Goal: Task Accomplishment & Management: Manage account settings

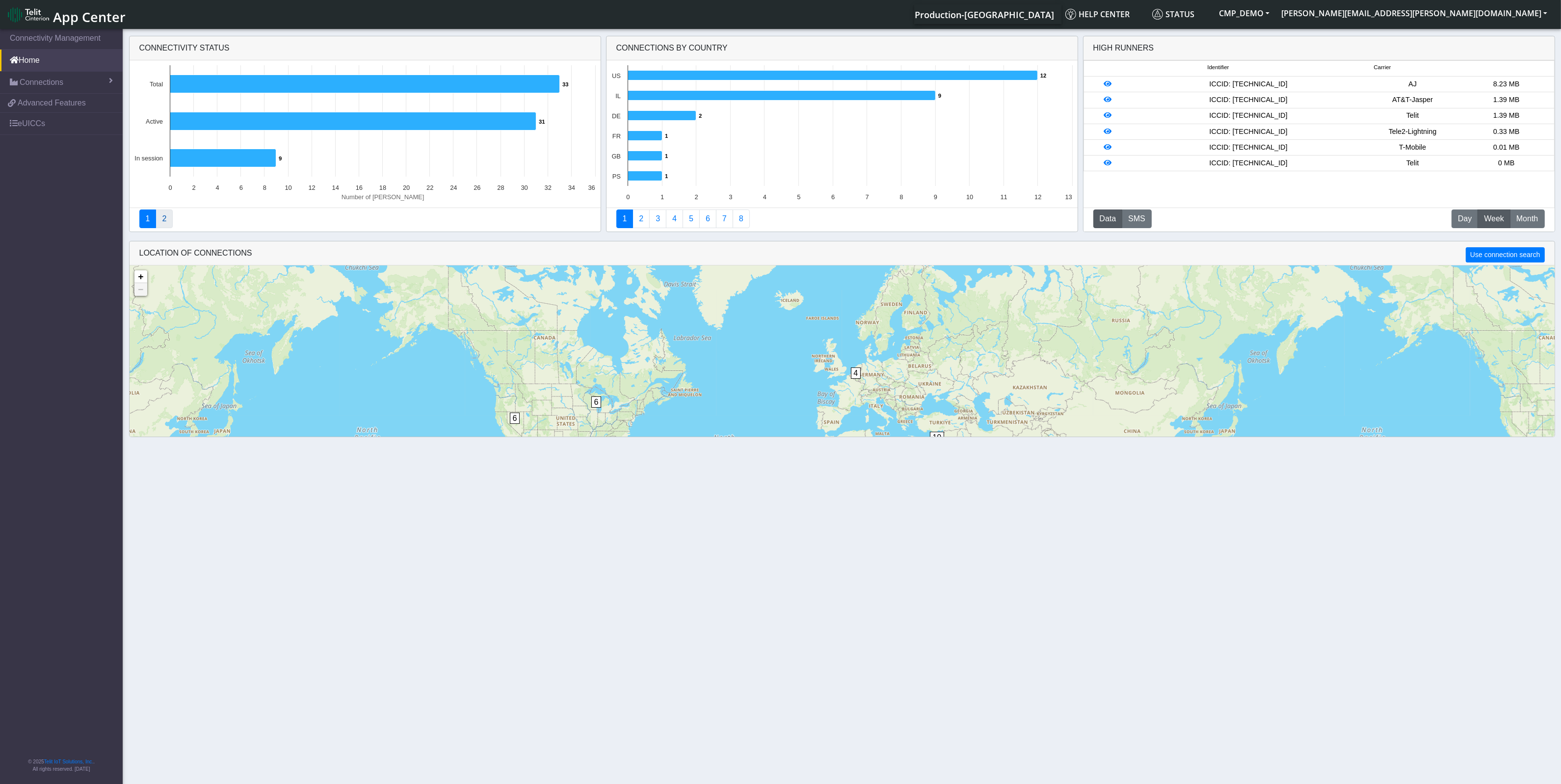
click at [167, 221] on link "2" at bounding box center [164, 218] width 17 height 19
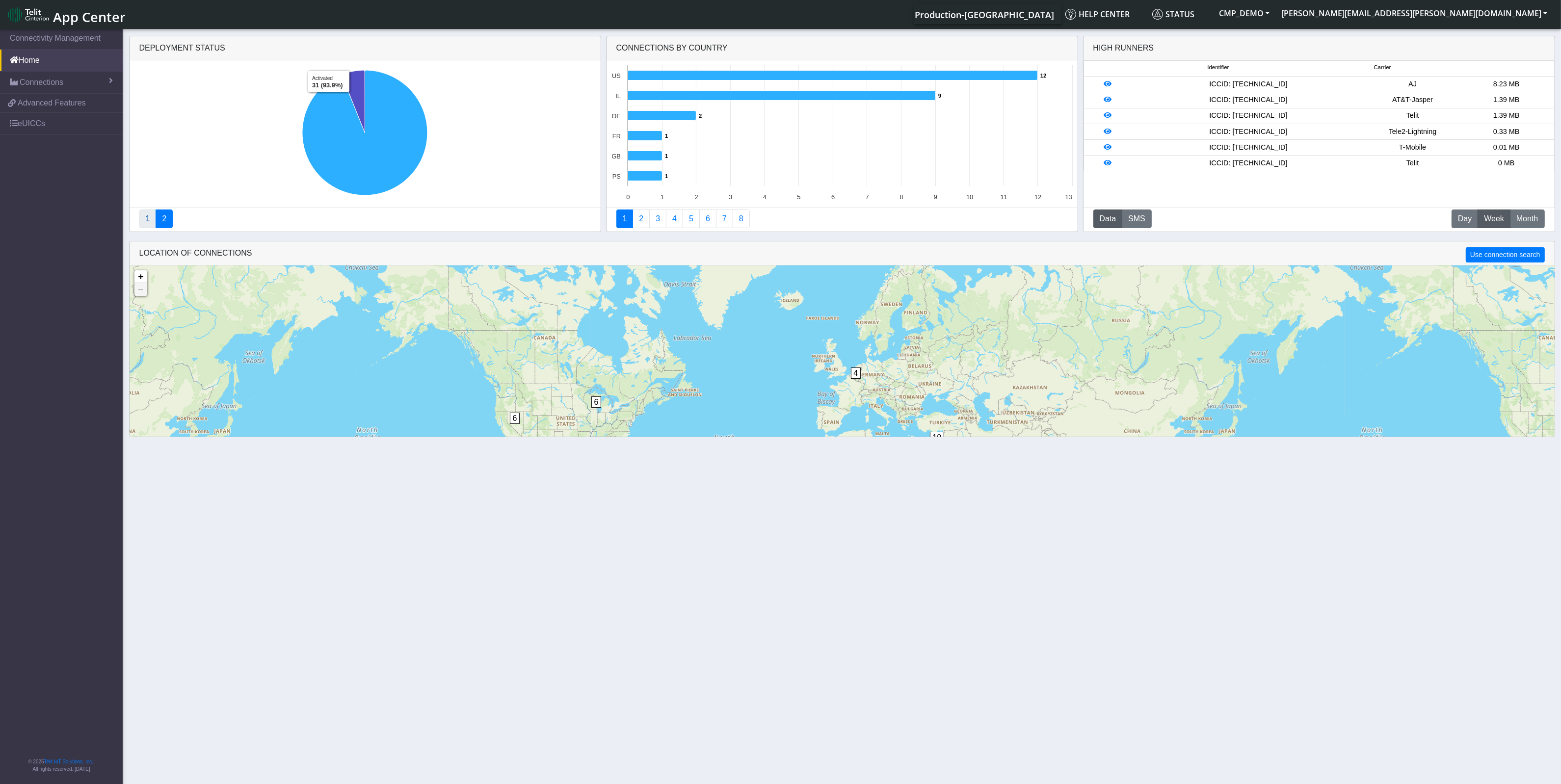
click at [147, 219] on link "1" at bounding box center [148, 218] width 17 height 19
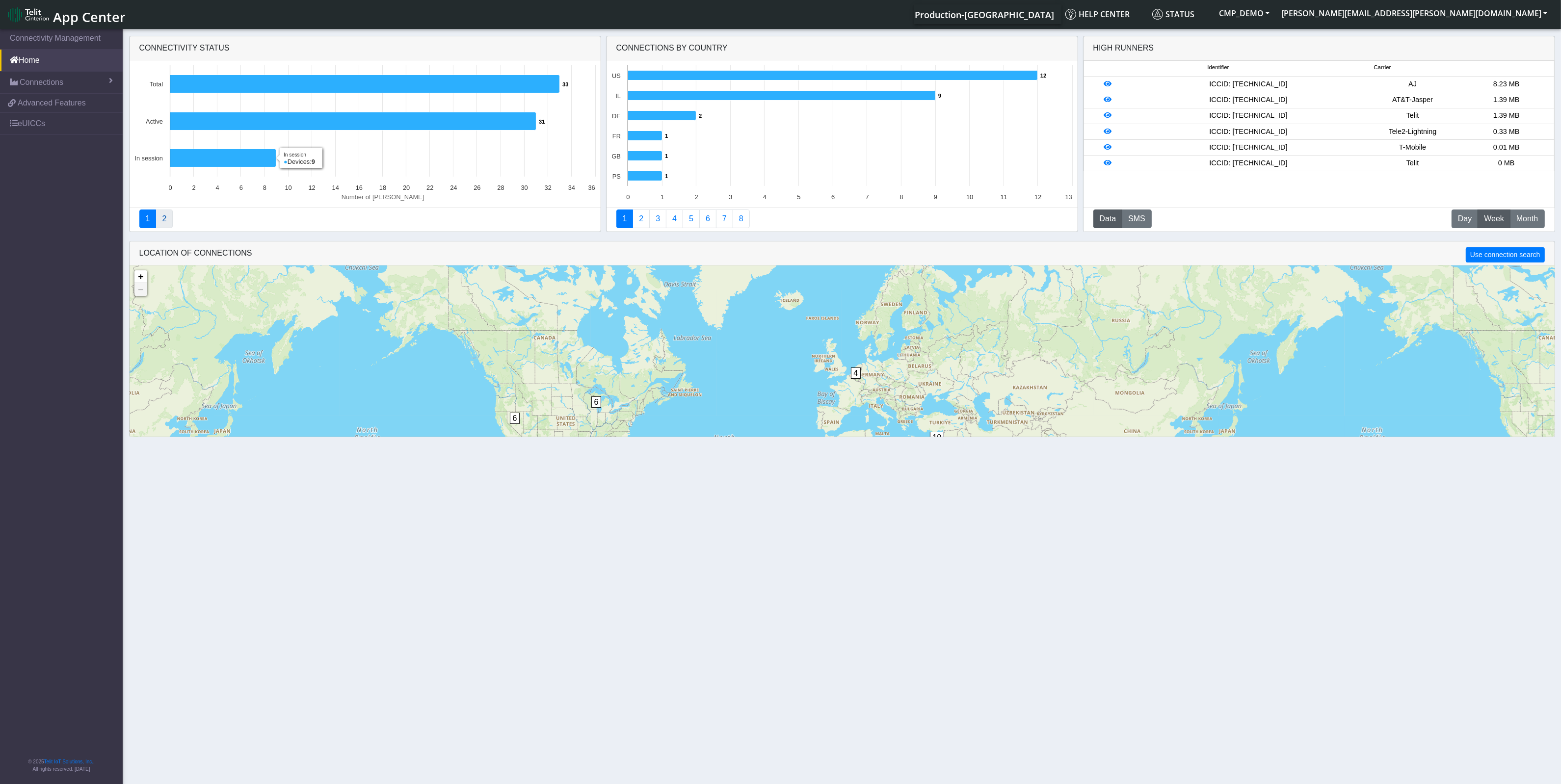
click at [166, 222] on link "2" at bounding box center [164, 218] width 17 height 19
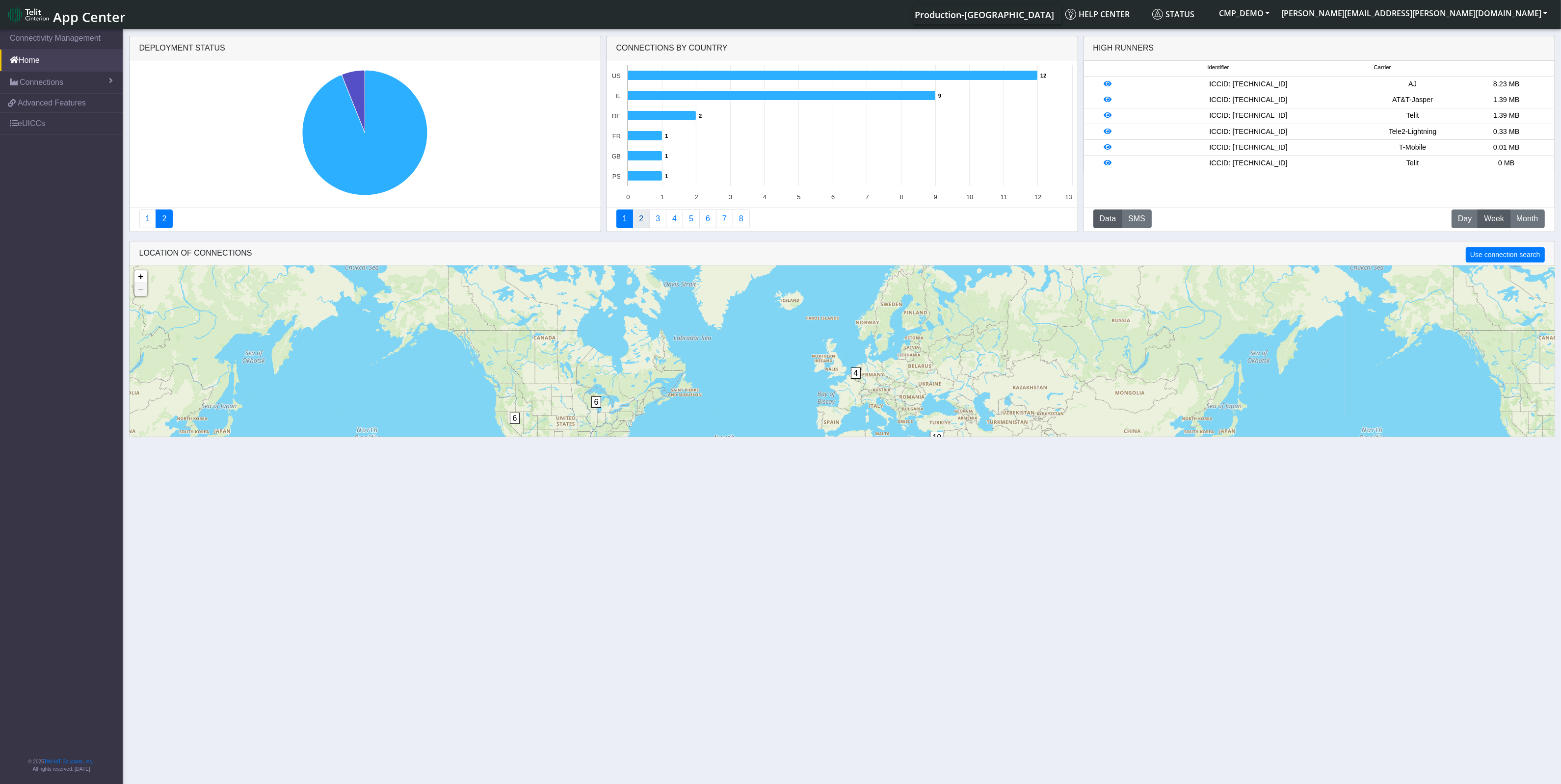
click at [640, 222] on link "2" at bounding box center [641, 218] width 17 height 19
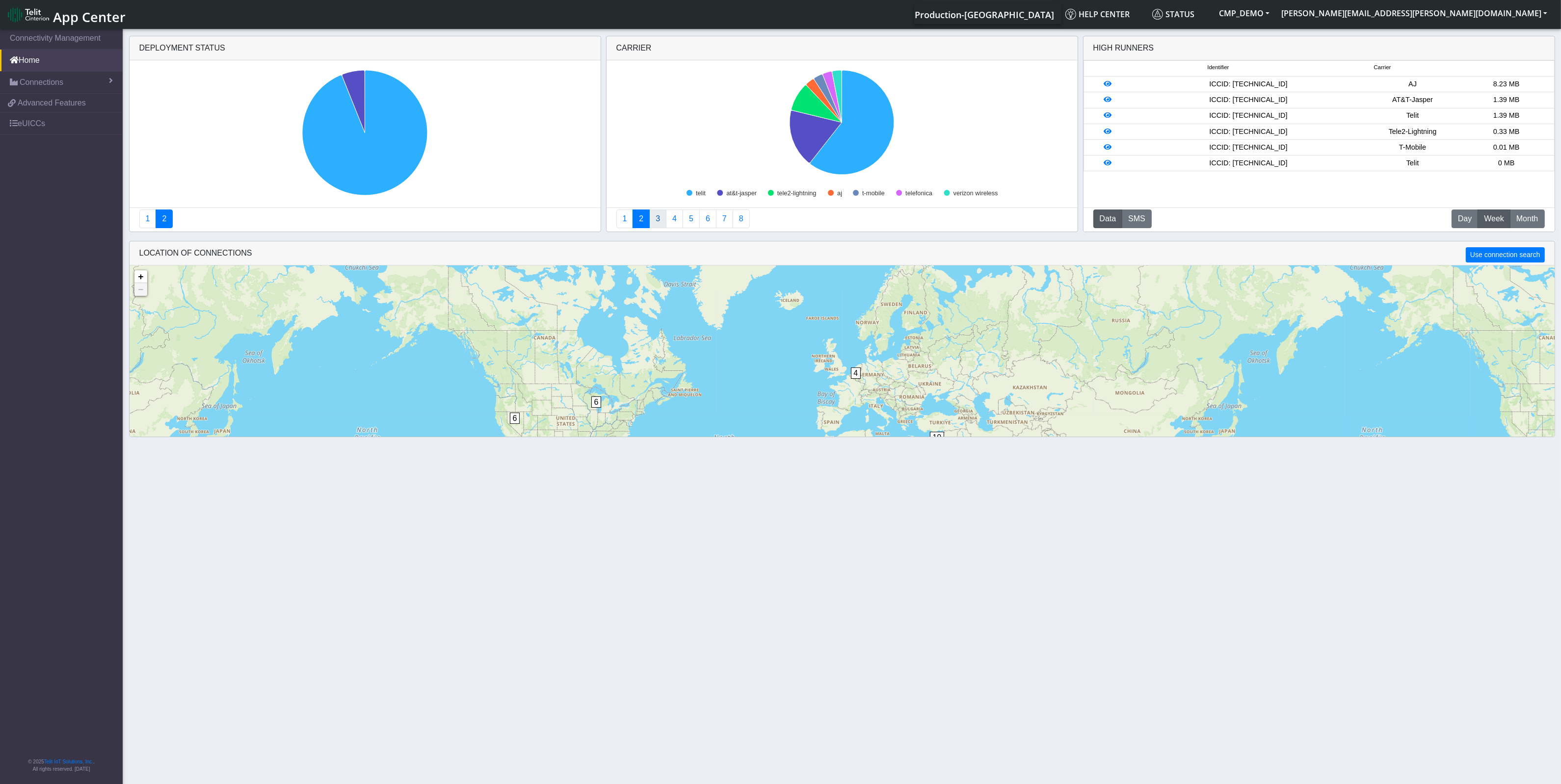
click at [661, 221] on link "3" at bounding box center [658, 218] width 17 height 19
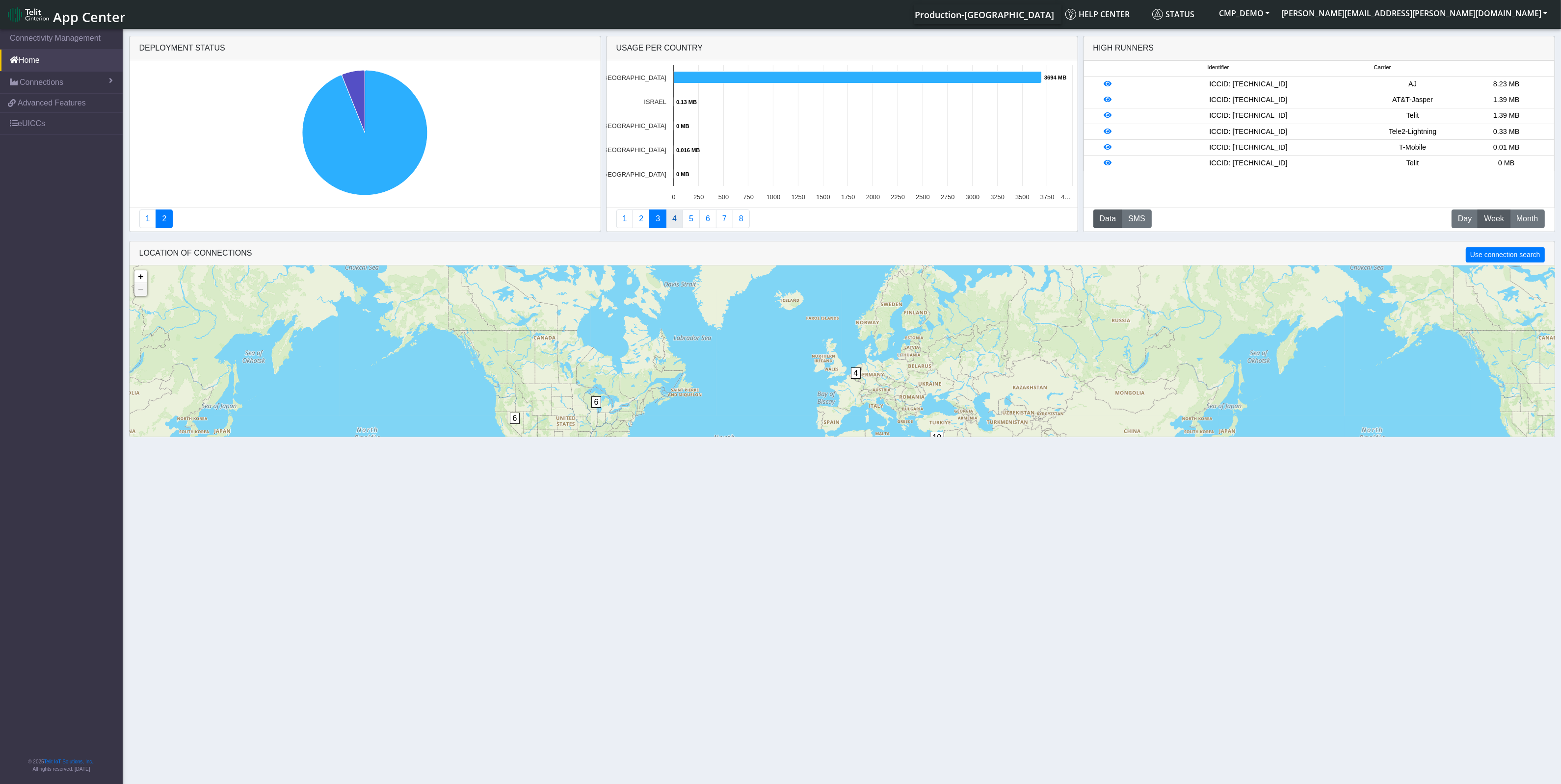
click at [673, 219] on link "4" at bounding box center [675, 218] width 17 height 19
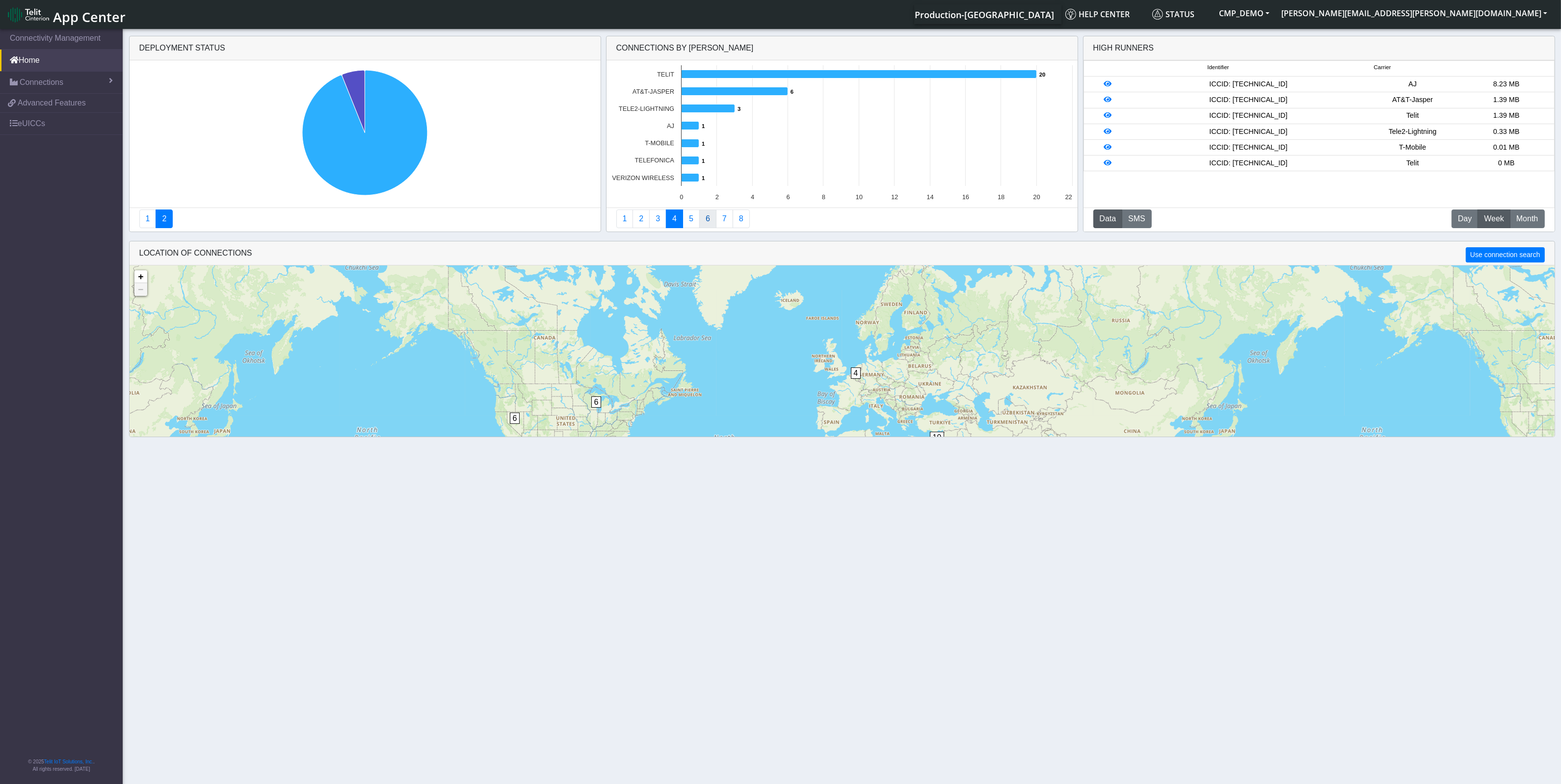
click at [705, 221] on link "6" at bounding box center [708, 218] width 17 height 19
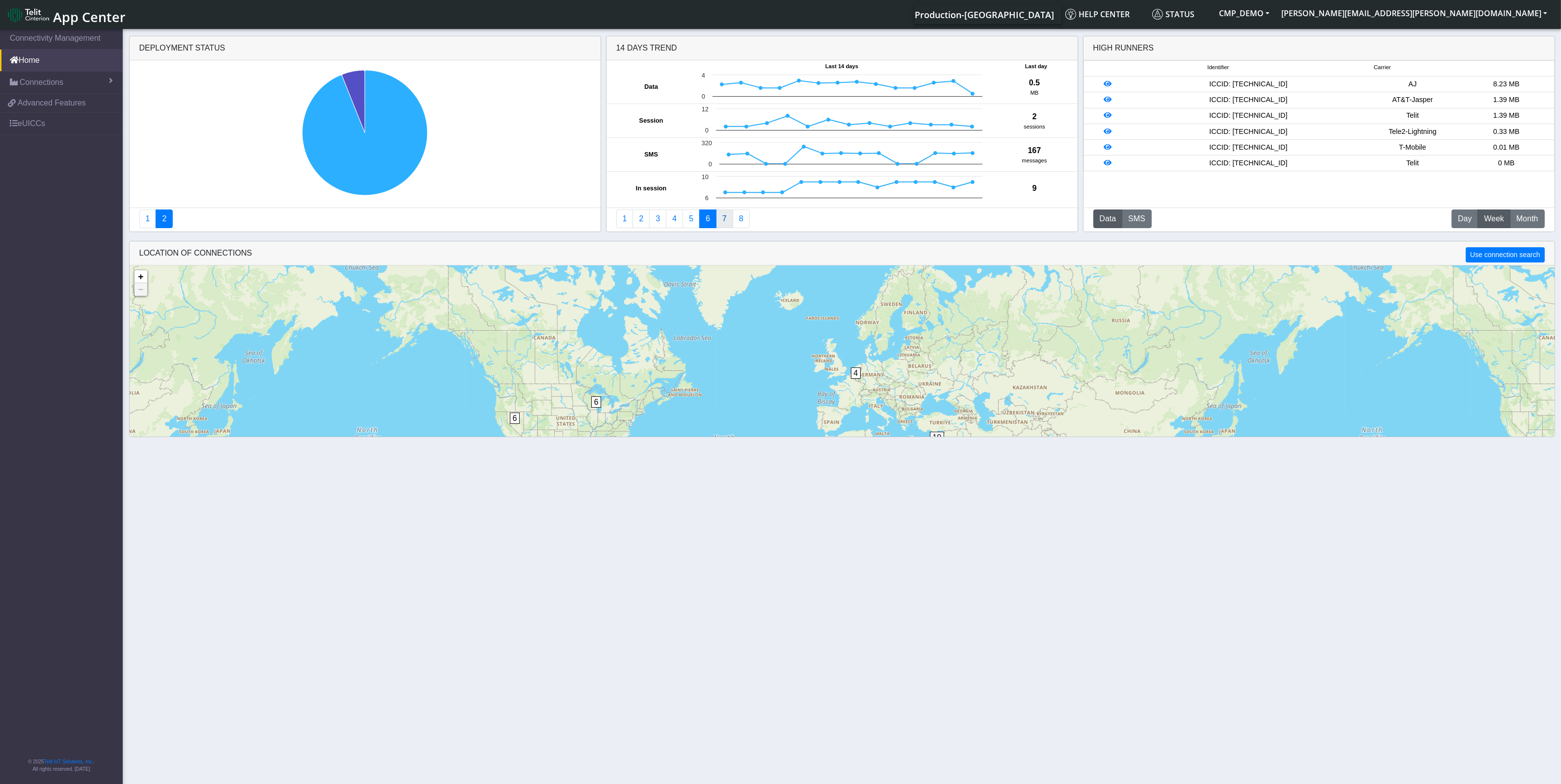
click at [726, 221] on link "7" at bounding box center [724, 218] width 17 height 19
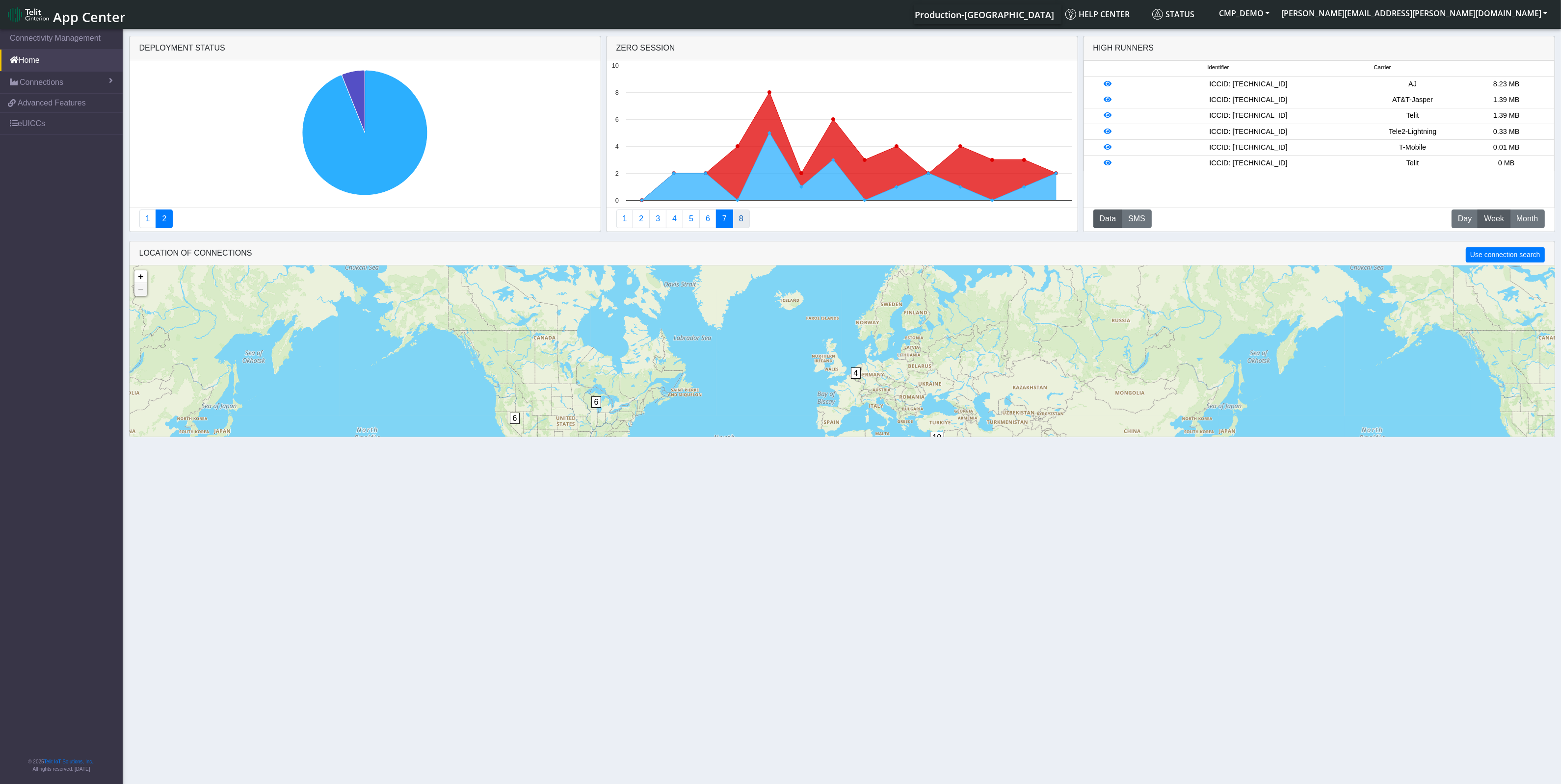
click at [743, 221] on link "8" at bounding box center [741, 218] width 17 height 19
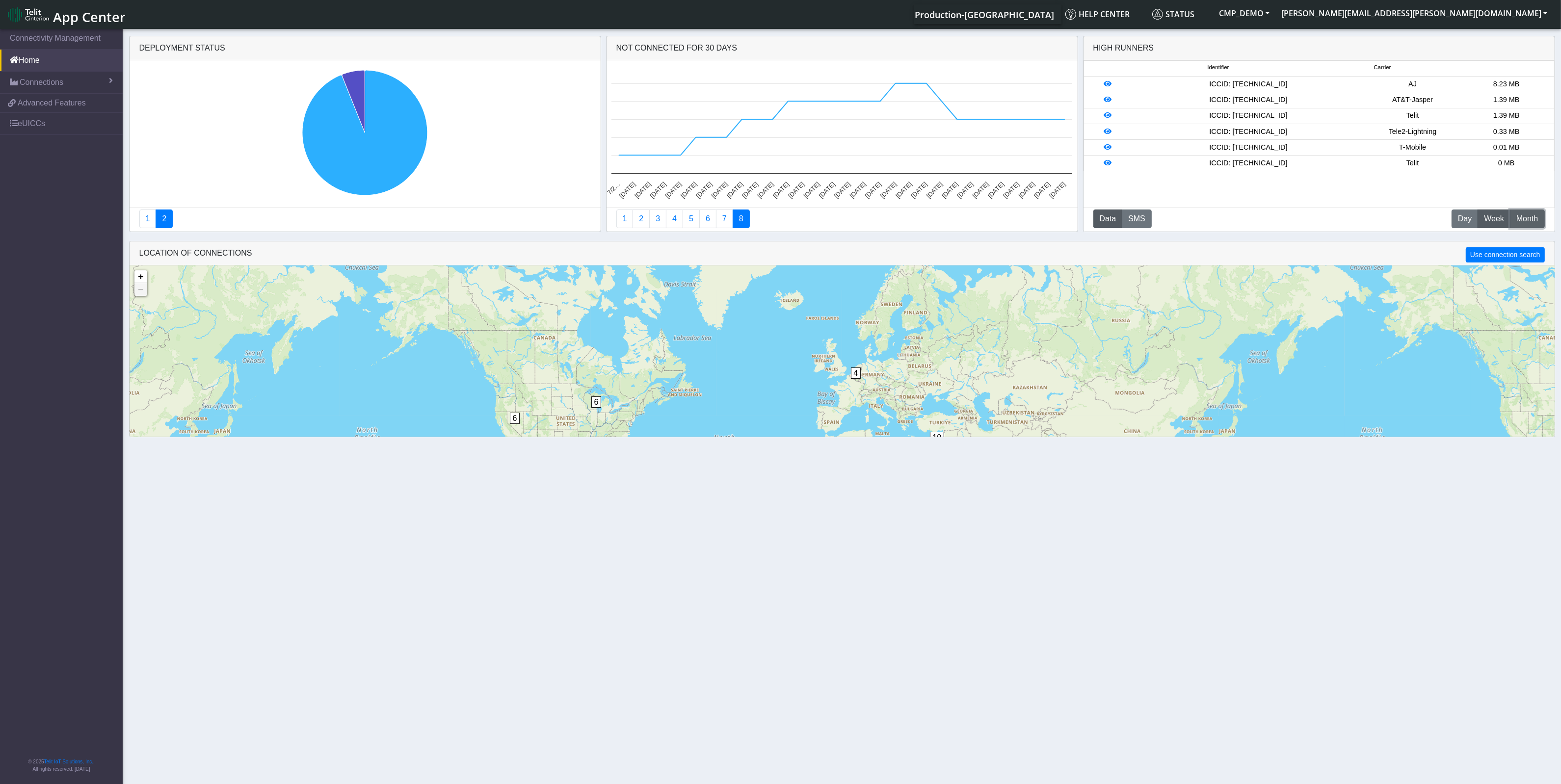
click at [1520, 219] on span "Month" at bounding box center [1527, 218] width 22 height 12
click at [1107, 87] on icon at bounding box center [1107, 84] width 8 height 7
click at [1108, 84] on icon at bounding box center [1107, 84] width 8 height 7
click at [1108, 84] on icon at bounding box center [1107, 84] width 8 height 7
click at [1497, 218] on span "Week" at bounding box center [1494, 218] width 20 height 12
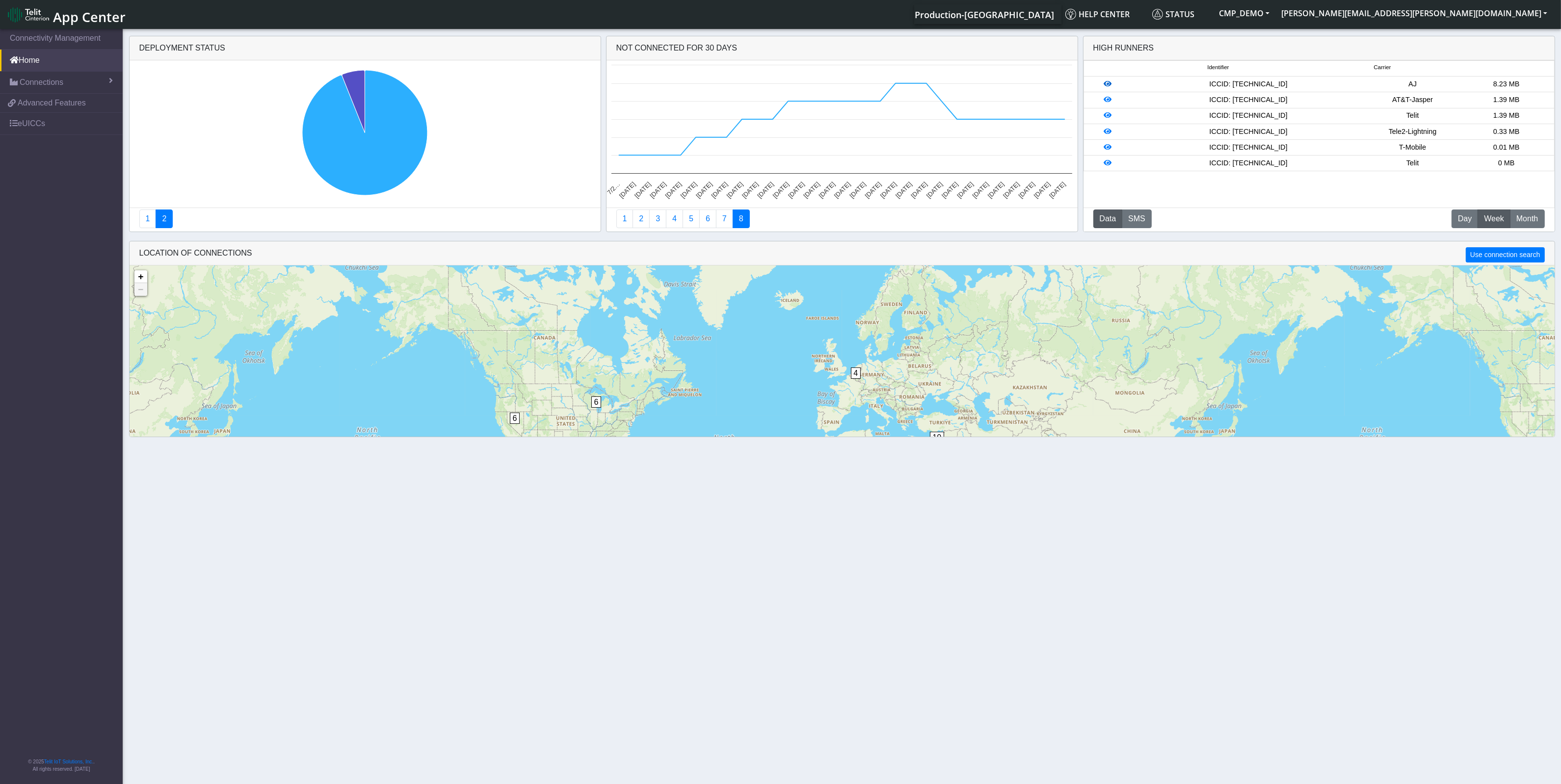
click at [1106, 84] on icon at bounding box center [1107, 84] width 8 height 7
click at [67, 81] on link "Connections" at bounding box center [61, 82] width 123 height 22
click at [55, 99] on link "List" at bounding box center [61, 103] width 123 height 20
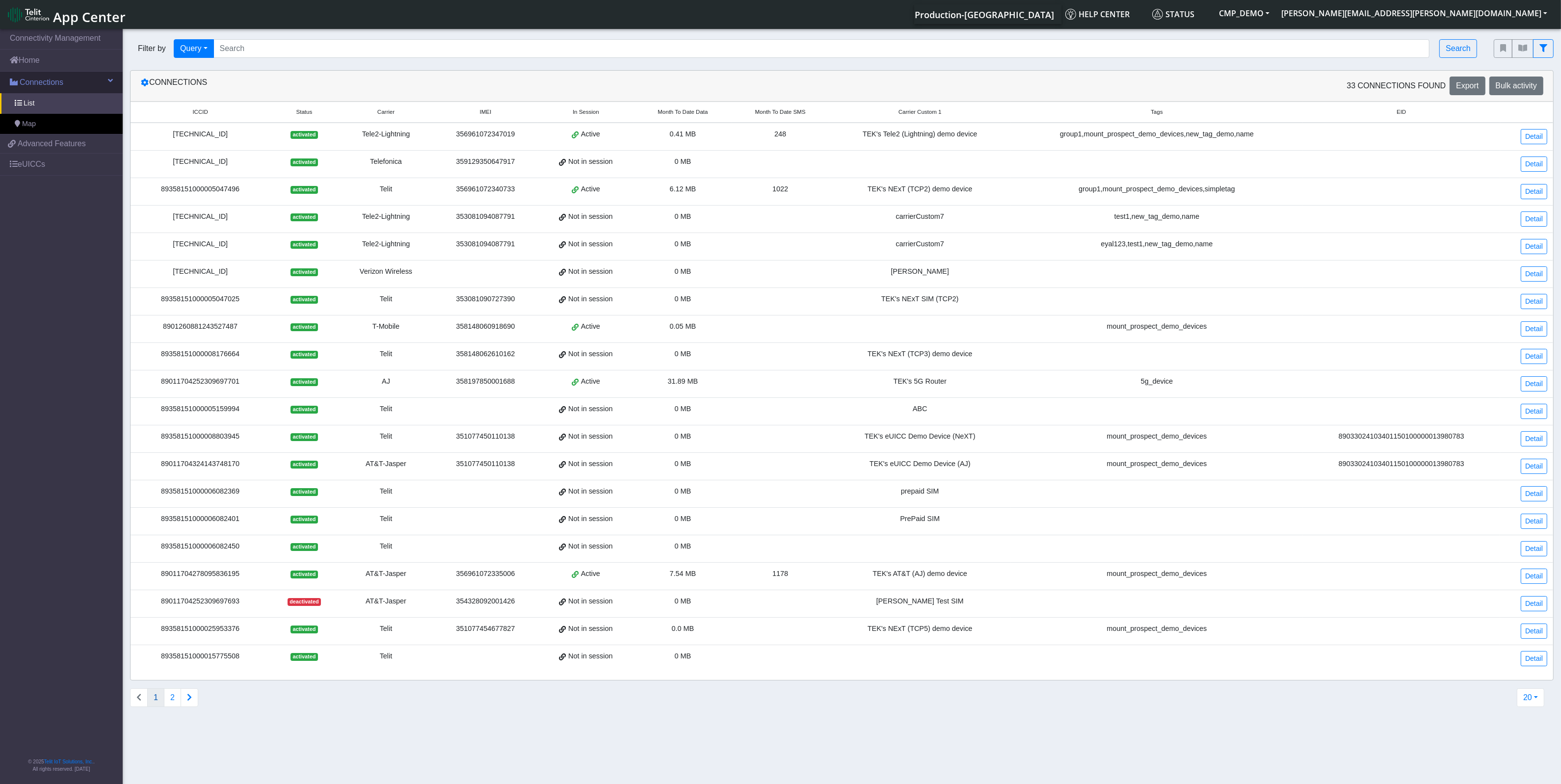
click at [51, 79] on span "Connections" at bounding box center [41, 82] width 44 height 12
click at [54, 60] on link "Home" at bounding box center [61, 60] width 123 height 22
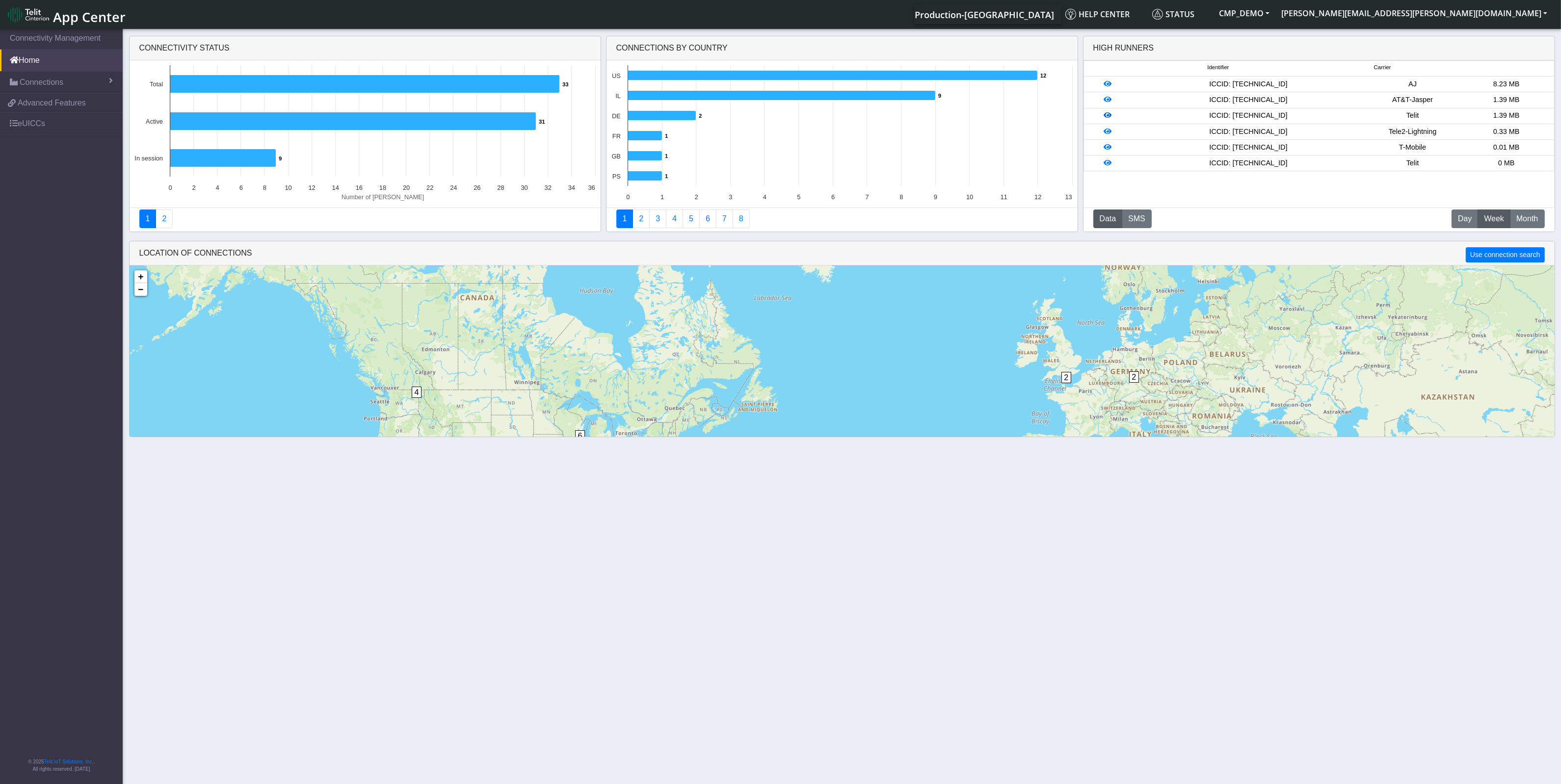
click at [1108, 114] on icon at bounding box center [1107, 115] width 8 height 7
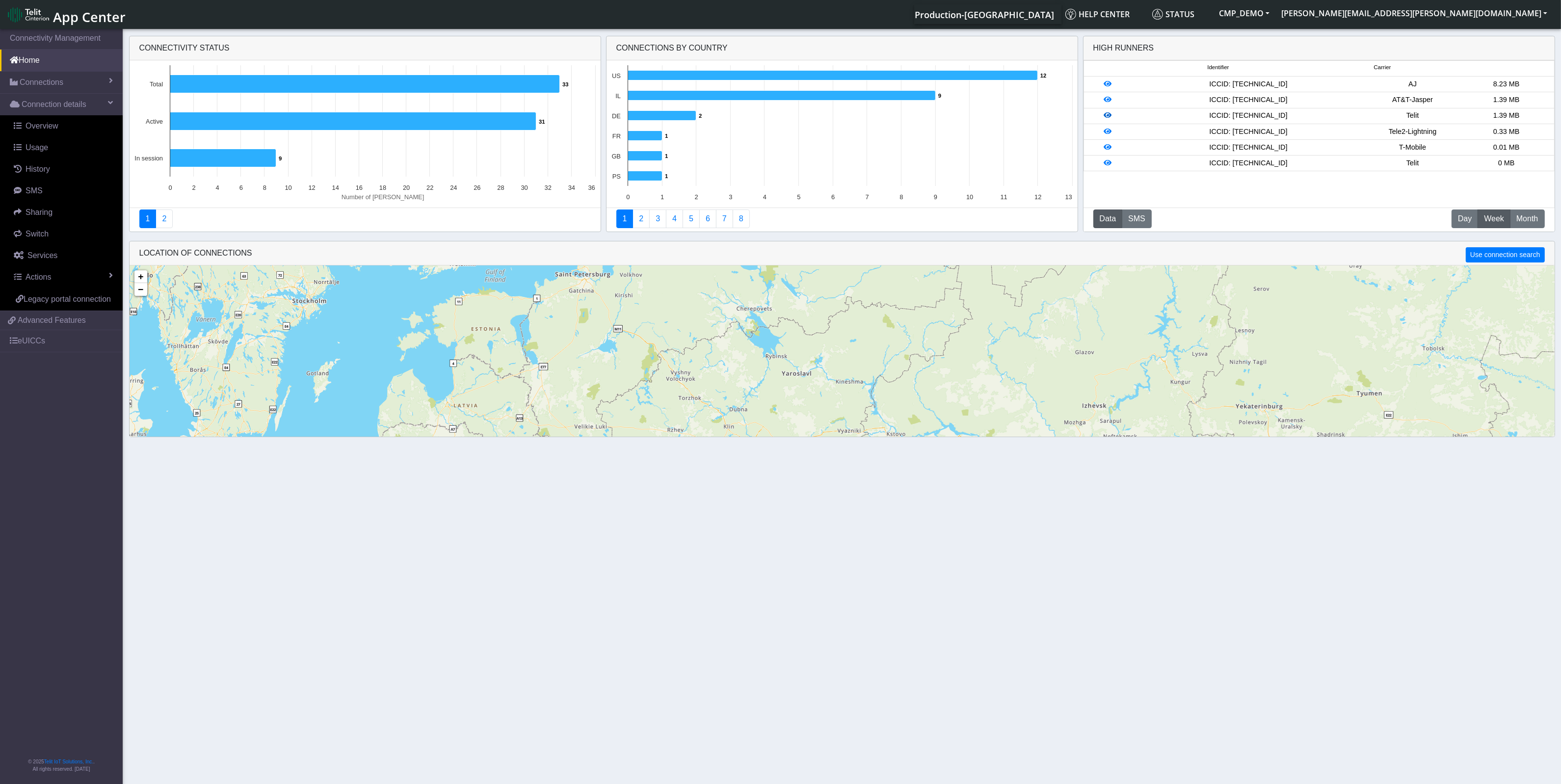
click at [1108, 117] on icon at bounding box center [1107, 115] width 8 height 7
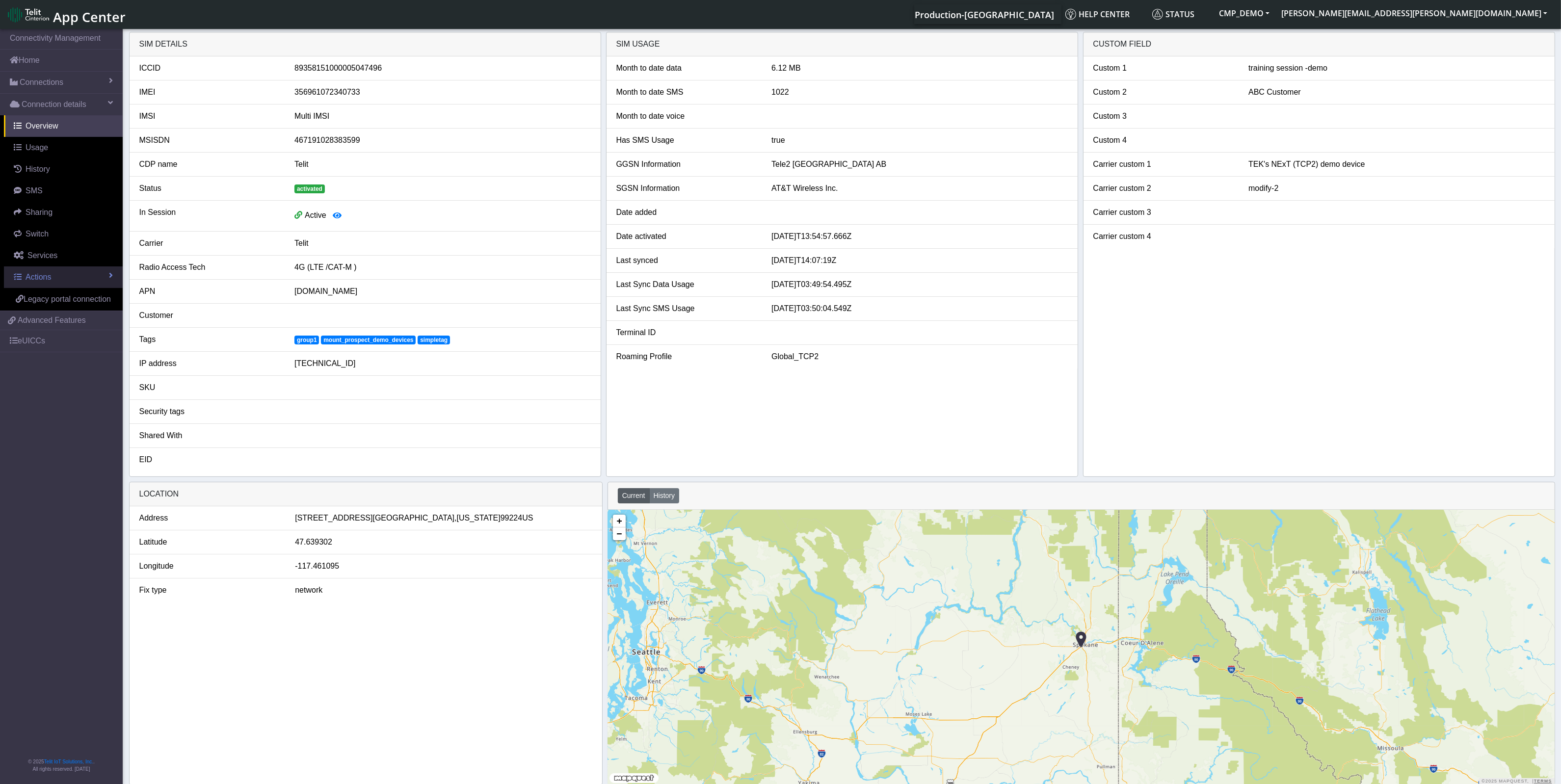
click at [97, 272] on link "Actions" at bounding box center [63, 277] width 119 height 22
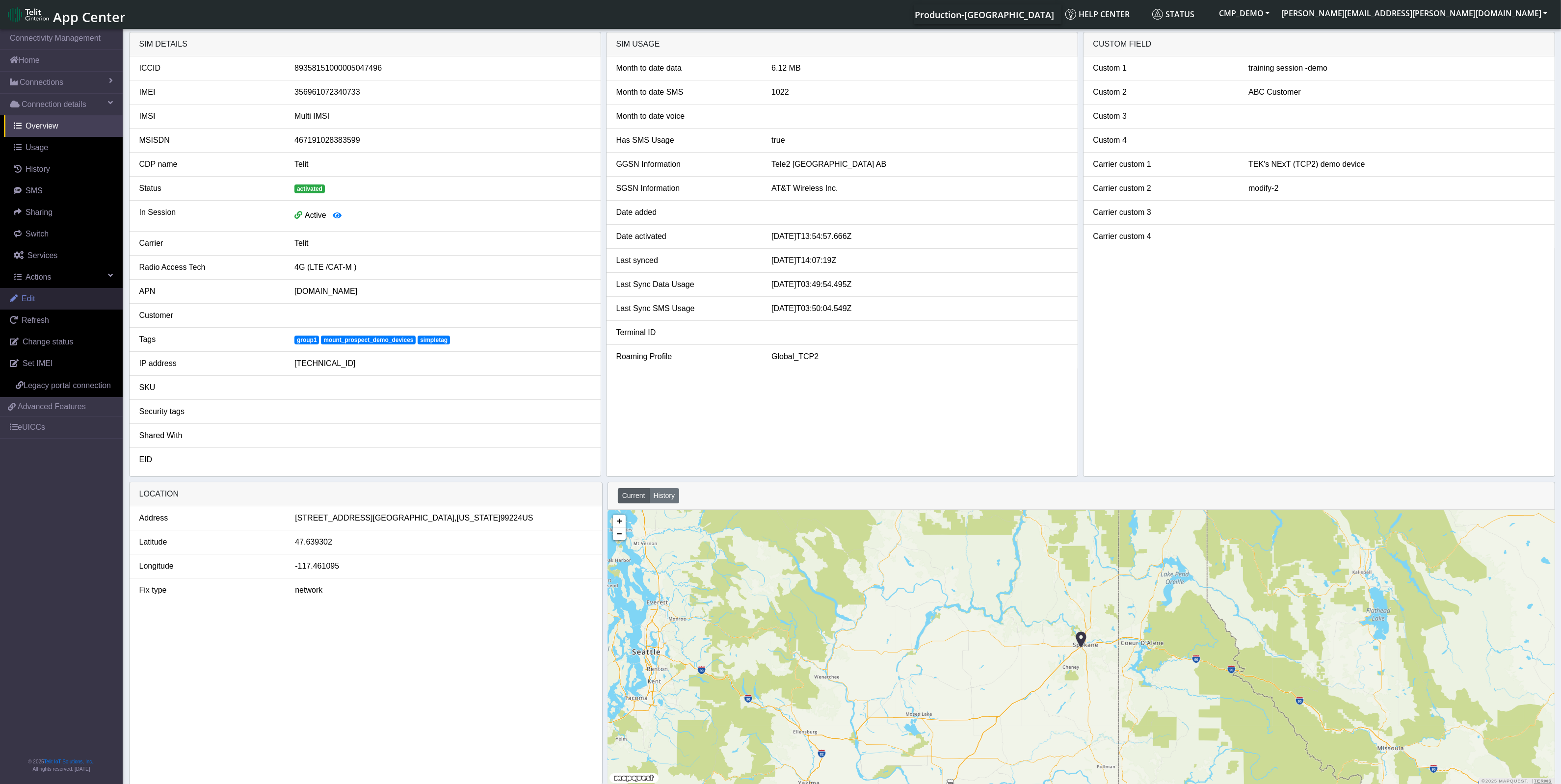
click at [32, 298] on span "Edit" at bounding box center [29, 298] width 14 height 8
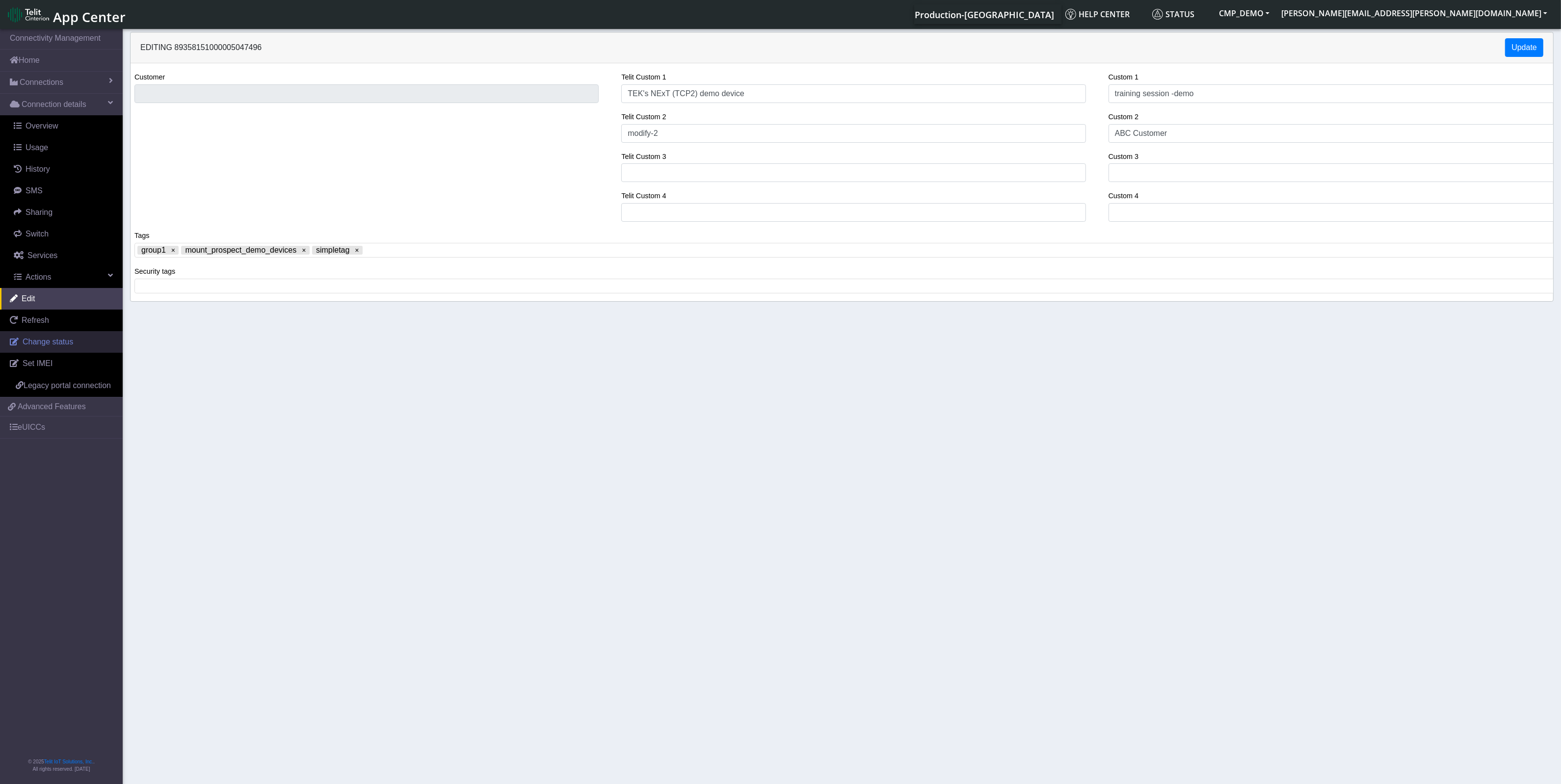
click at [32, 340] on span "Change status" at bounding box center [48, 342] width 51 height 8
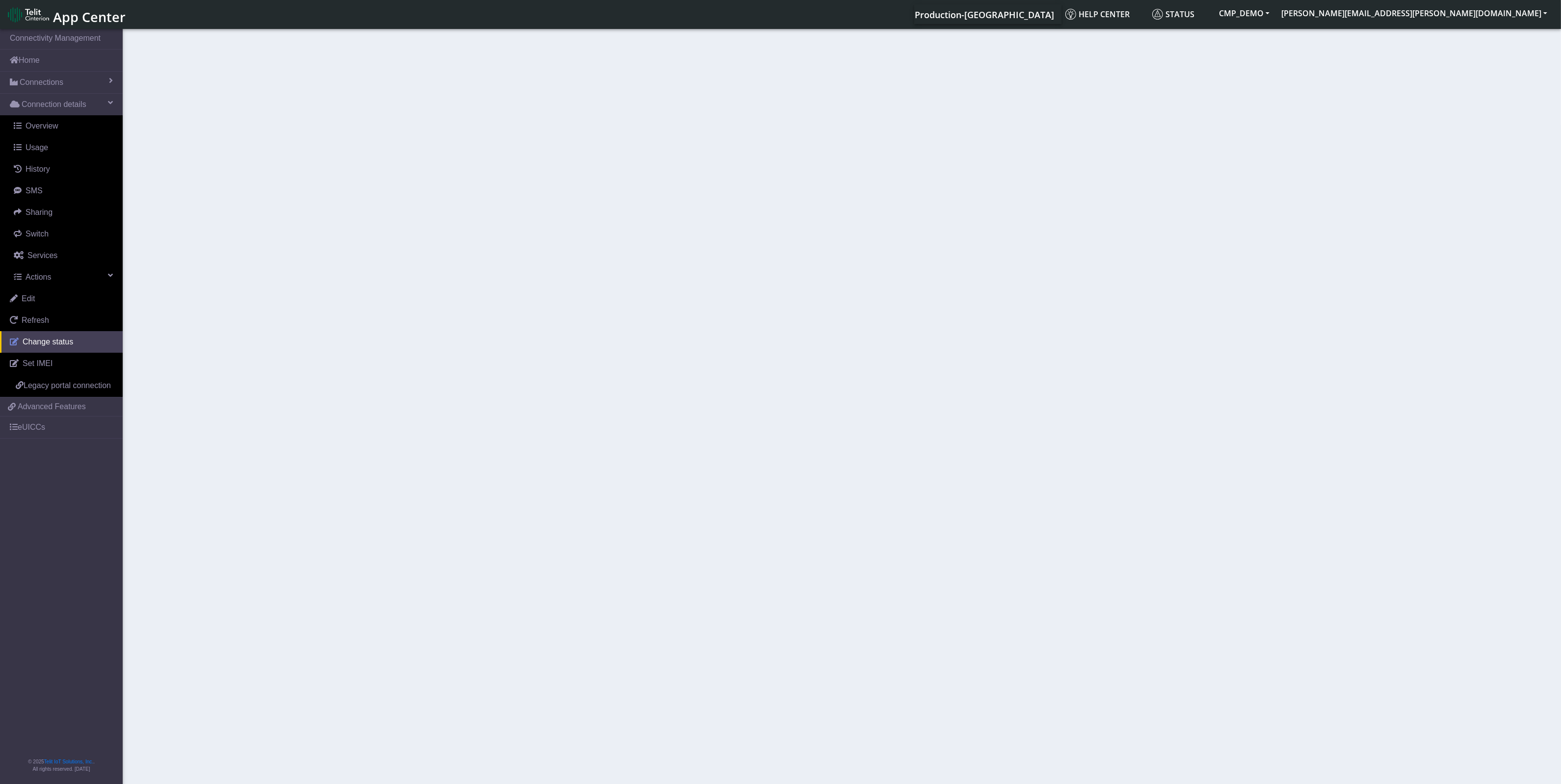
select select "activated"
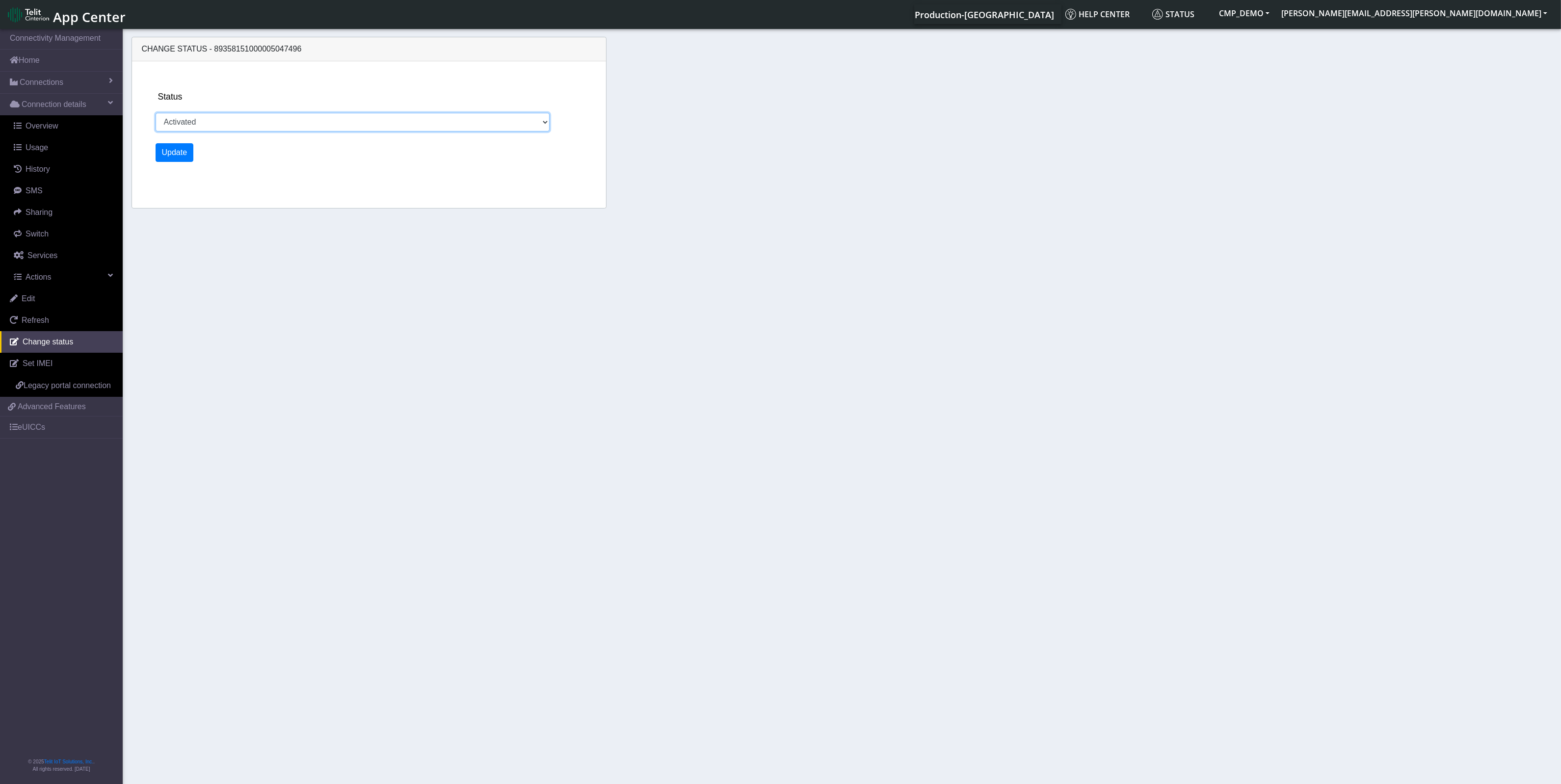
click at [249, 123] on select "Activated Deactivated" at bounding box center [352, 122] width 394 height 19
click at [32, 295] on span "Edit" at bounding box center [29, 298] width 14 height 8
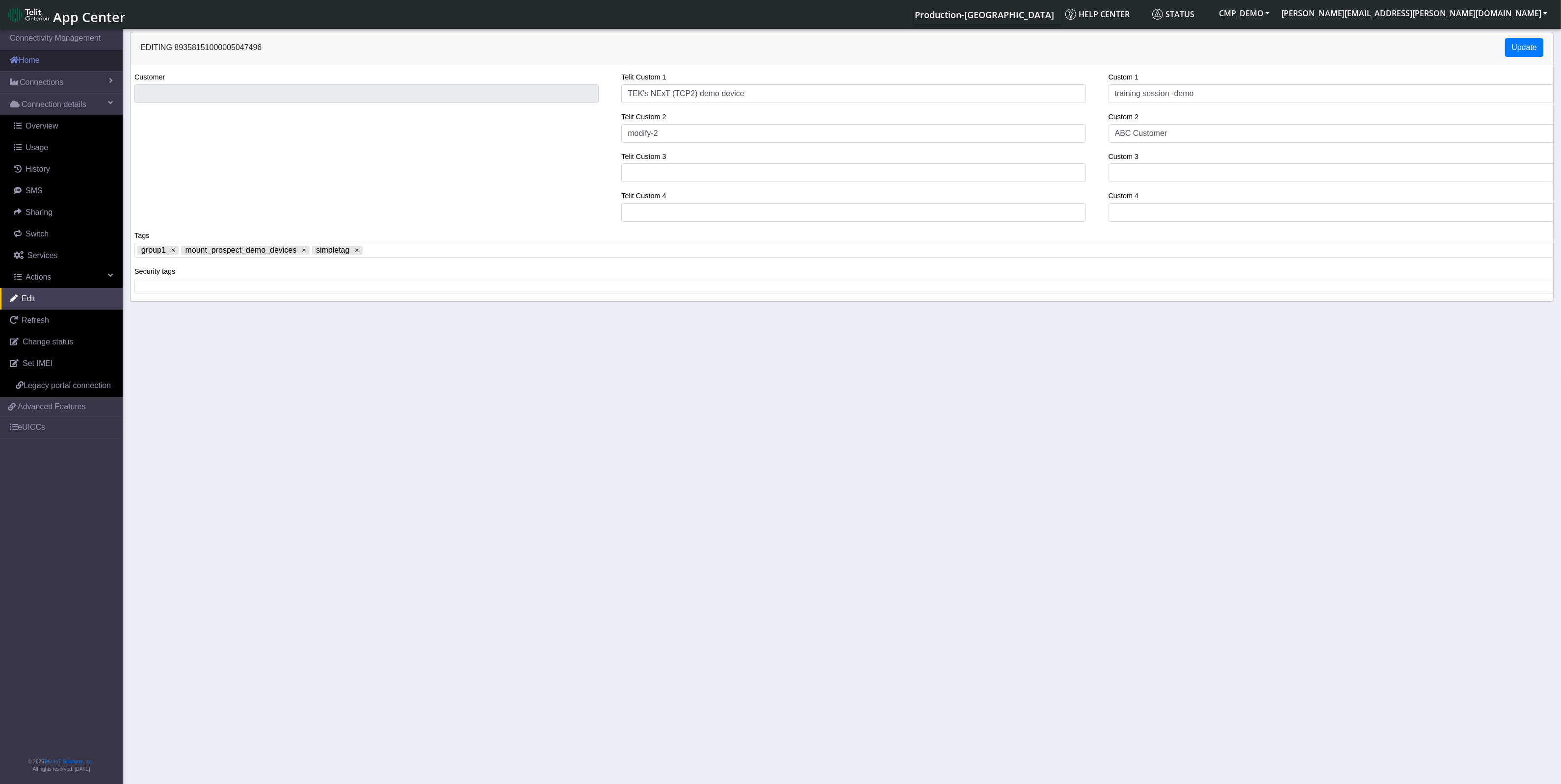
click at [65, 60] on link "Home" at bounding box center [61, 60] width 123 height 22
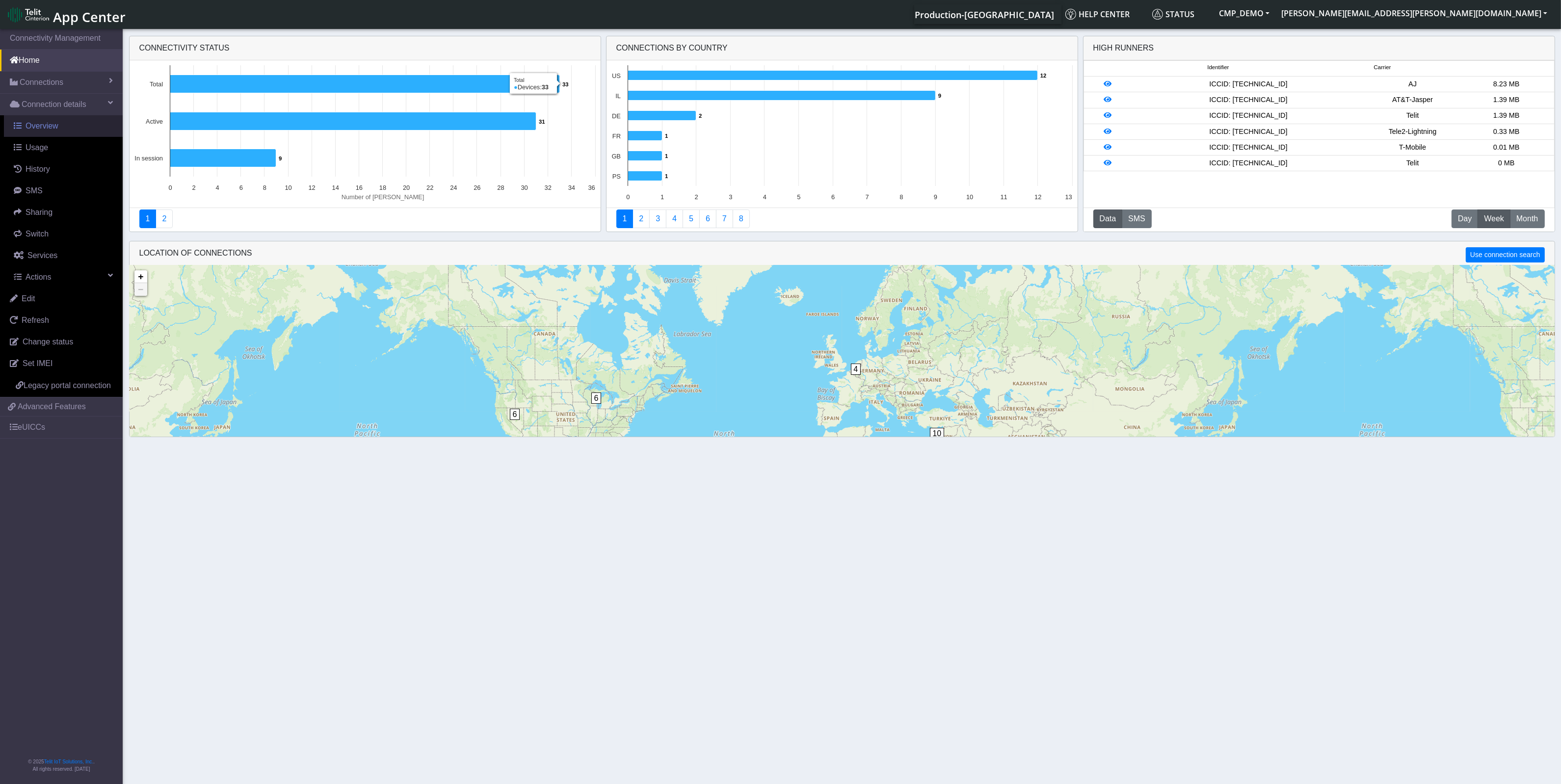
click at [31, 124] on span "Overview" at bounding box center [41, 126] width 33 height 8
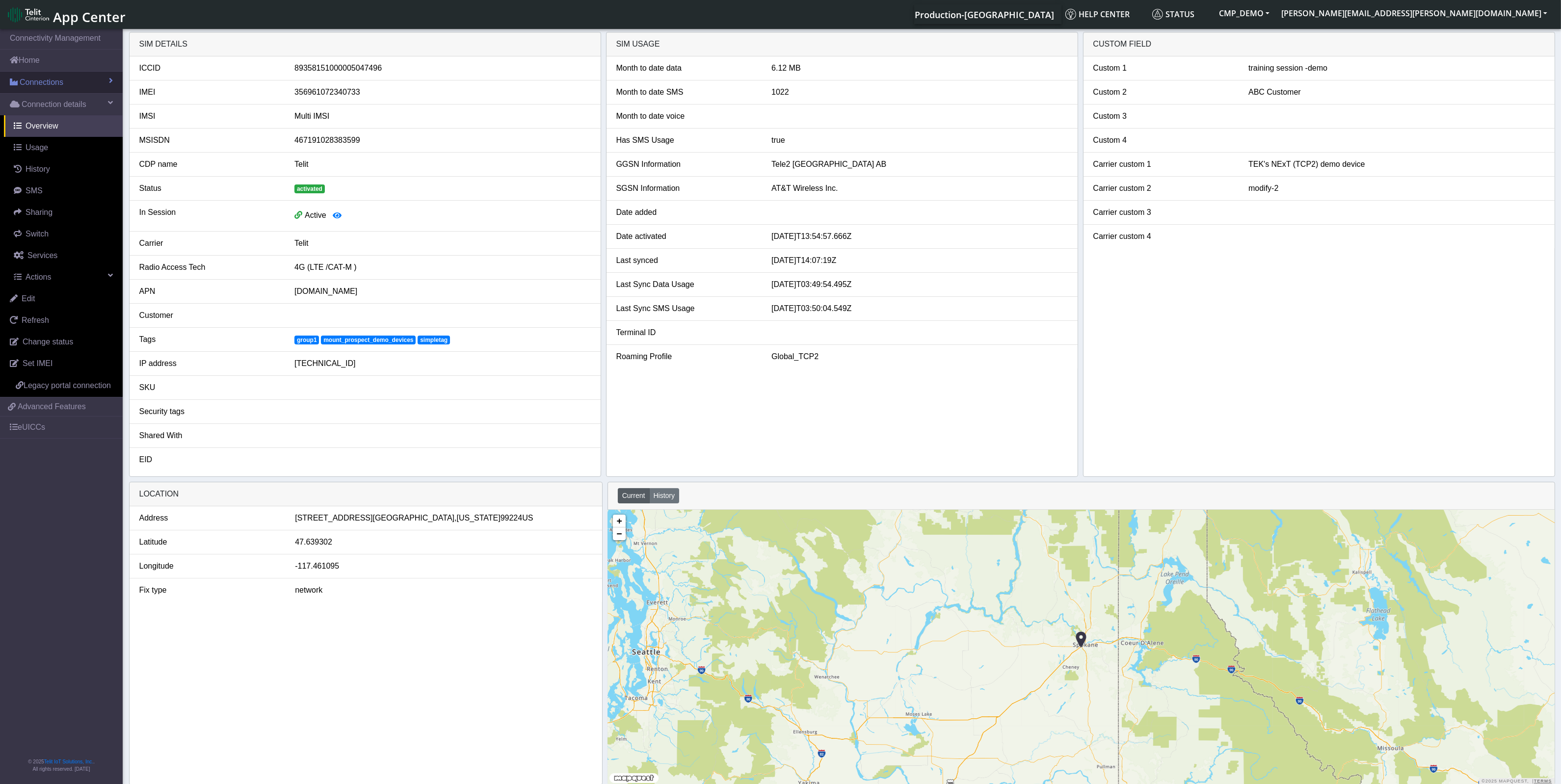
click at [28, 88] on span "Connections" at bounding box center [41, 82] width 44 height 12
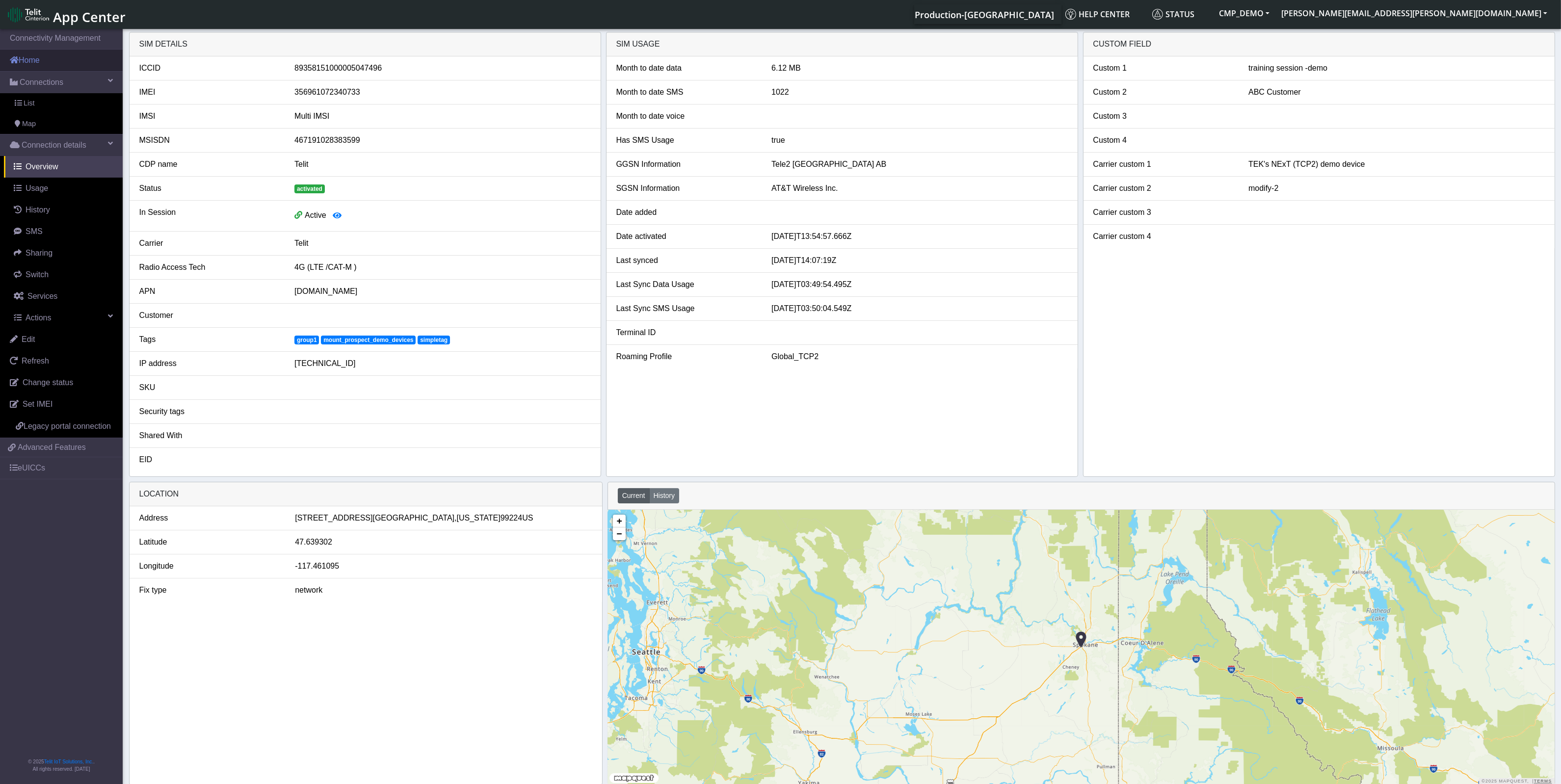
click at [19, 62] on link "Home" at bounding box center [61, 60] width 123 height 22
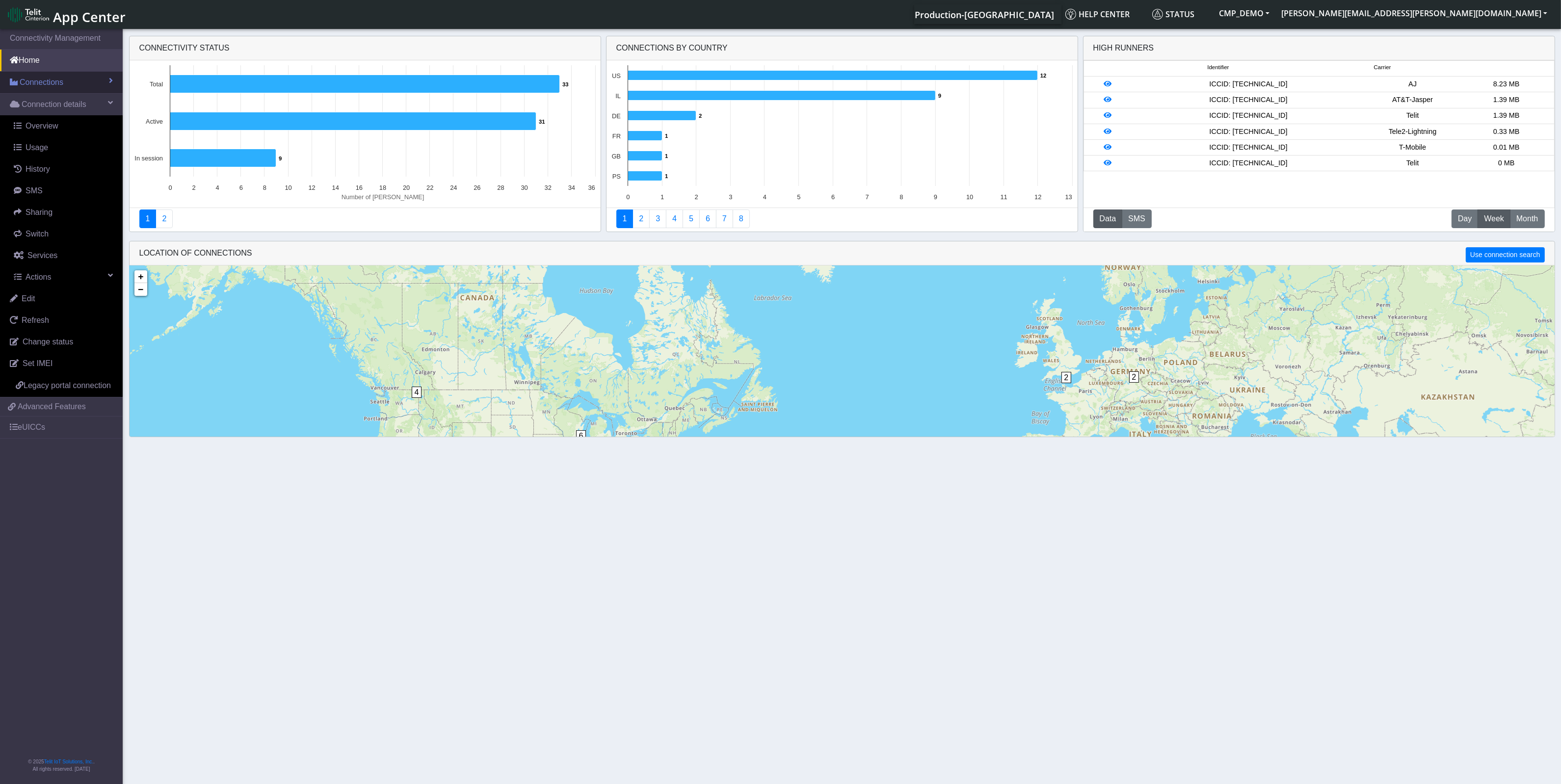
click at [44, 84] on span "Connections" at bounding box center [41, 82] width 44 height 12
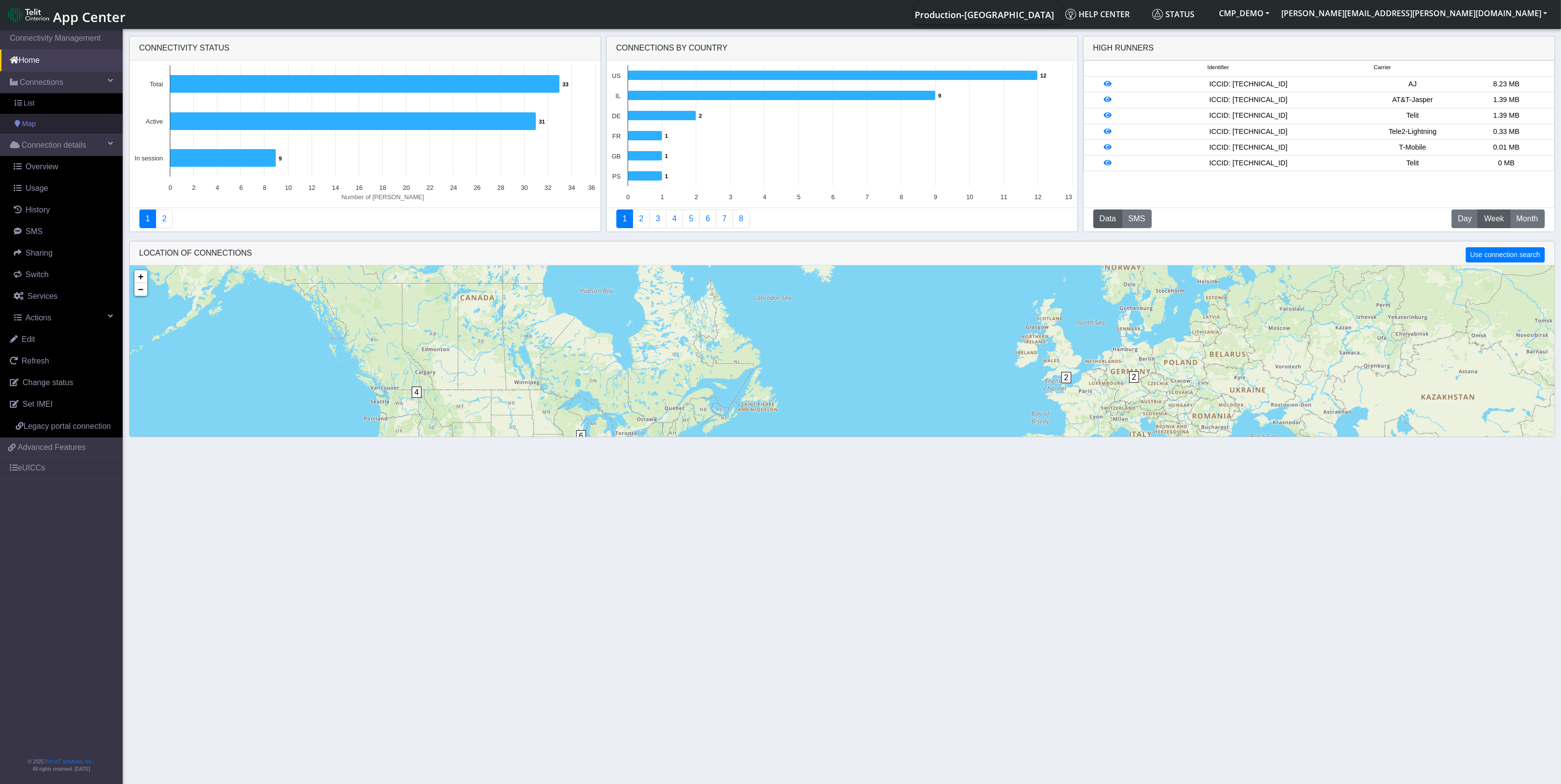
click at [30, 124] on span "Map" at bounding box center [29, 124] width 14 height 11
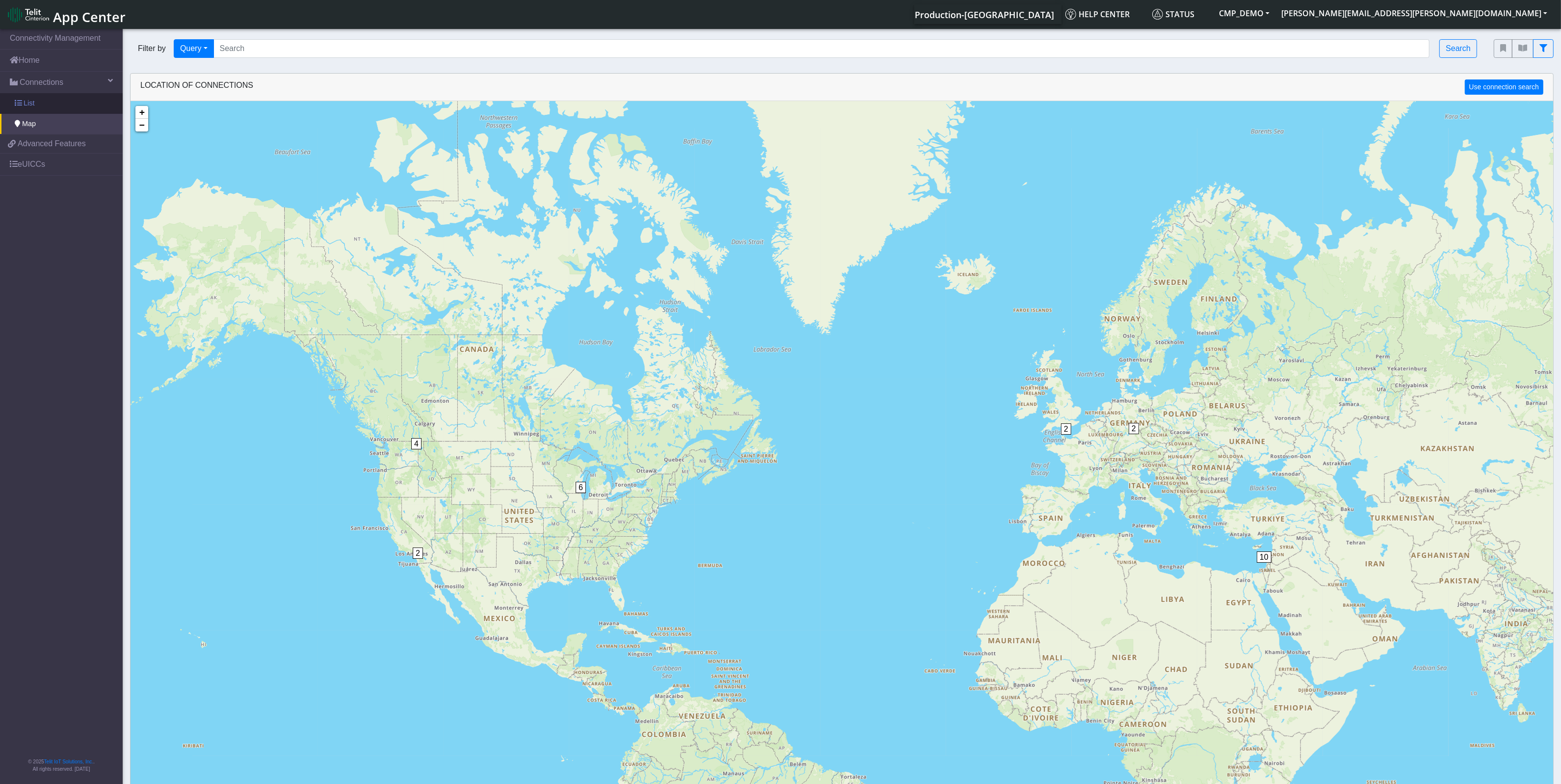
click at [30, 102] on span "List" at bounding box center [29, 103] width 11 height 11
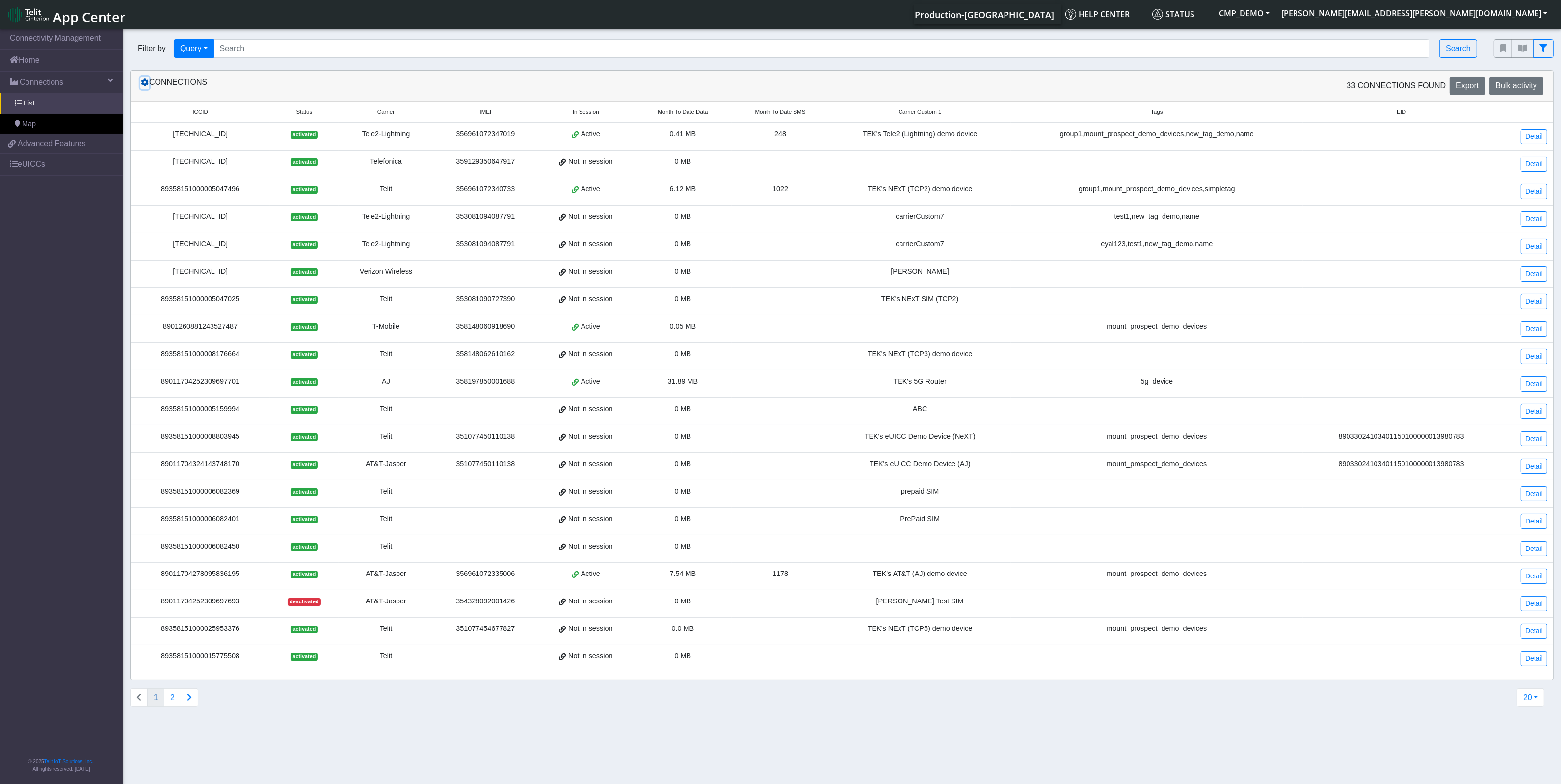
click at [145, 86] on icon at bounding box center [145, 82] width 8 height 8
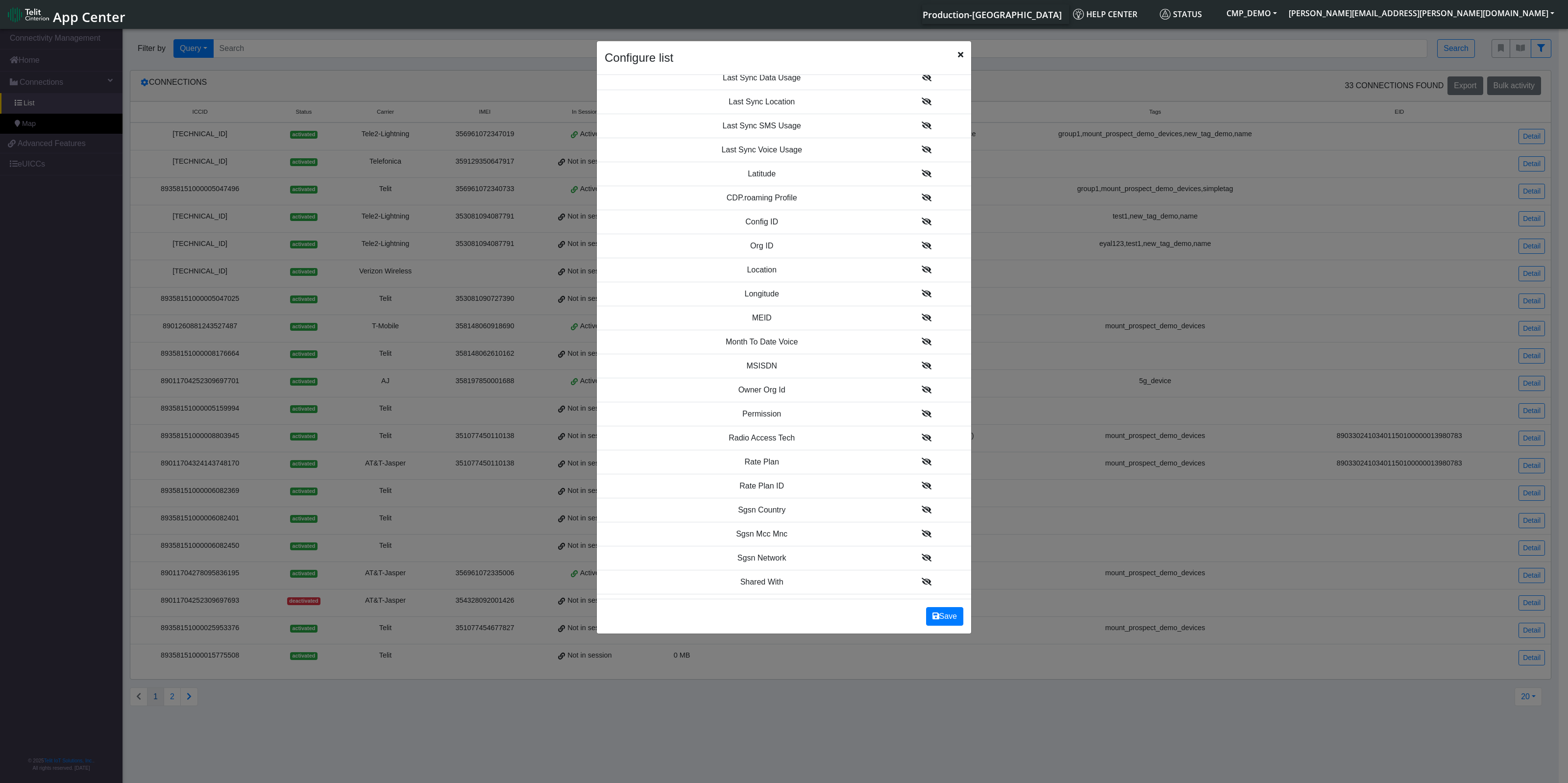
scroll to position [857, 0]
drag, startPoint x: 742, startPoint y: 343, endPoint x: 779, endPoint y: 346, distance: 37.1
click at [779, 346] on td "MSISDN" at bounding box center [761, 339] width 240 height 24
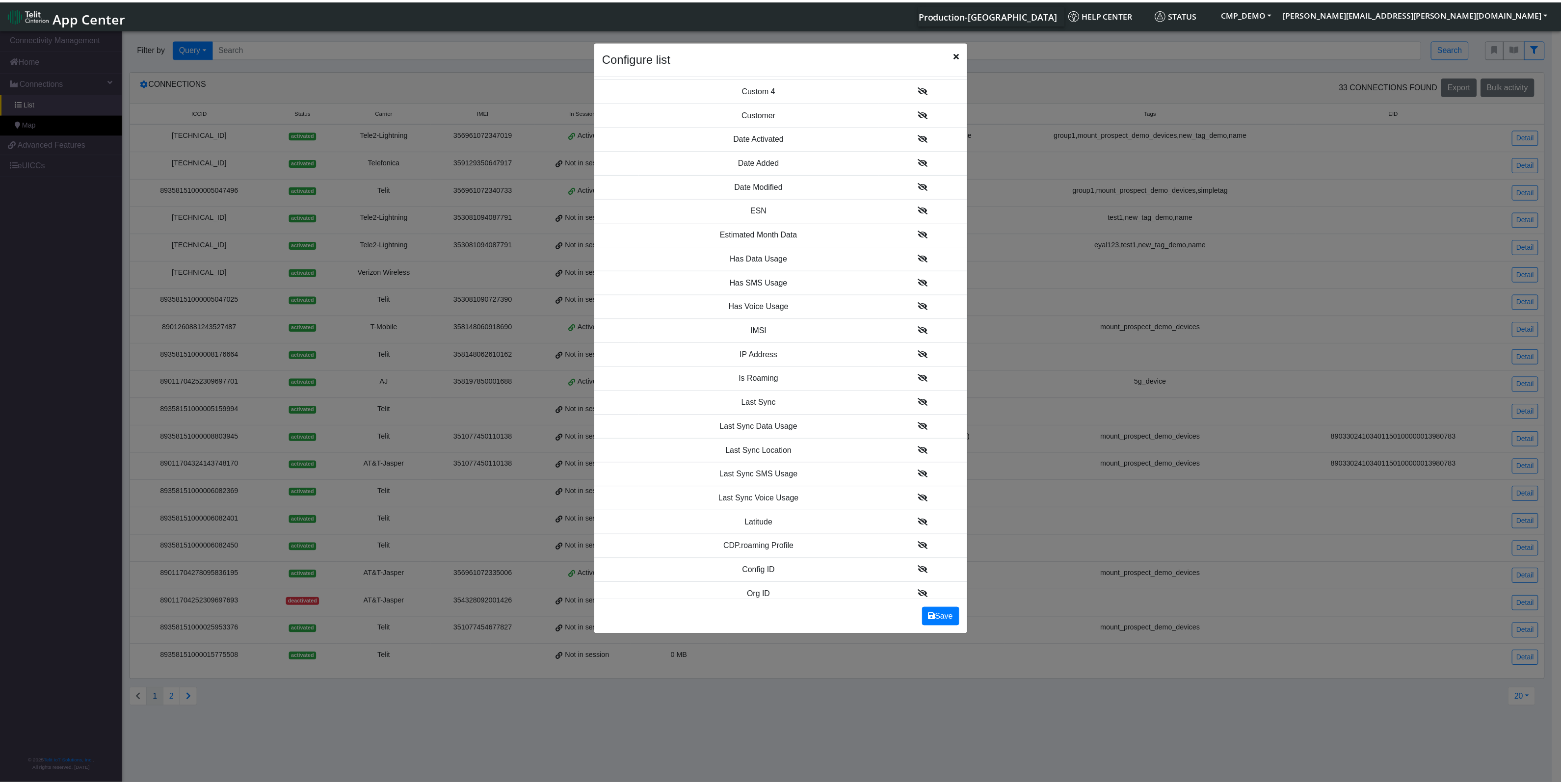
scroll to position [299, 0]
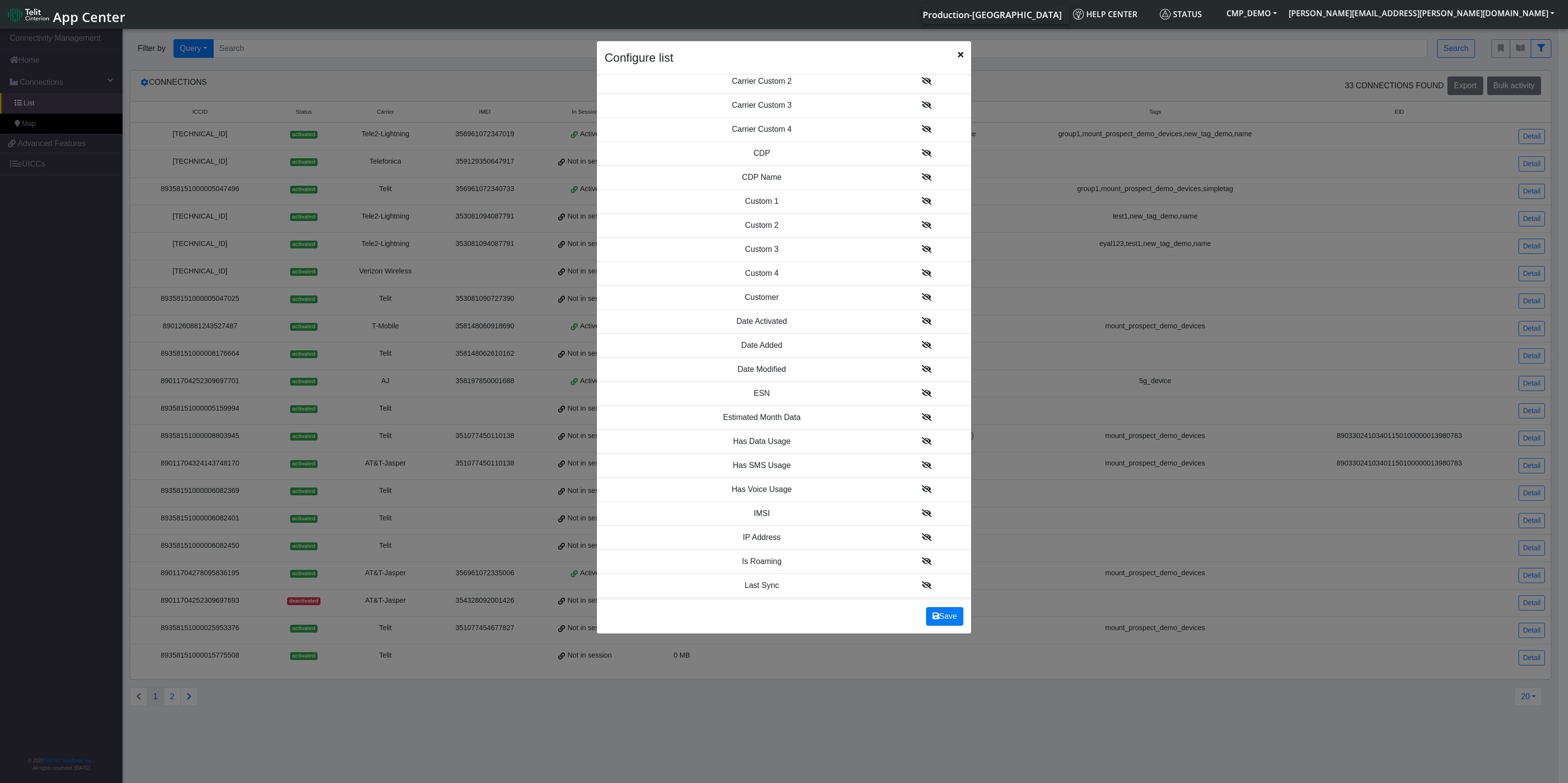
click at [955, 53] on div "Configure list" at bounding box center [784, 58] width 374 height 34
click at [963, 54] on icon "Close" at bounding box center [961, 54] width 6 height 8
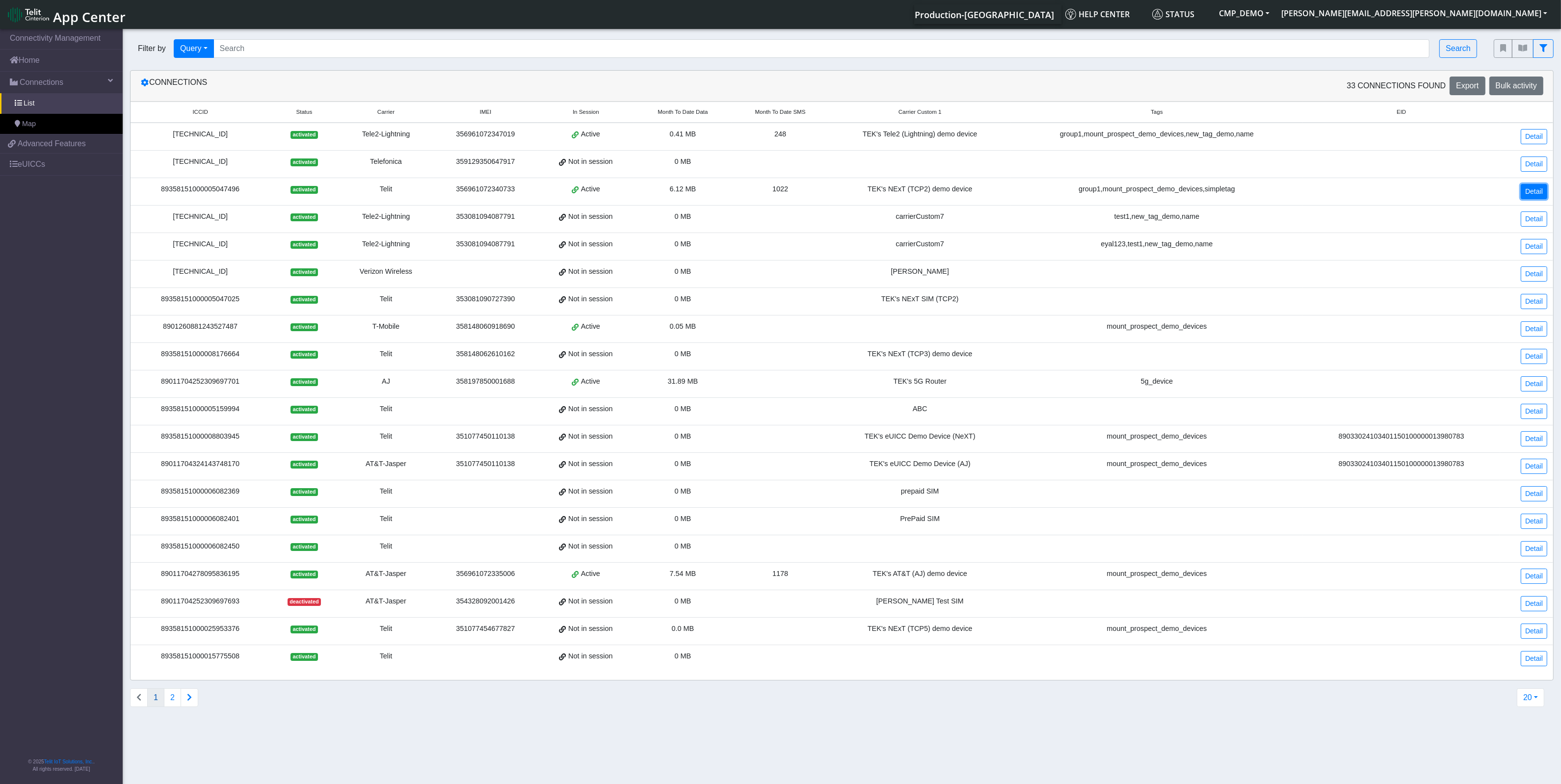
click at [1541, 194] on link "Detail" at bounding box center [1534, 192] width 27 height 15
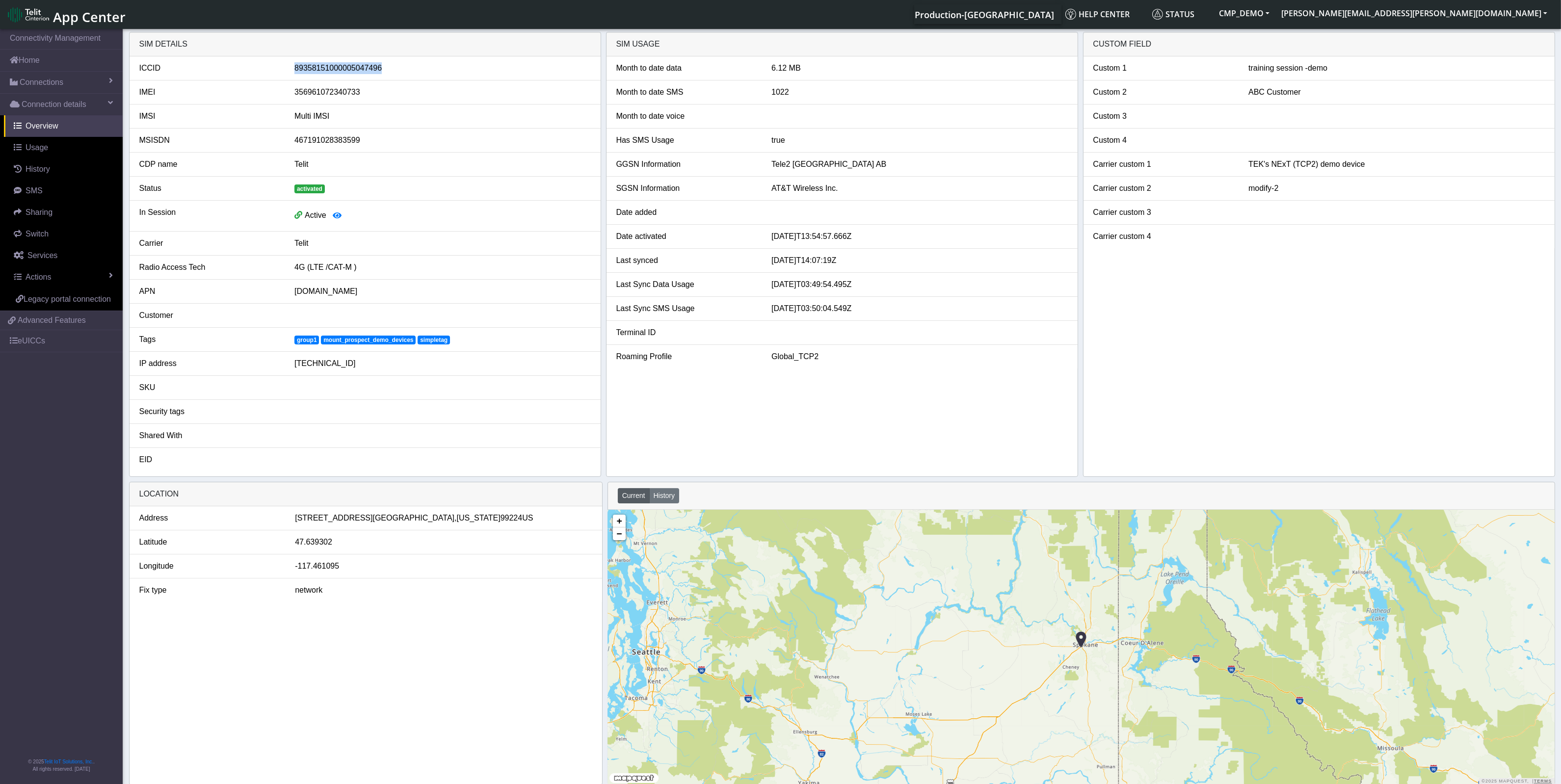
drag, startPoint x: 289, startPoint y: 70, endPoint x: 406, endPoint y: 67, distance: 117.0
click at [406, 67] on div "89358151000005047496" at bounding box center [442, 68] width 310 height 12
drag, startPoint x: 289, startPoint y: 91, endPoint x: 371, endPoint y: 89, distance: 82.0
click at [371, 89] on div "356961072340733" at bounding box center [442, 92] width 310 height 12
drag, startPoint x: 289, startPoint y: 140, endPoint x: 378, endPoint y: 139, distance: 89.0
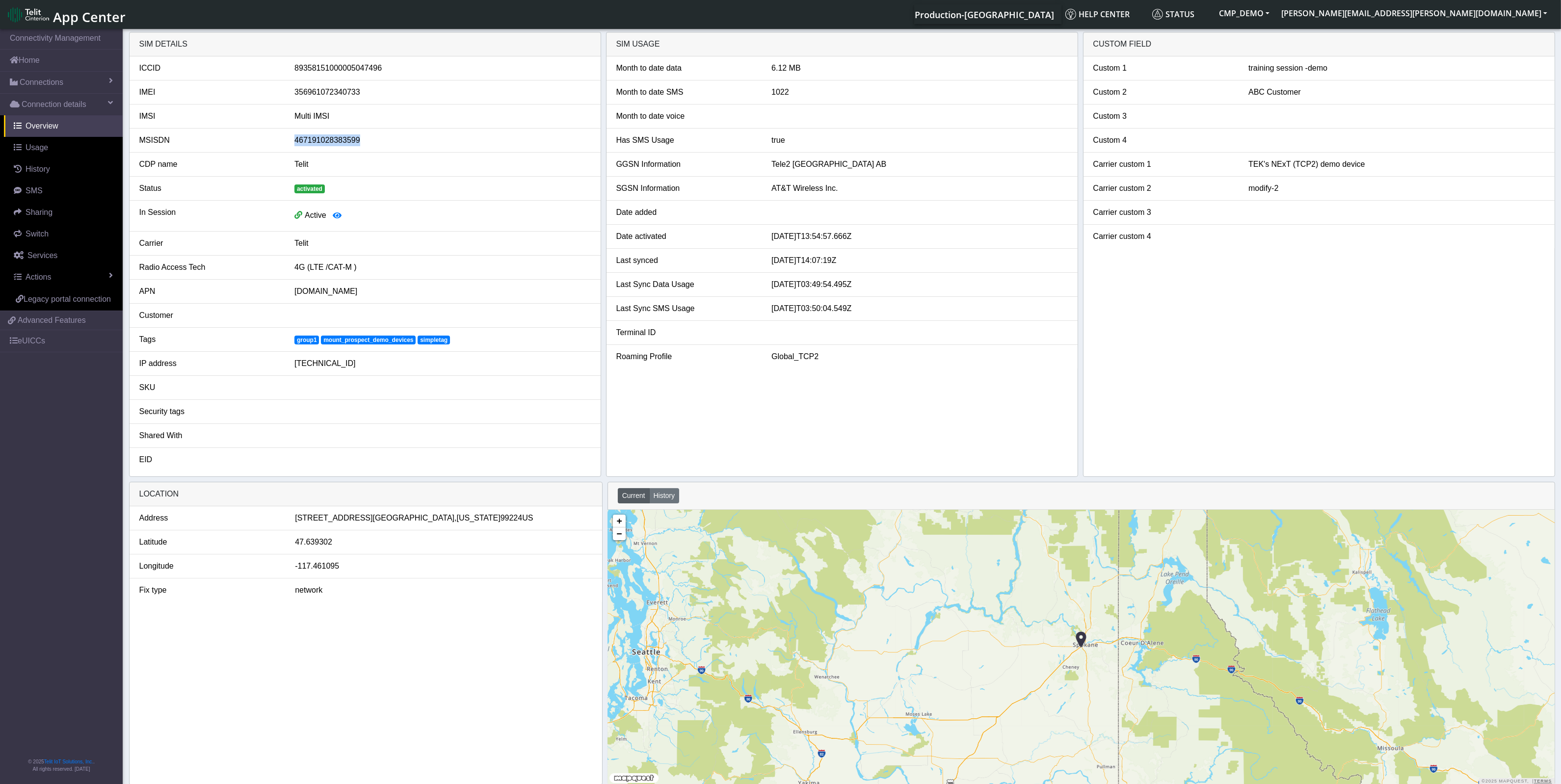
click at [378, 139] on div "467191028383599" at bounding box center [442, 140] width 310 height 12
click at [337, 214] on icon "button" at bounding box center [337, 215] width 9 height 8
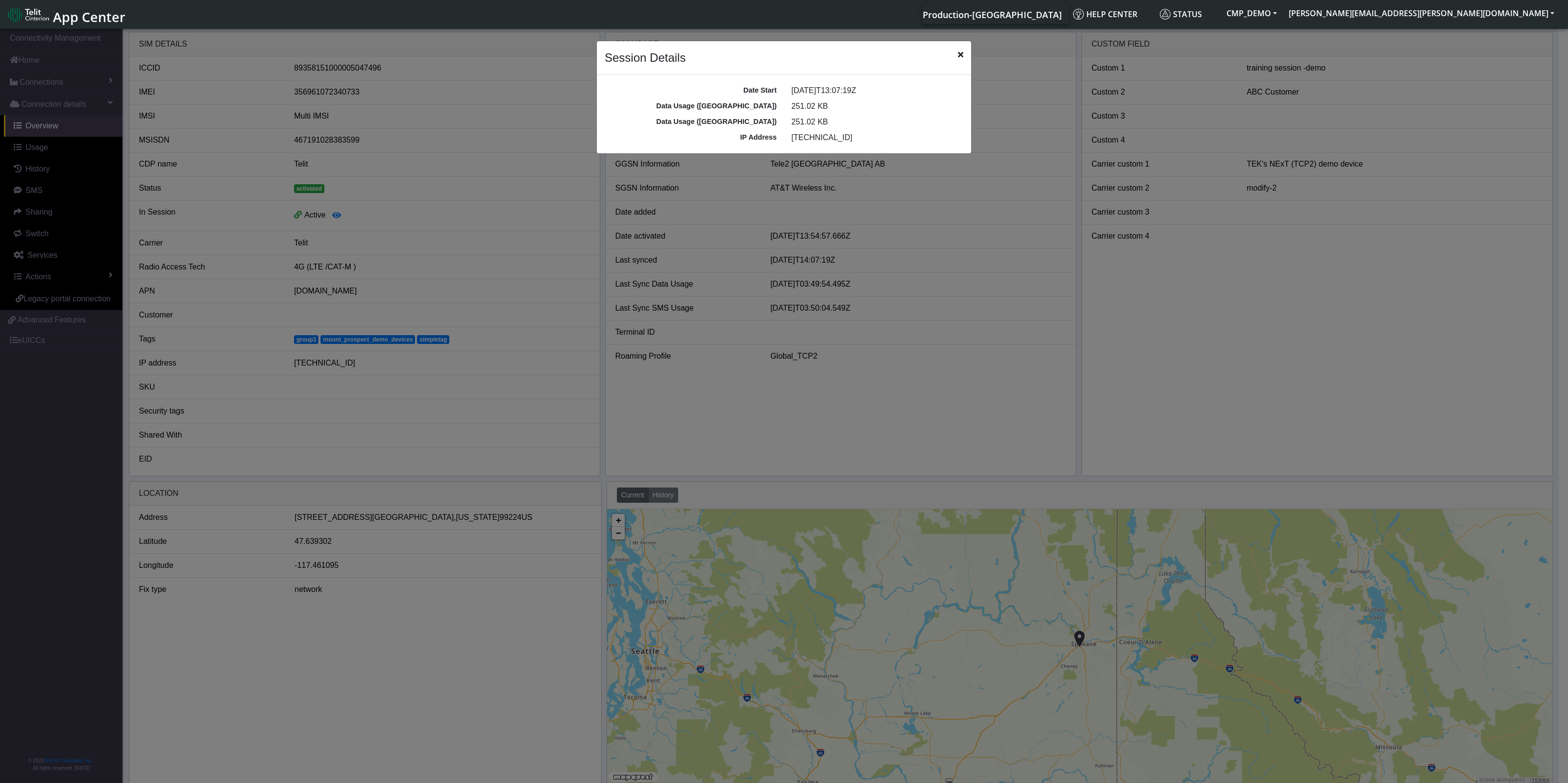
click at [960, 54] on icon "Close" at bounding box center [961, 54] width 6 height 8
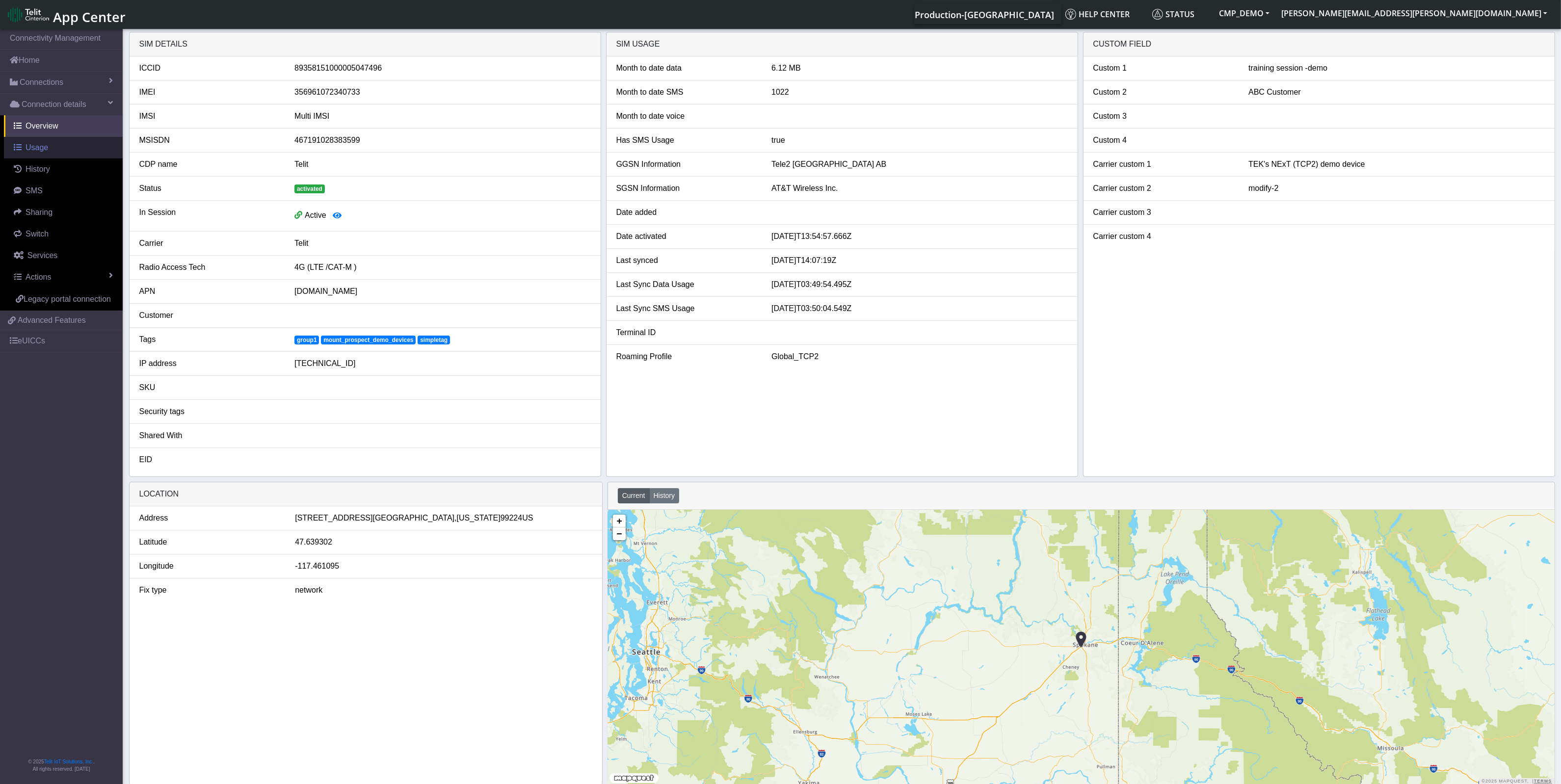
click at [36, 152] on span "Usage" at bounding box center [36, 147] width 22 height 8
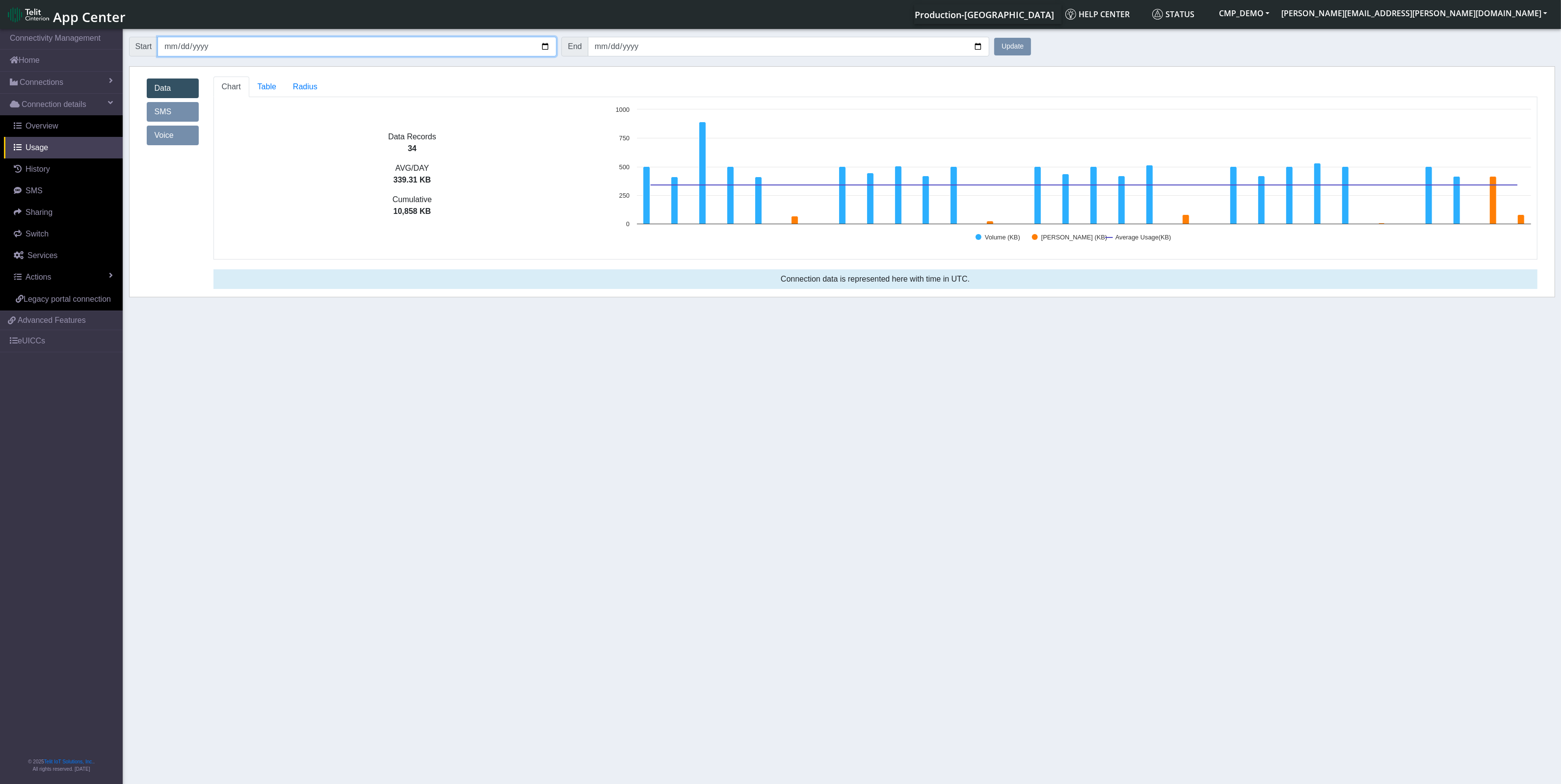
click at [545, 44] on input "[DATE]" at bounding box center [357, 46] width 399 height 20
click at [700, 45] on input "[DATE]" at bounding box center [788, 46] width 401 height 20
click at [265, 89] on span "Table" at bounding box center [267, 86] width 19 height 8
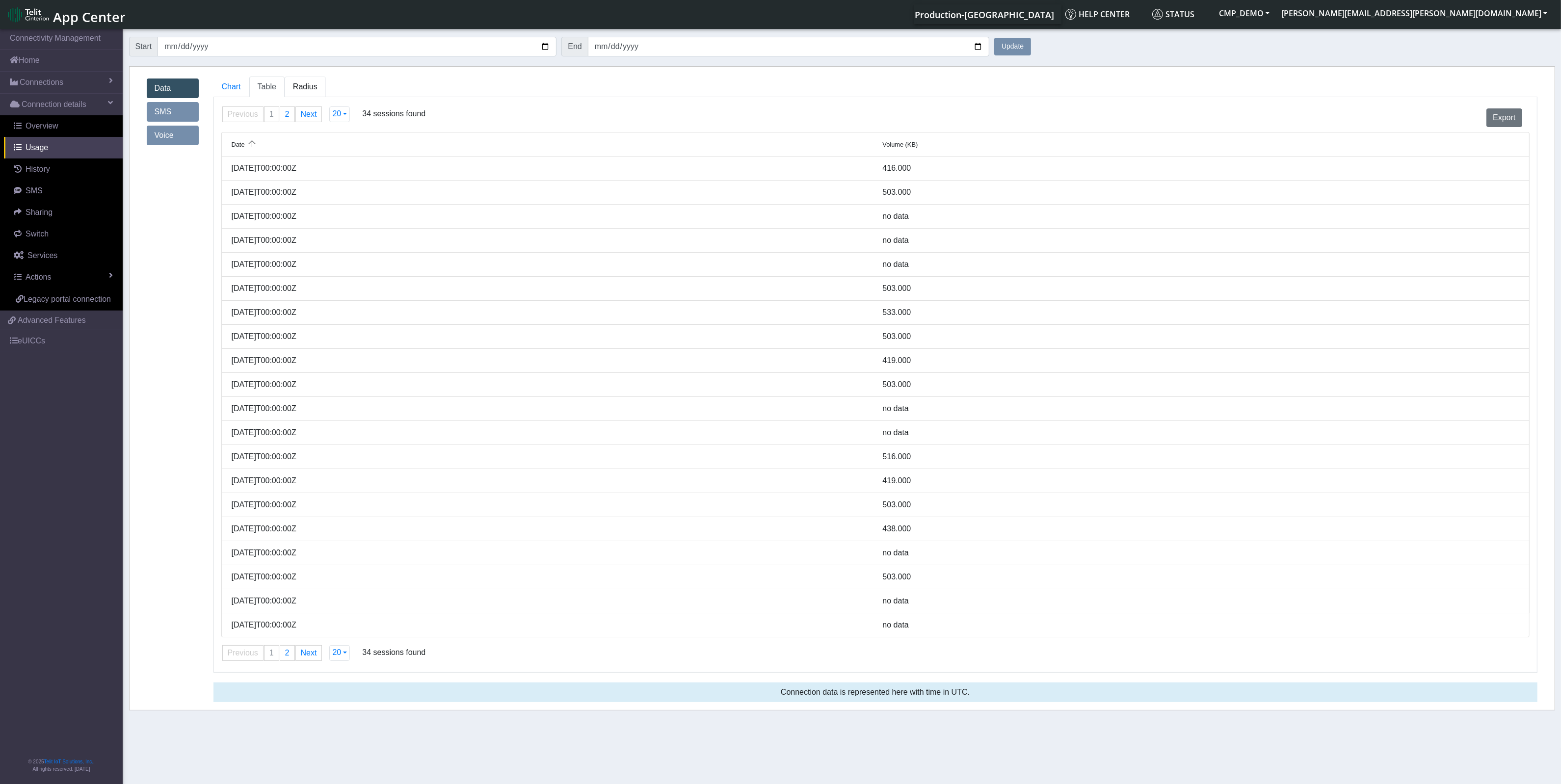
click at [277, 91] on span "Radius" at bounding box center [267, 86] width 19 height 8
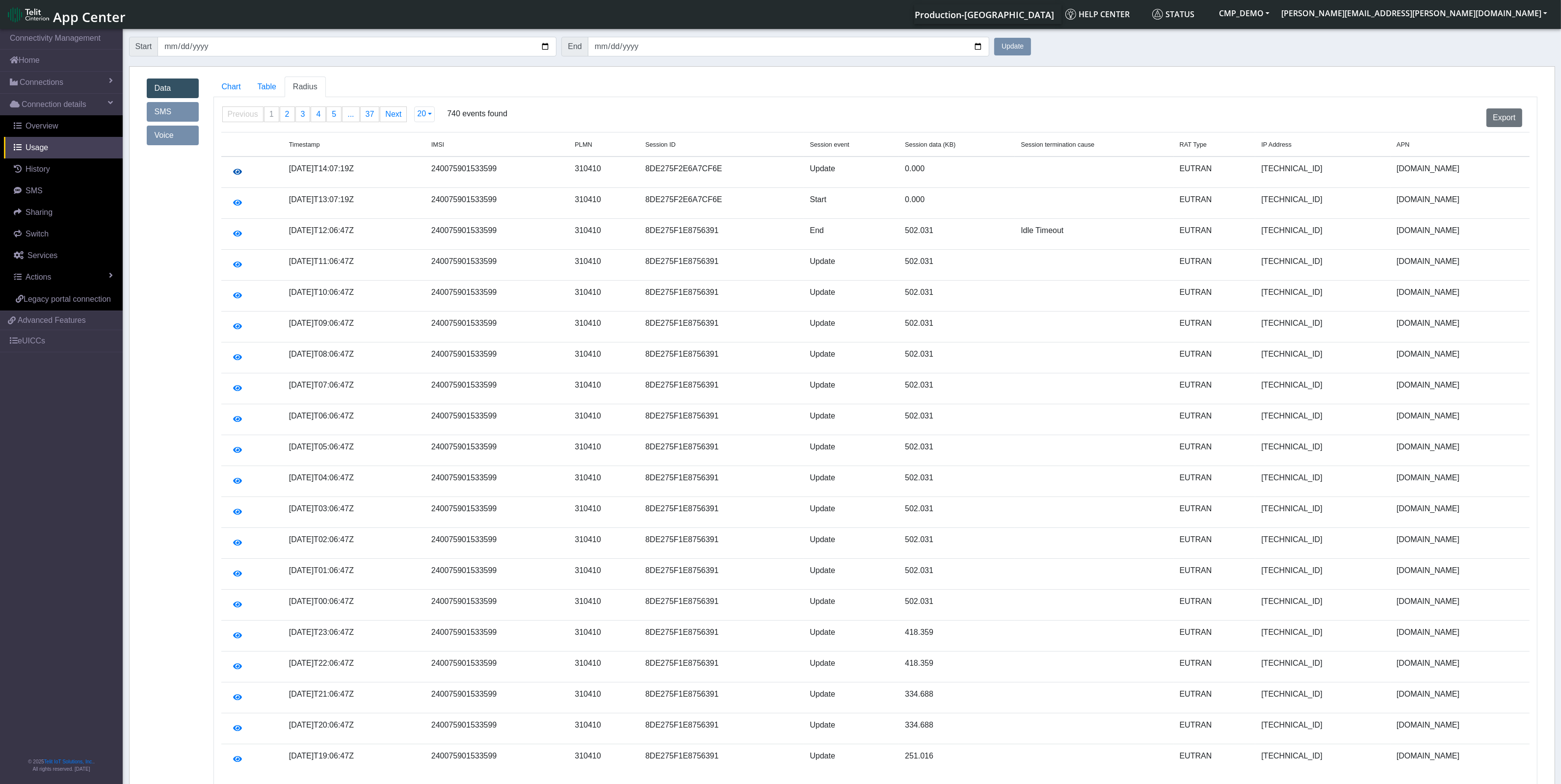
click at [238, 168] on button "button" at bounding box center [238, 172] width 22 height 19
click at [238, 200] on button "button" at bounding box center [238, 203] width 22 height 19
click at [237, 234] on icon "button" at bounding box center [238, 233] width 9 height 8
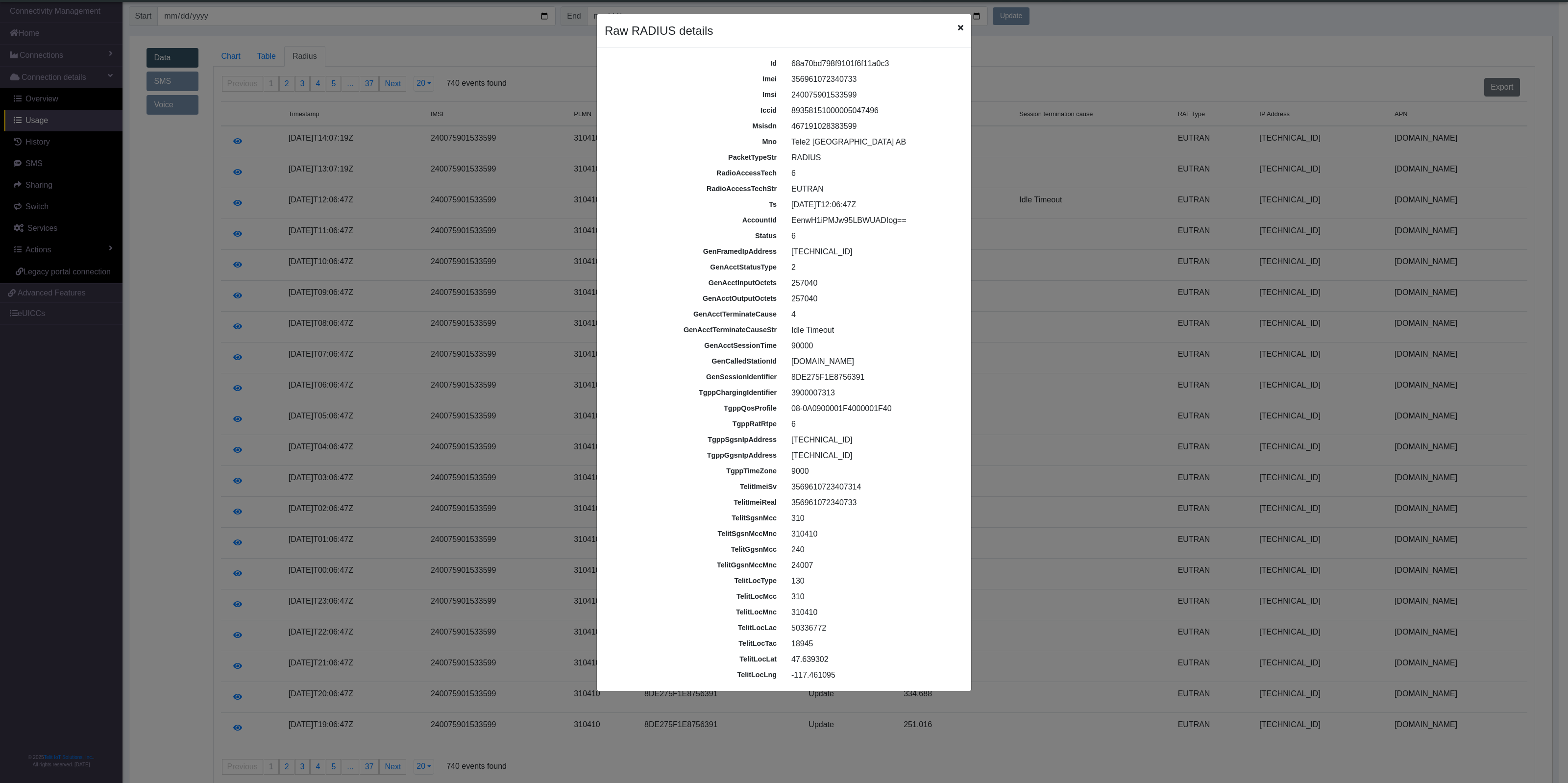
click at [960, 22] on span "Close" at bounding box center [961, 27] width 6 height 12
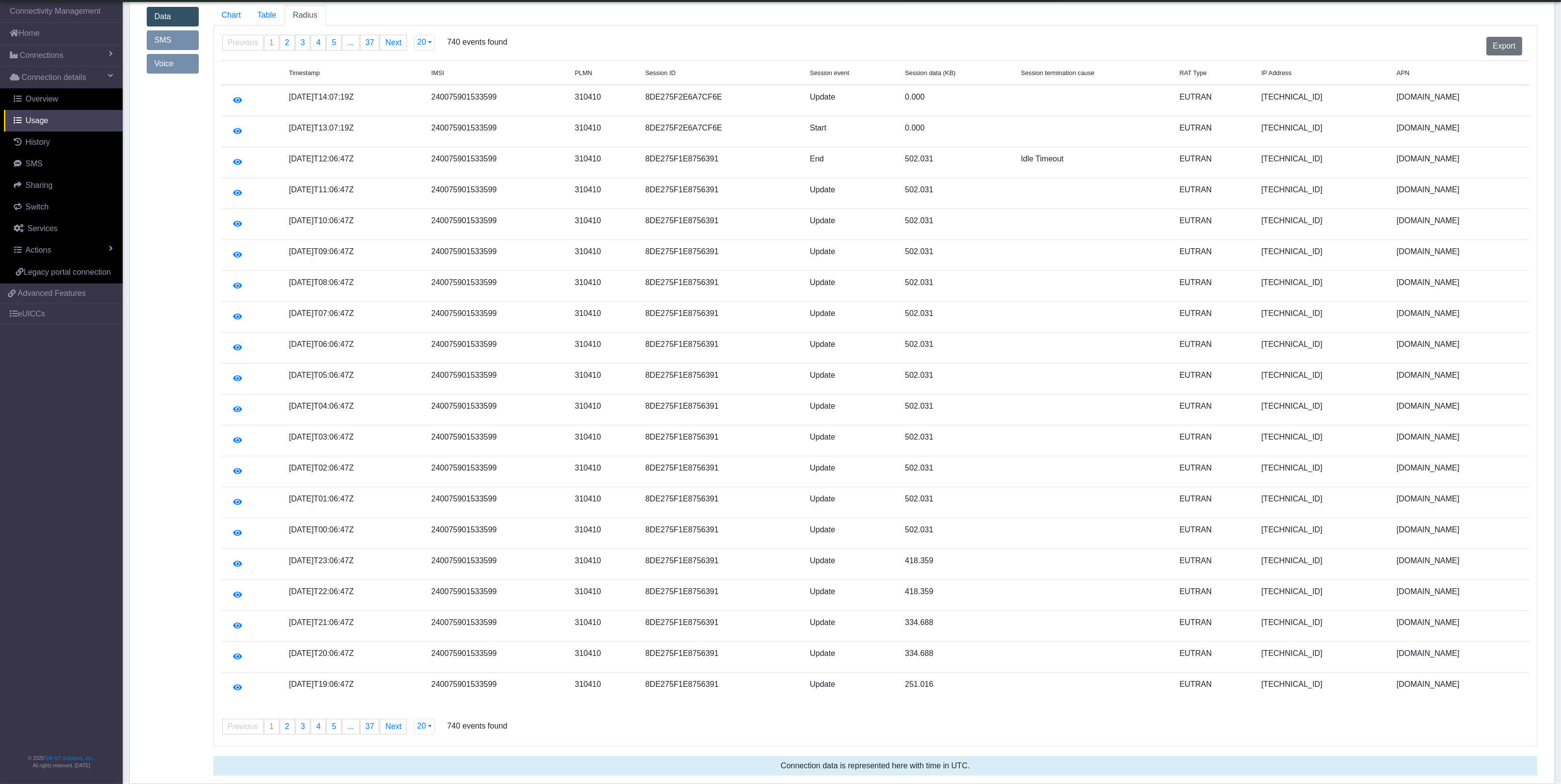
scroll to position [0, 0]
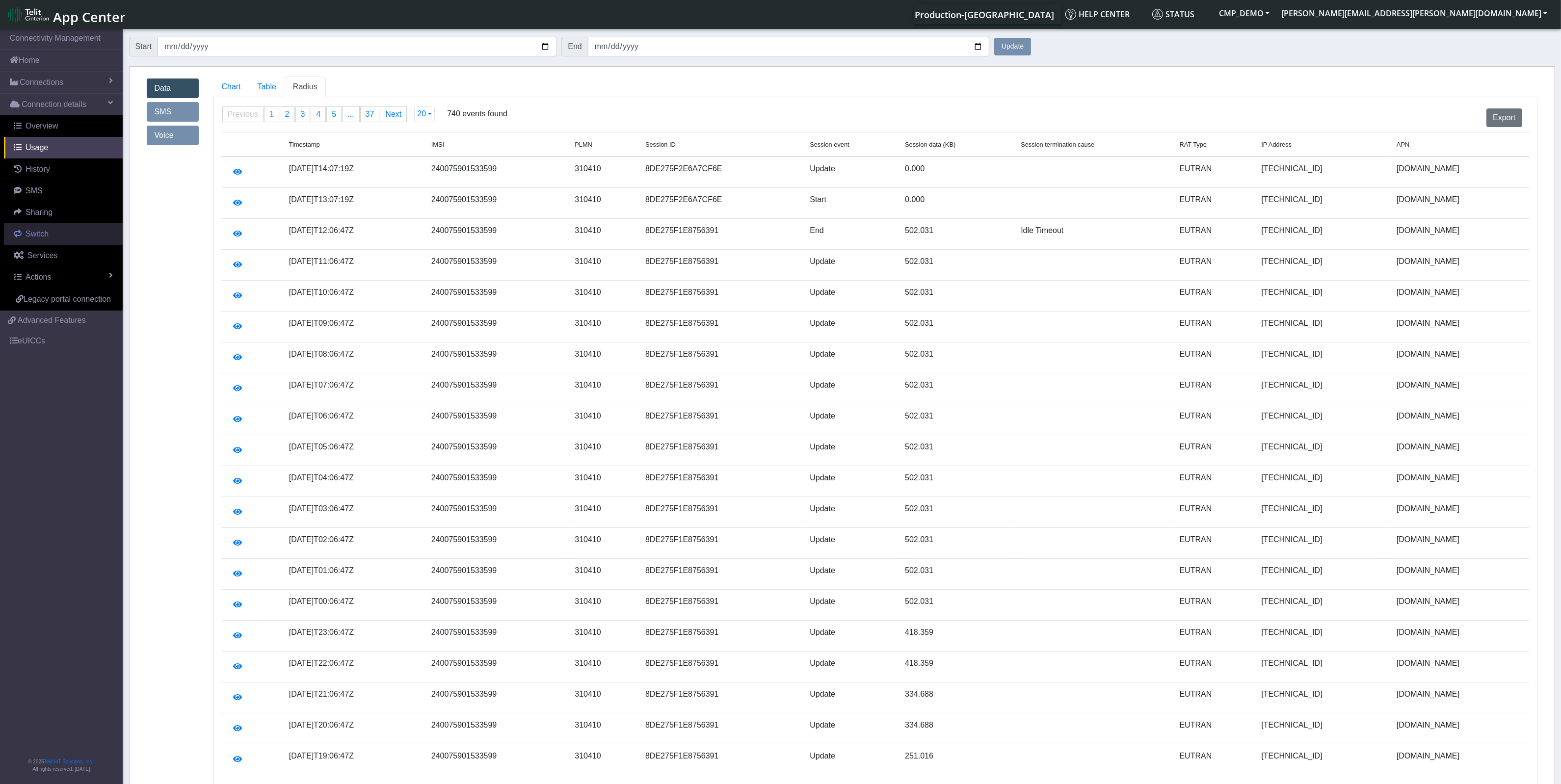
click at [33, 232] on span "Switch" at bounding box center [36, 234] width 23 height 8
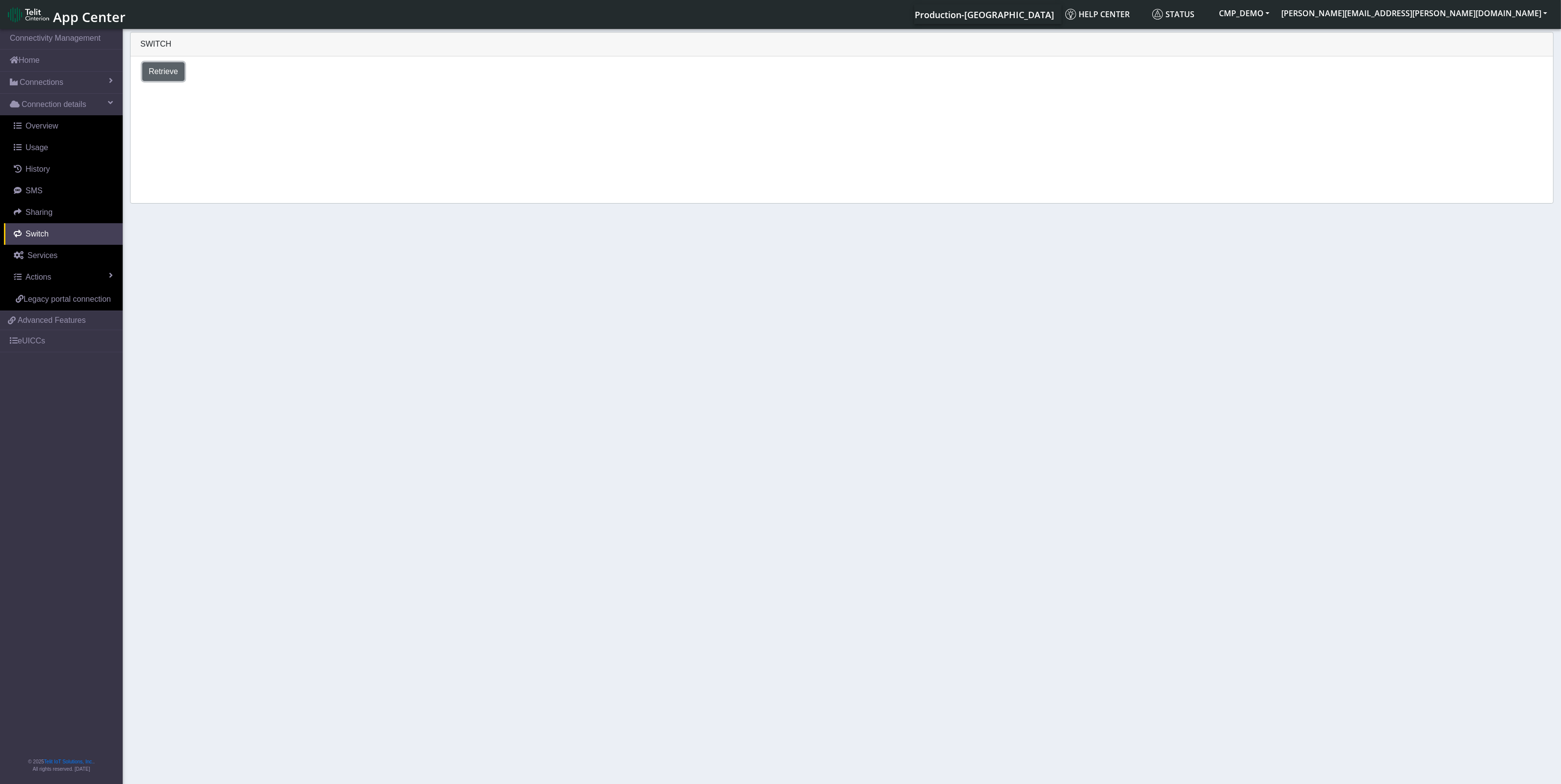
click at [173, 67] on span "Retrieve" at bounding box center [164, 72] width 29 height 8
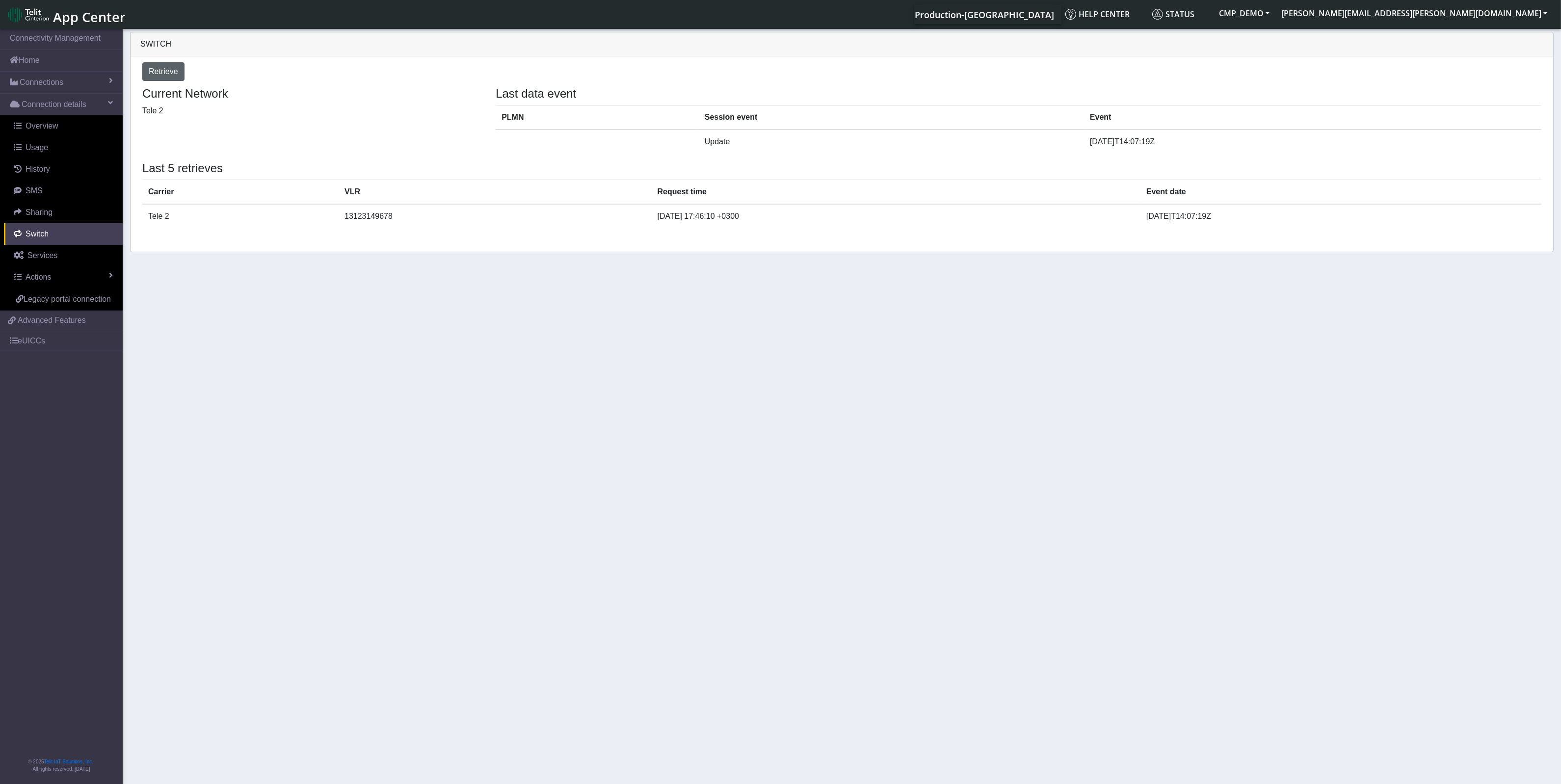
select select "[GEOGRAPHIC_DATA]"
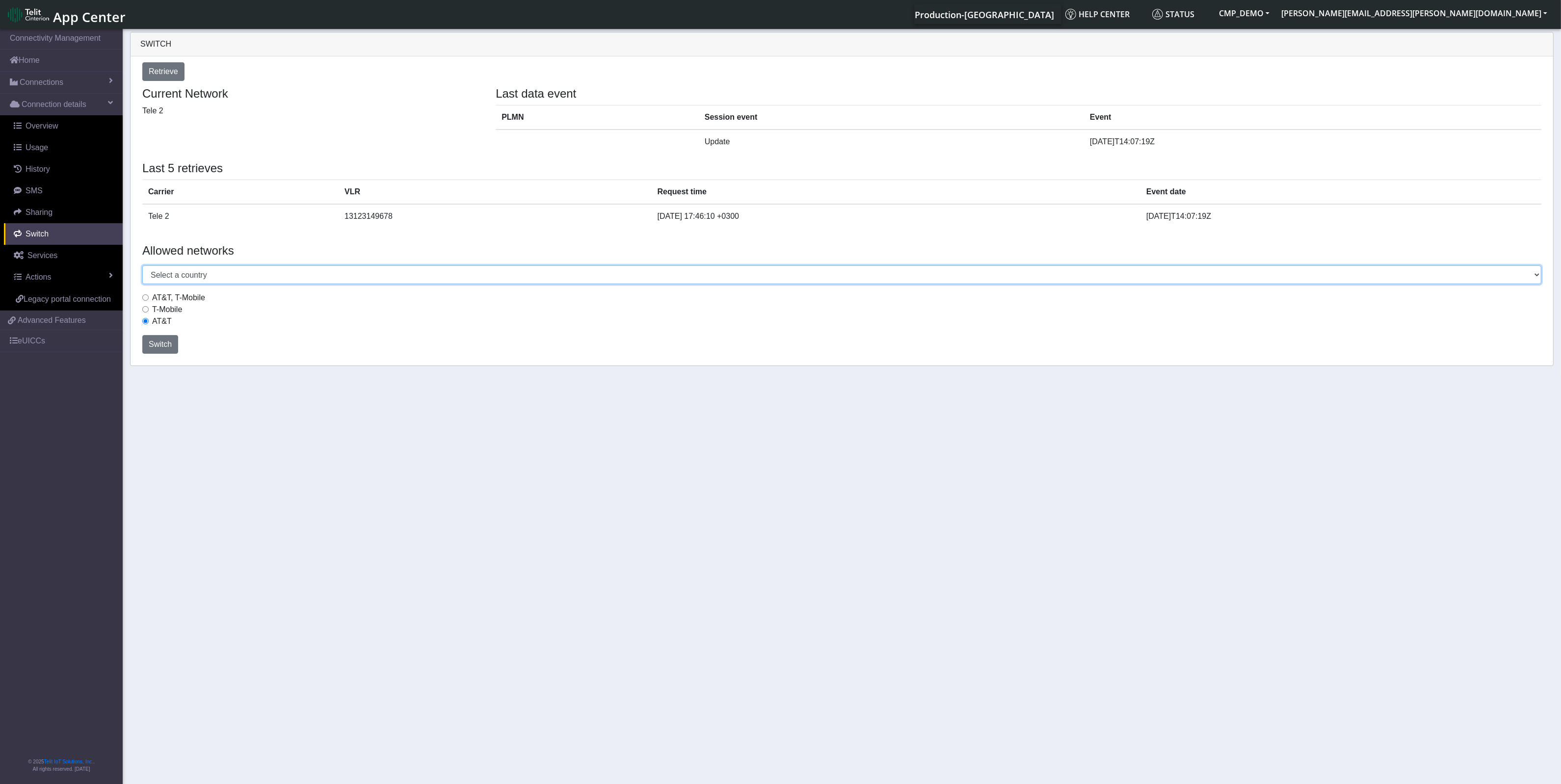
click at [174, 273] on select "Select a country [GEOGRAPHIC_DATA] [GEOGRAPHIC_DATA] [GEOGRAPHIC_DATA] [GEOGRAP…" at bounding box center [842, 274] width 1399 height 19
click at [164, 273] on select "Select a country [GEOGRAPHIC_DATA] [GEOGRAPHIC_DATA] [GEOGRAPHIC_DATA] [GEOGRAP…" at bounding box center [842, 274] width 1399 height 19
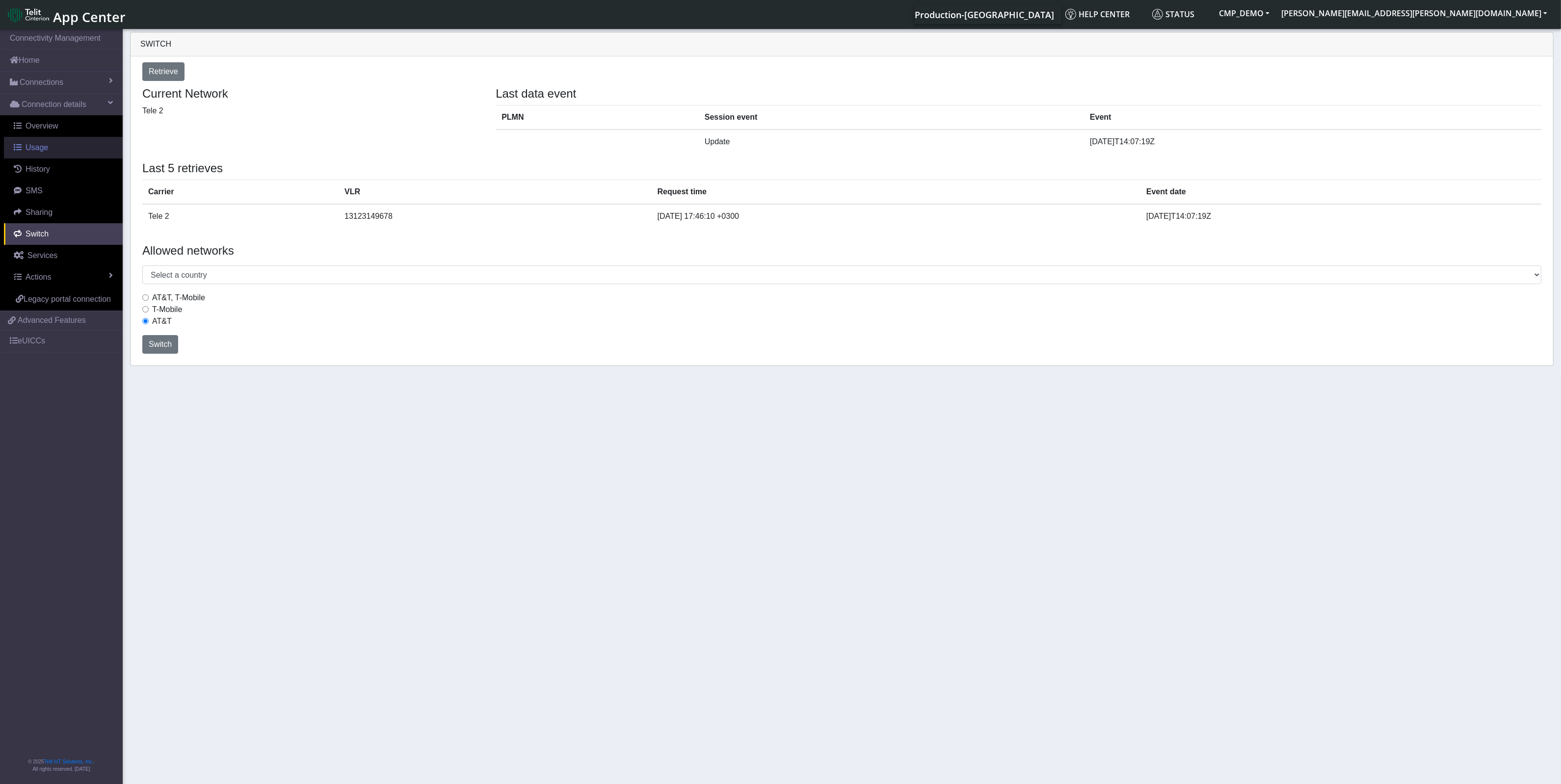
click at [29, 141] on link "Usage" at bounding box center [63, 147] width 119 height 22
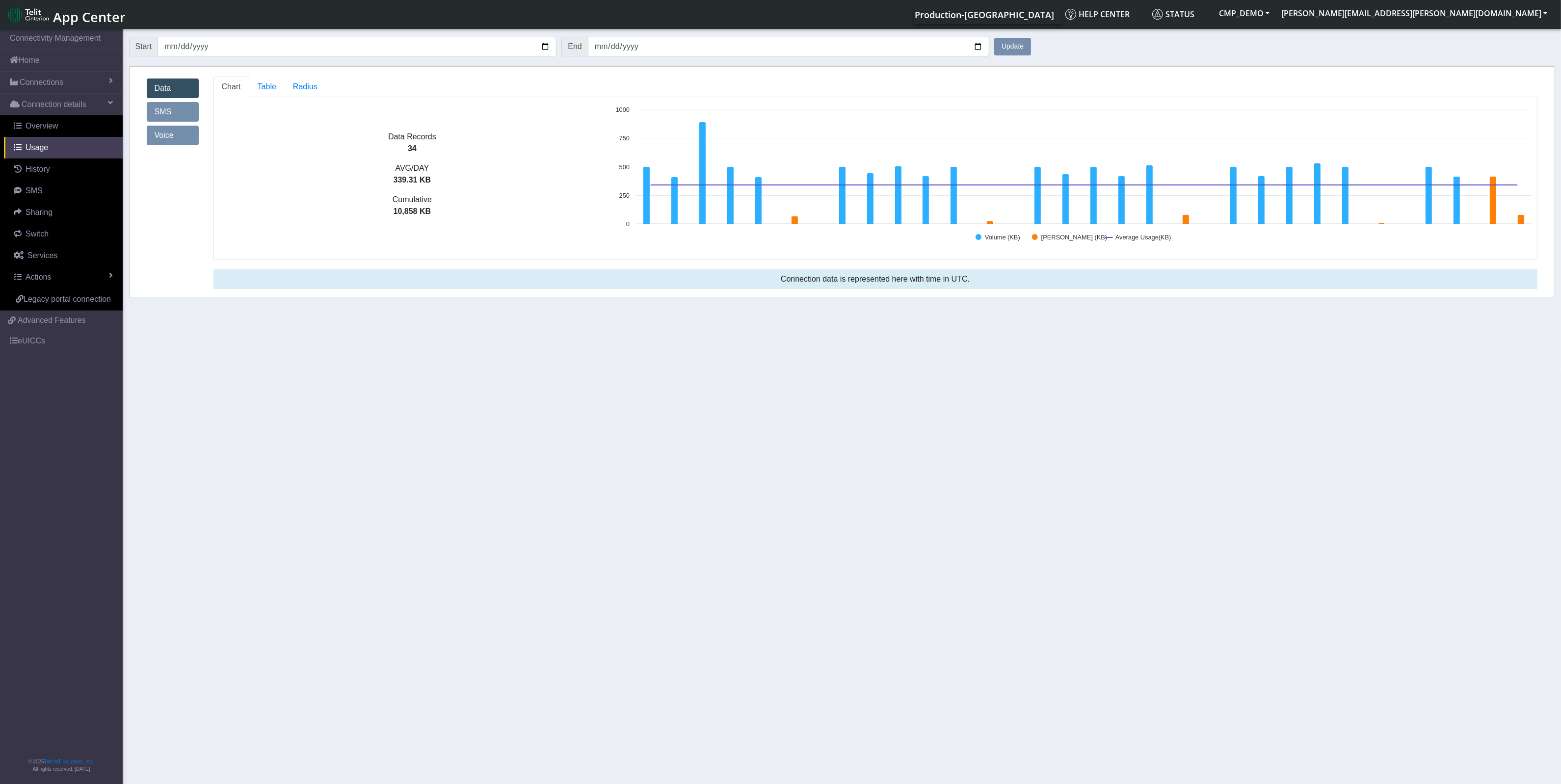
click at [172, 109] on link "SMS" at bounding box center [173, 112] width 52 height 20
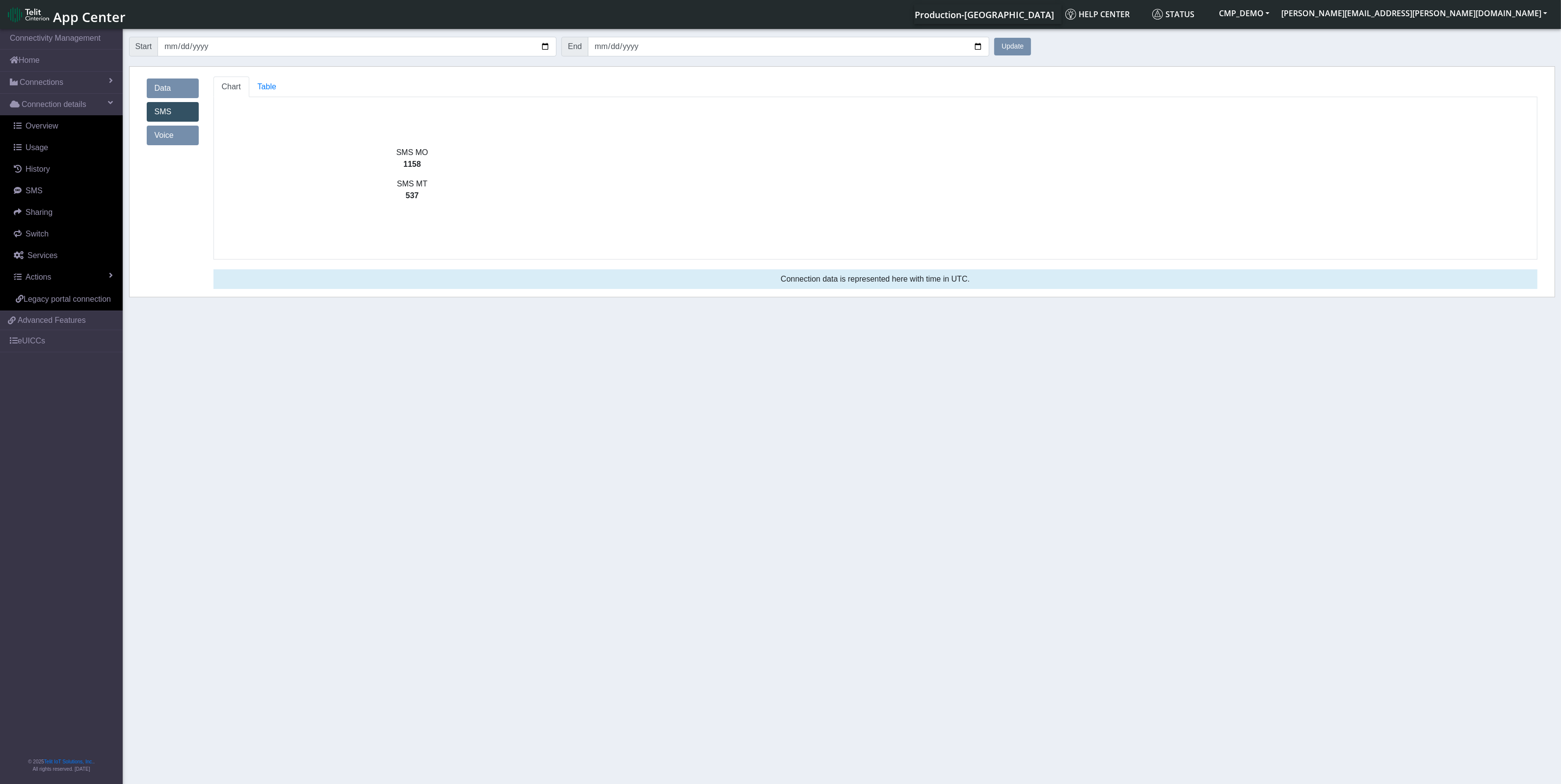
click at [172, 133] on link "Voice" at bounding box center [173, 135] width 52 height 20
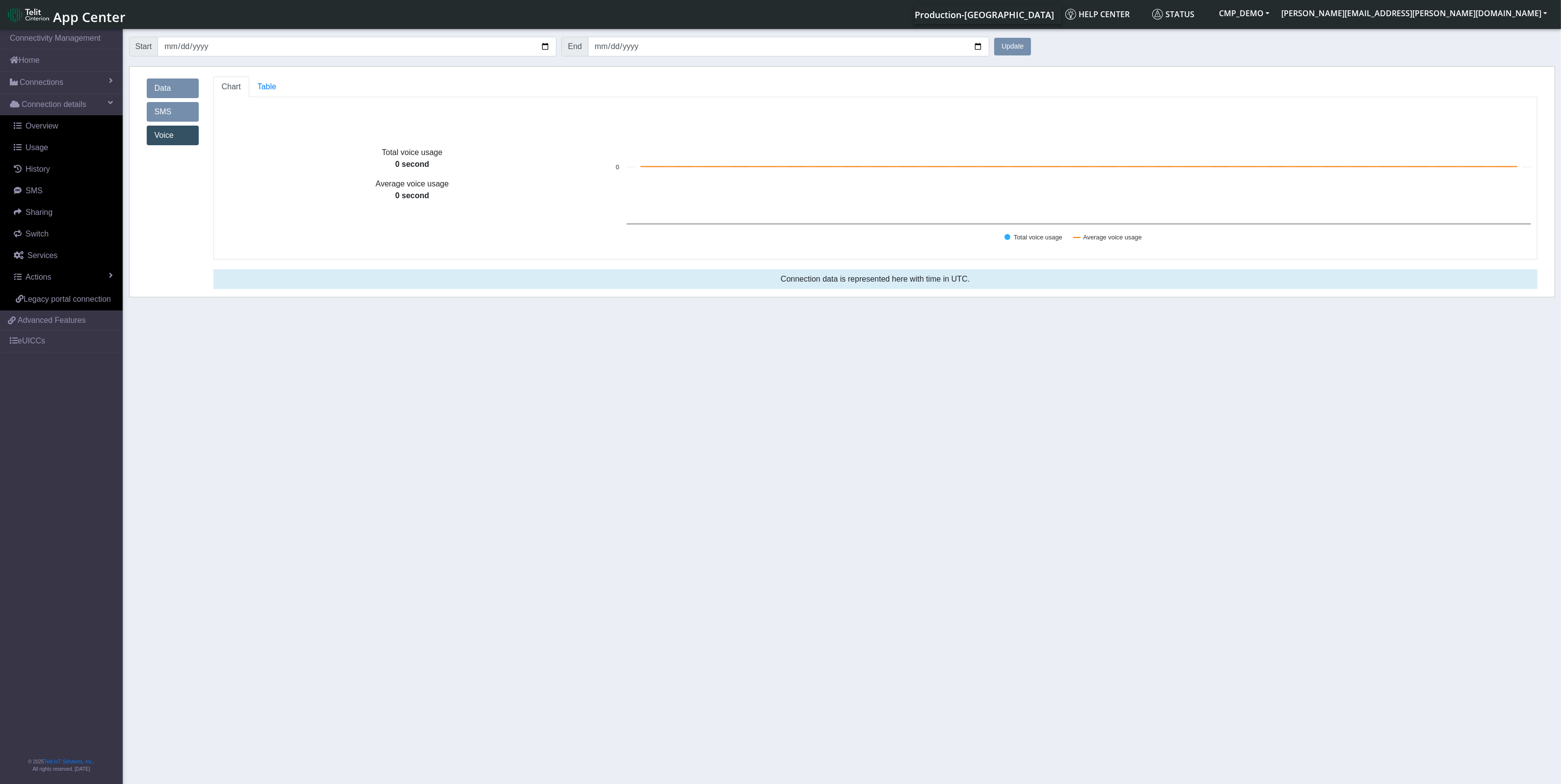
click at [168, 108] on link "SMS" at bounding box center [173, 112] width 52 height 20
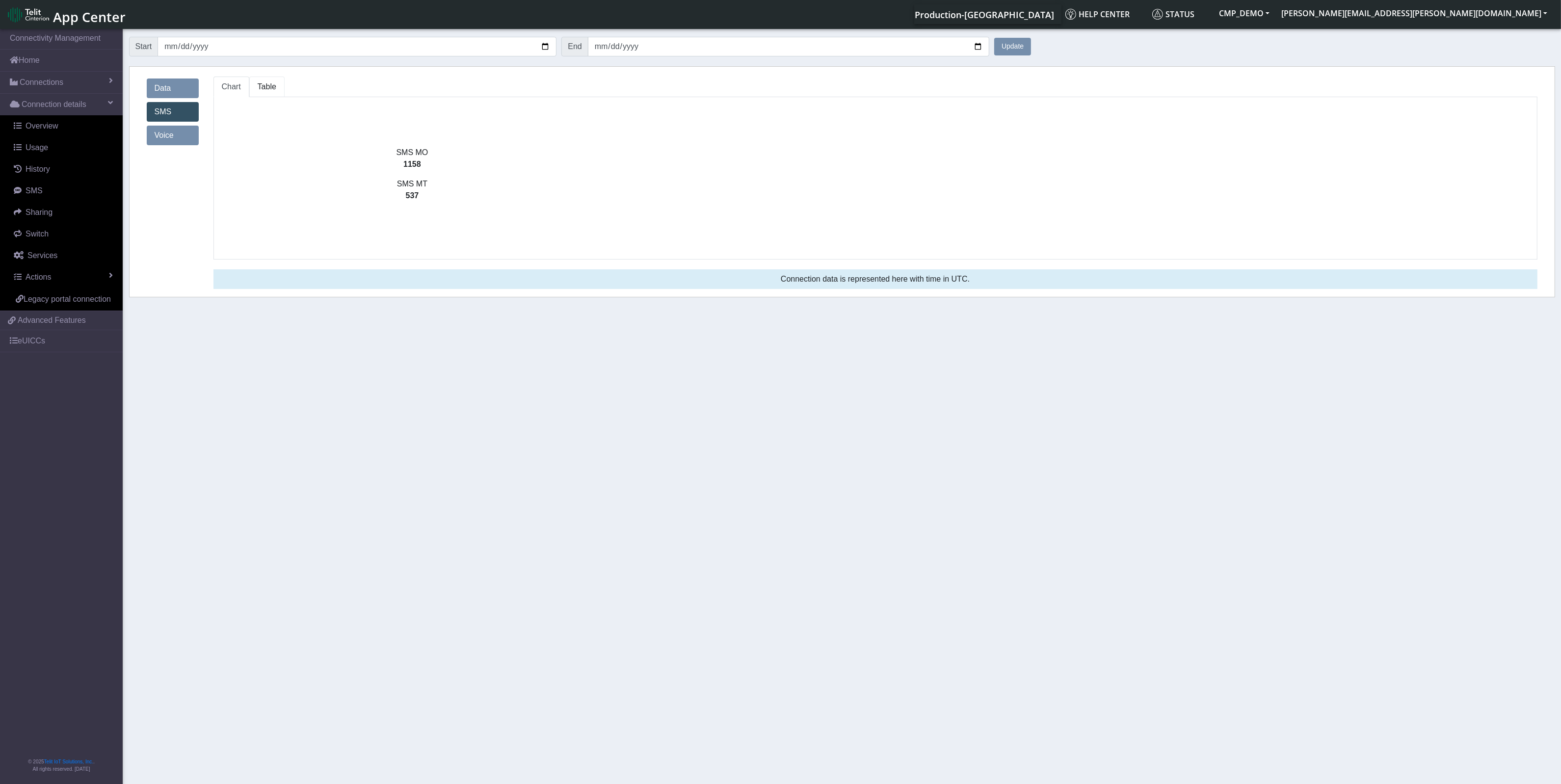
click at [267, 82] on span "Table" at bounding box center [267, 86] width 19 height 8
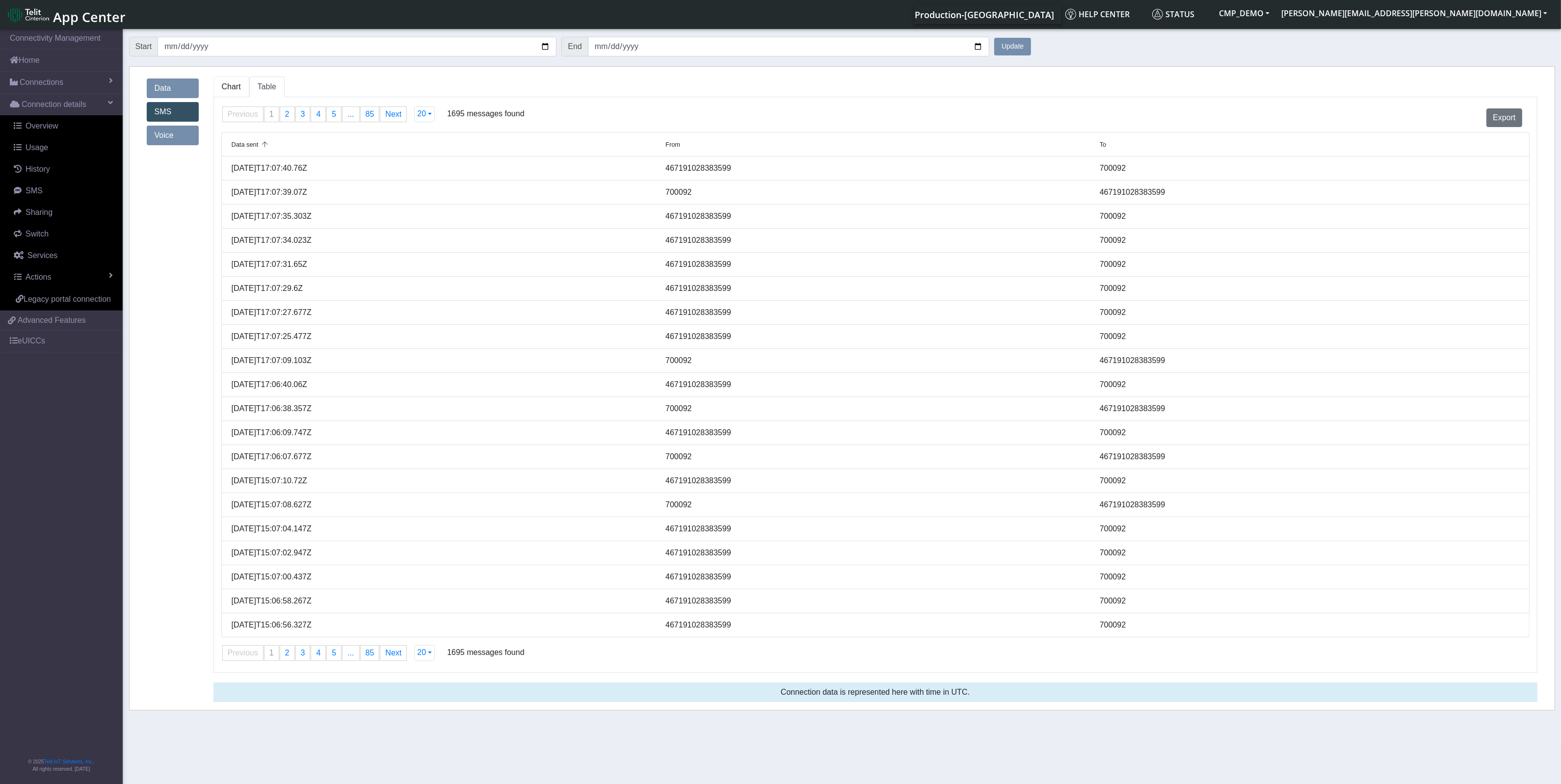
click at [234, 88] on span "Chart" at bounding box center [231, 86] width 19 height 8
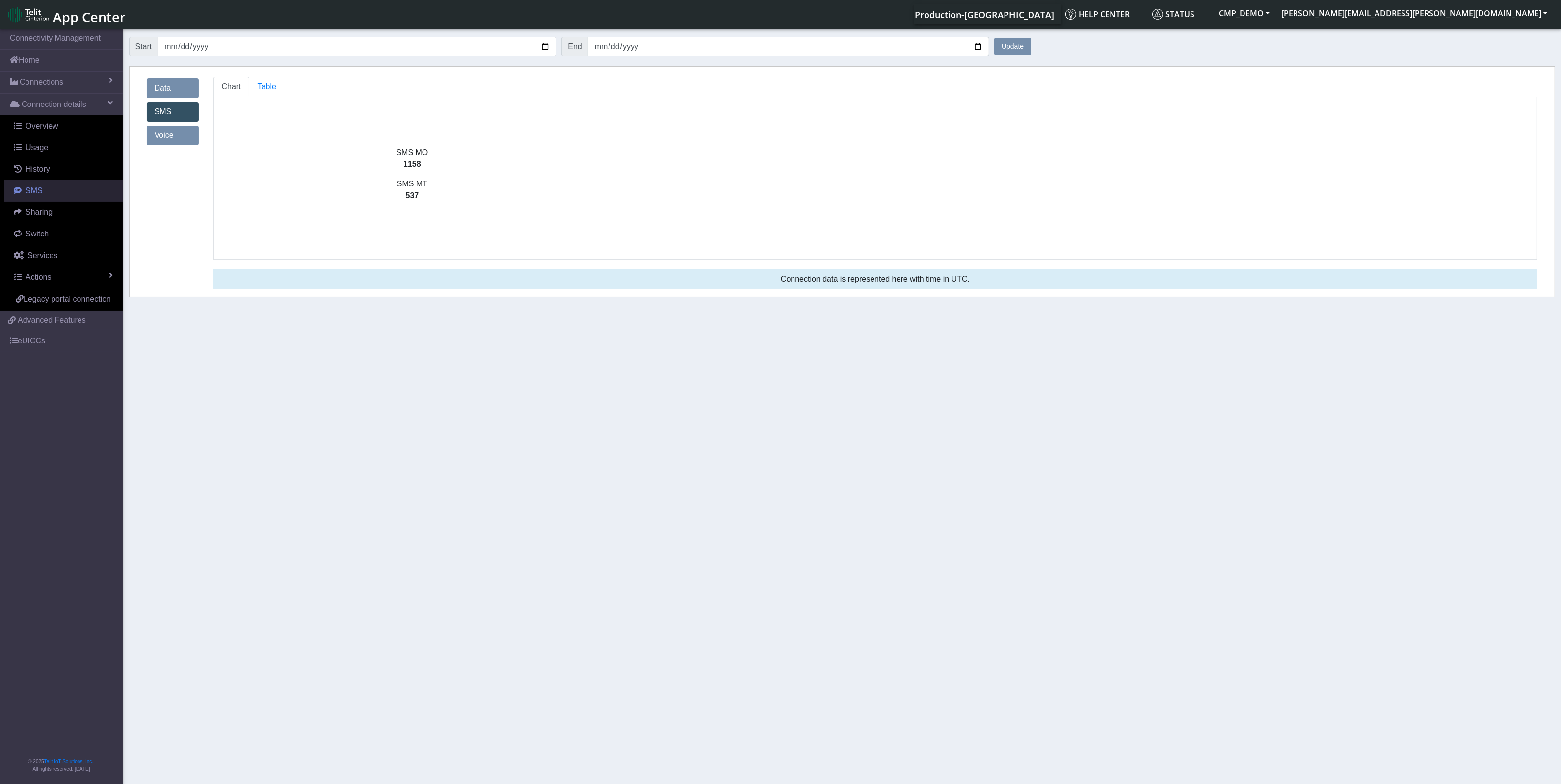
click at [32, 192] on span "SMS" at bounding box center [34, 191] width 17 height 8
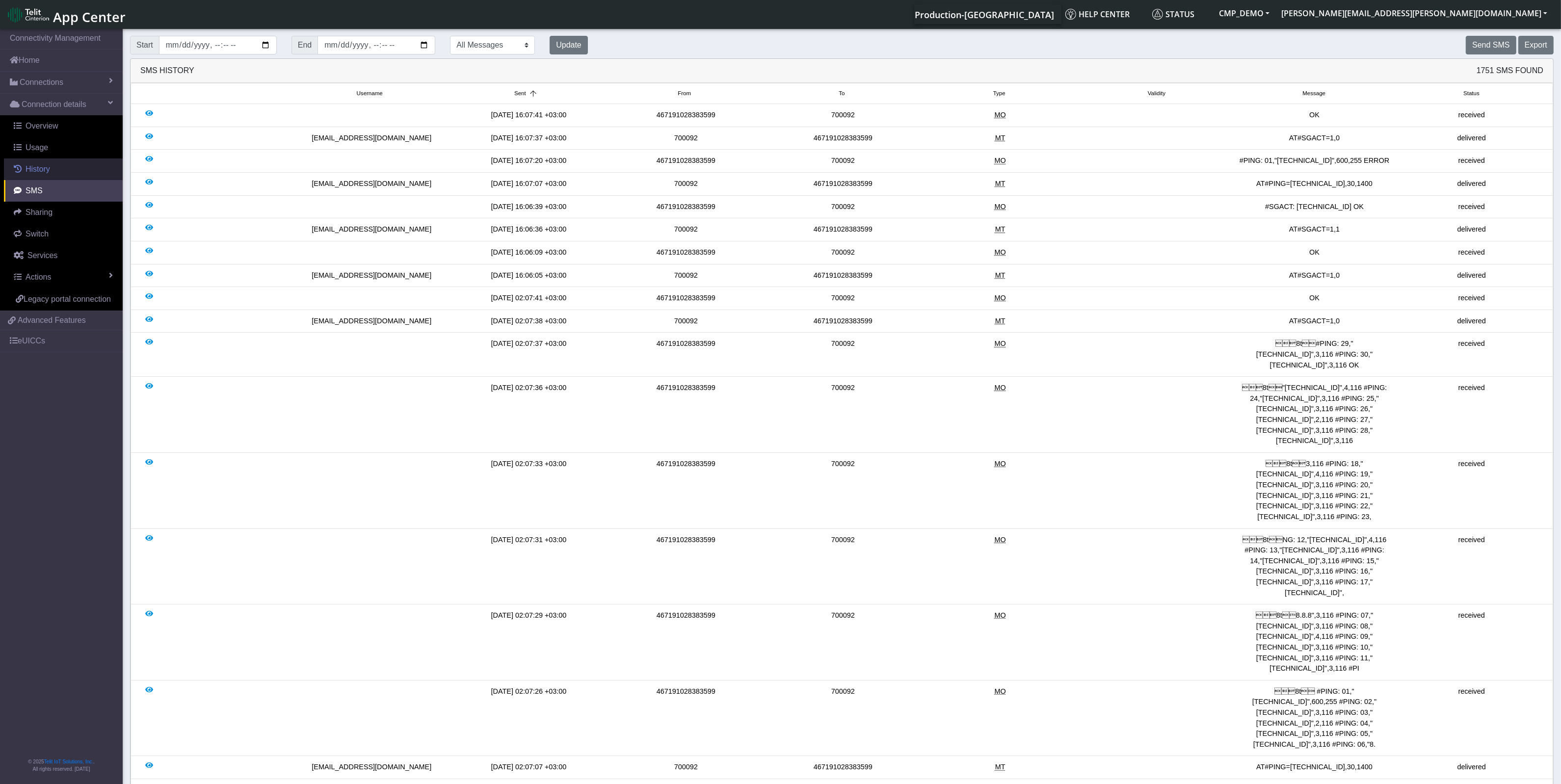
click at [35, 169] on span "History" at bounding box center [37, 169] width 25 height 8
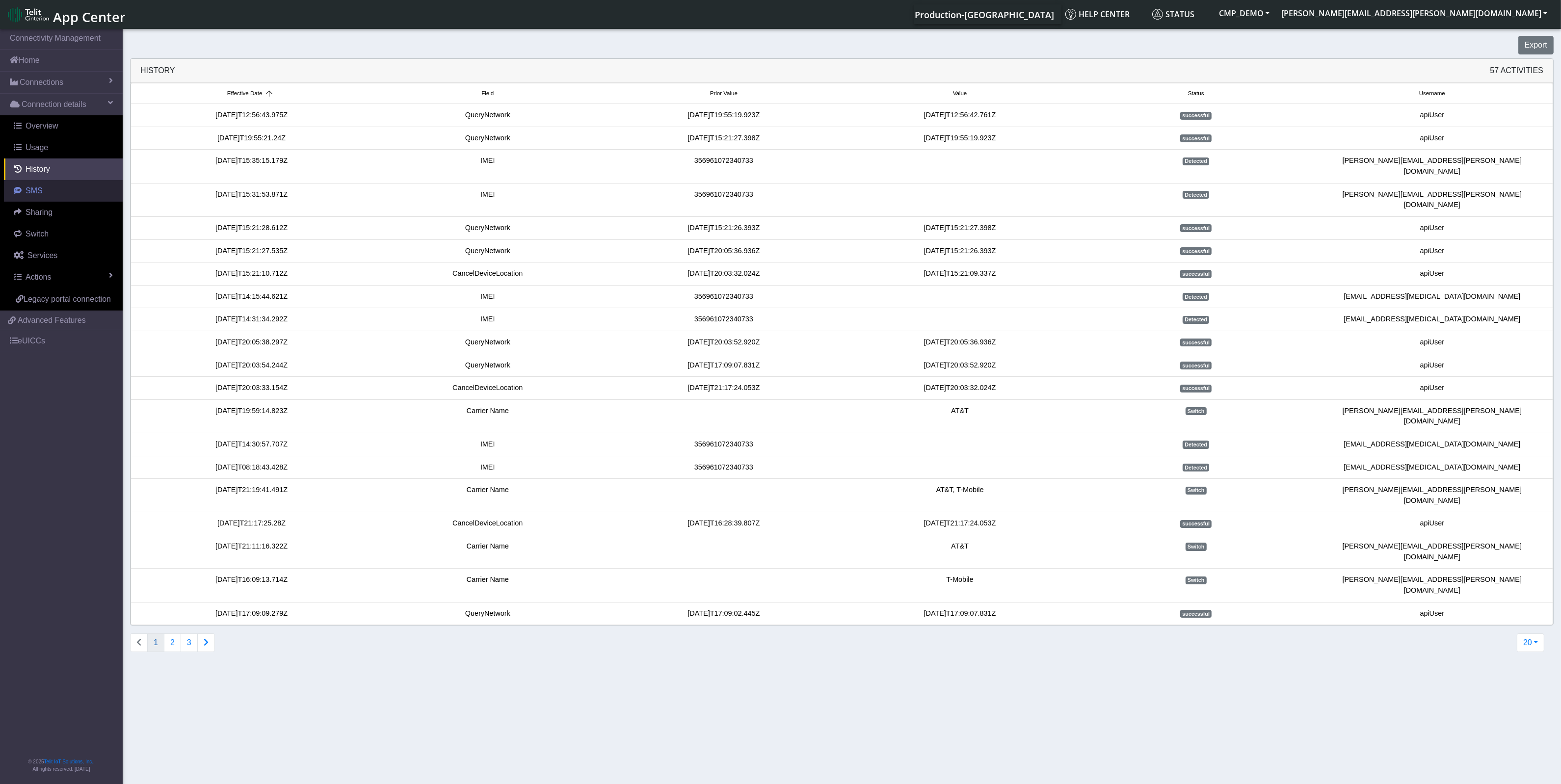
click at [60, 185] on link "SMS" at bounding box center [63, 191] width 119 height 22
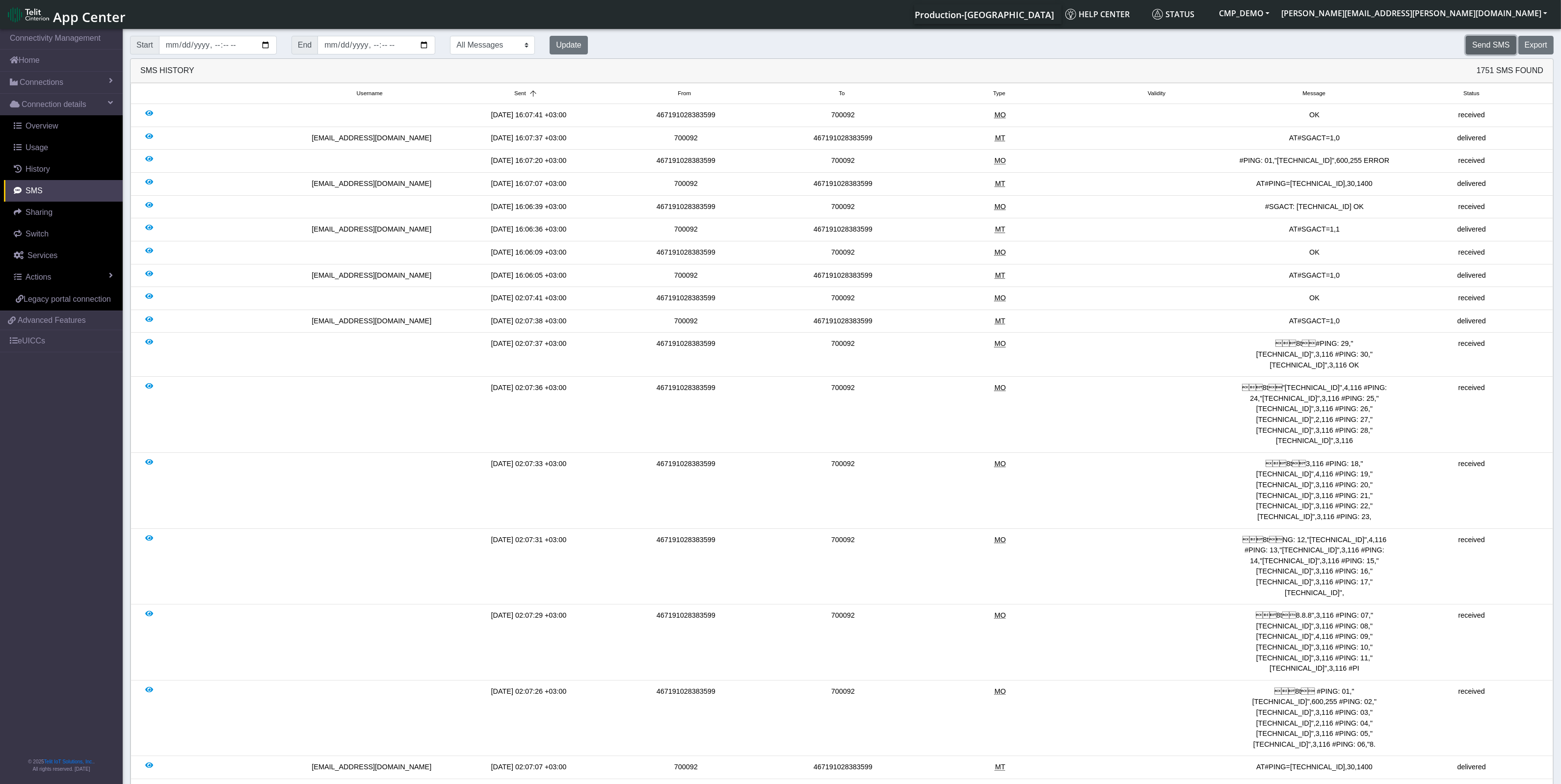
click at [1504, 40] on button "Send SMS" at bounding box center [1490, 45] width 50 height 19
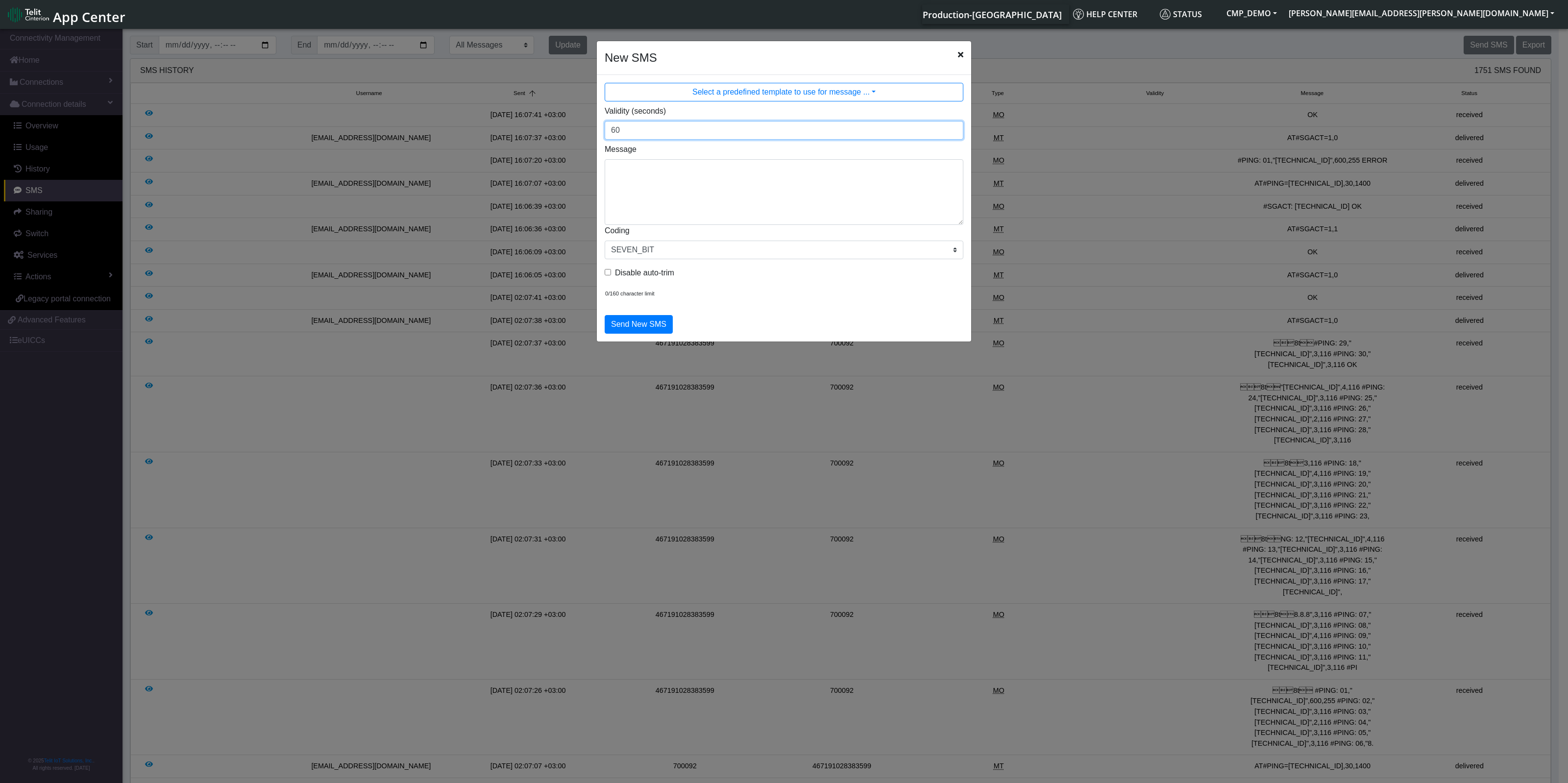
type input "60"
click at [953, 130] on input "60" at bounding box center [784, 130] width 359 height 19
drag, startPoint x: 634, startPoint y: 126, endPoint x: 577, endPoint y: 126, distance: 57.0
click at [577, 126] on ngb-modal-window "New SMS Select a predefined template to use for message ... Validity (seconds) …" at bounding box center [784, 407] width 1568 height 760
click at [962, 53] on icon "Close" at bounding box center [961, 54] width 6 height 8
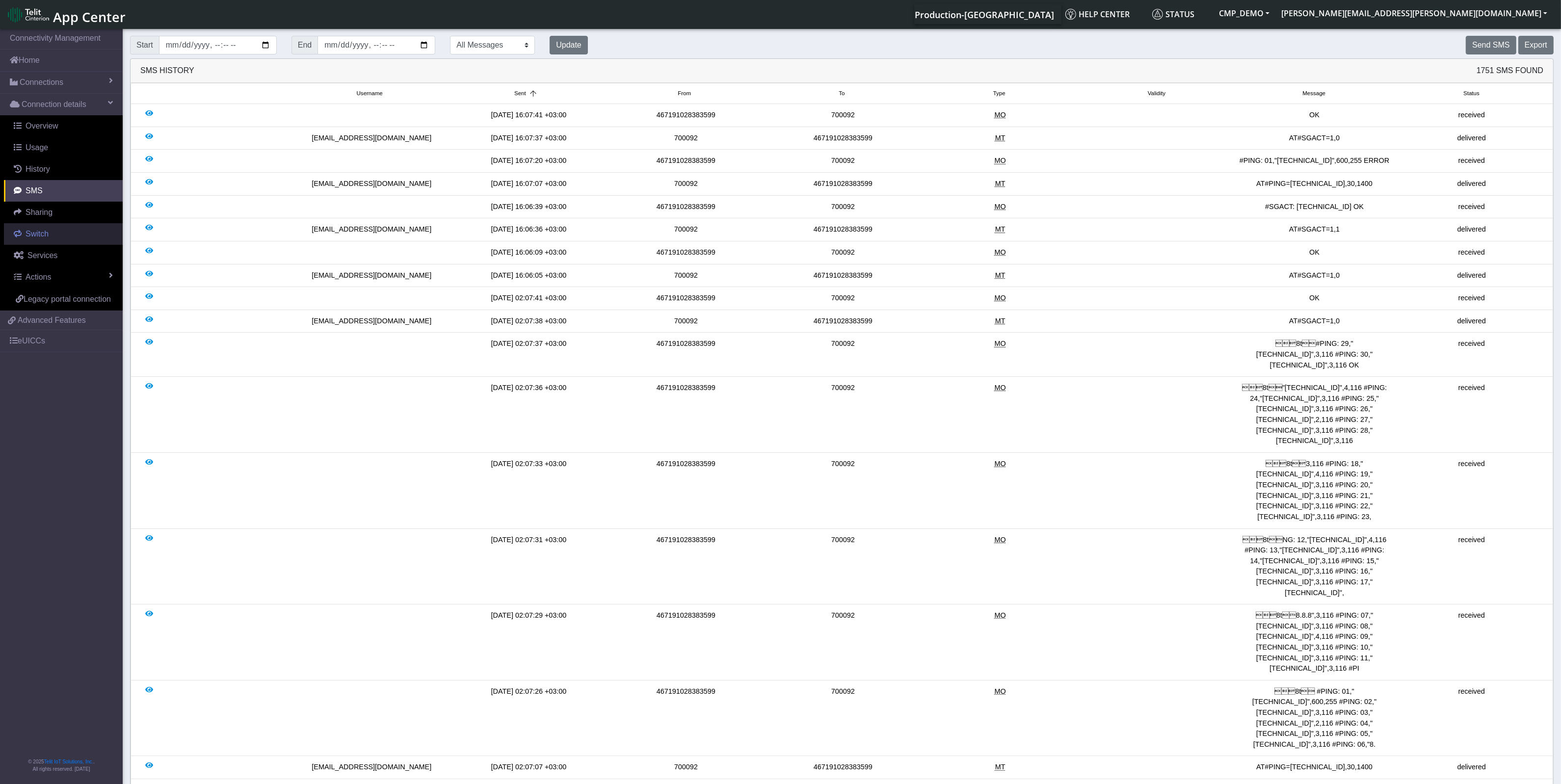
click at [50, 239] on link "Switch" at bounding box center [63, 234] width 119 height 22
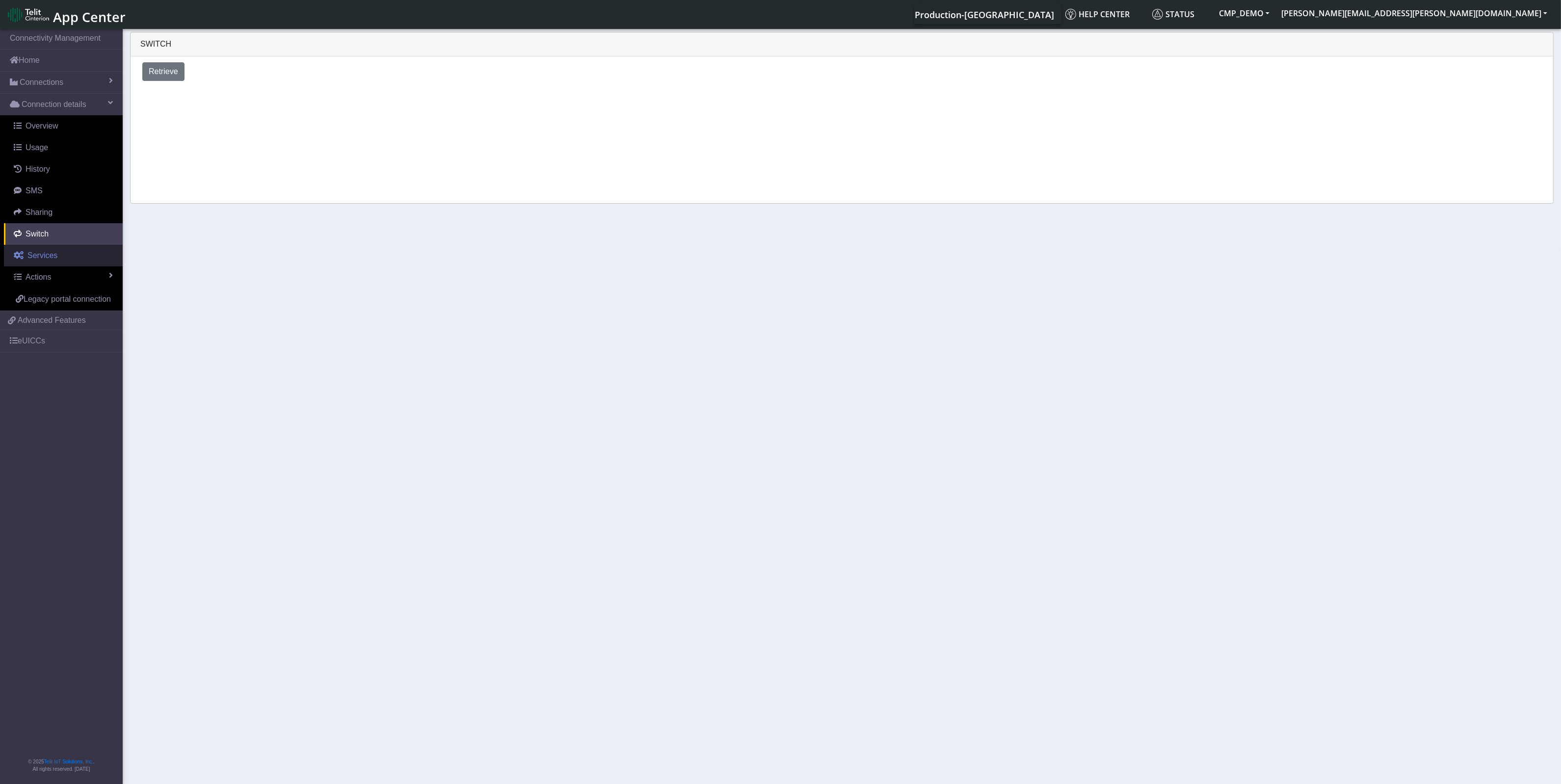
click at [51, 255] on span "Services" at bounding box center [42, 255] width 30 height 8
select select "2: 6"
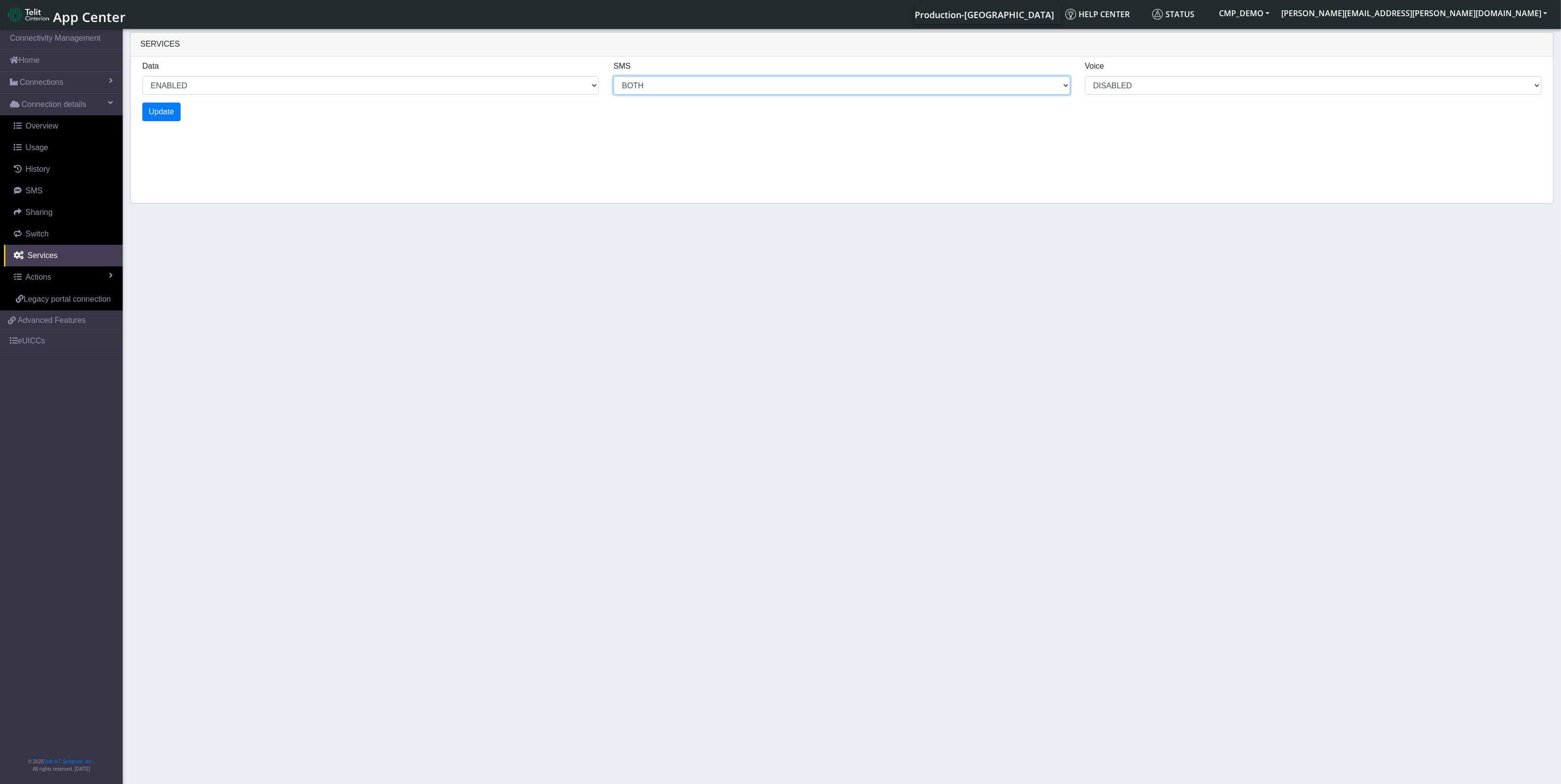
click at [599, 82] on select "MO MT BOTH DISABLED" at bounding box center [371, 85] width 456 height 19
click at [764, 403] on section "Connectivity Management Home Connections List Map Connection details Overview U…" at bounding box center [780, 407] width 1561 height 761
select select "2: 0"
select select "6: 6"
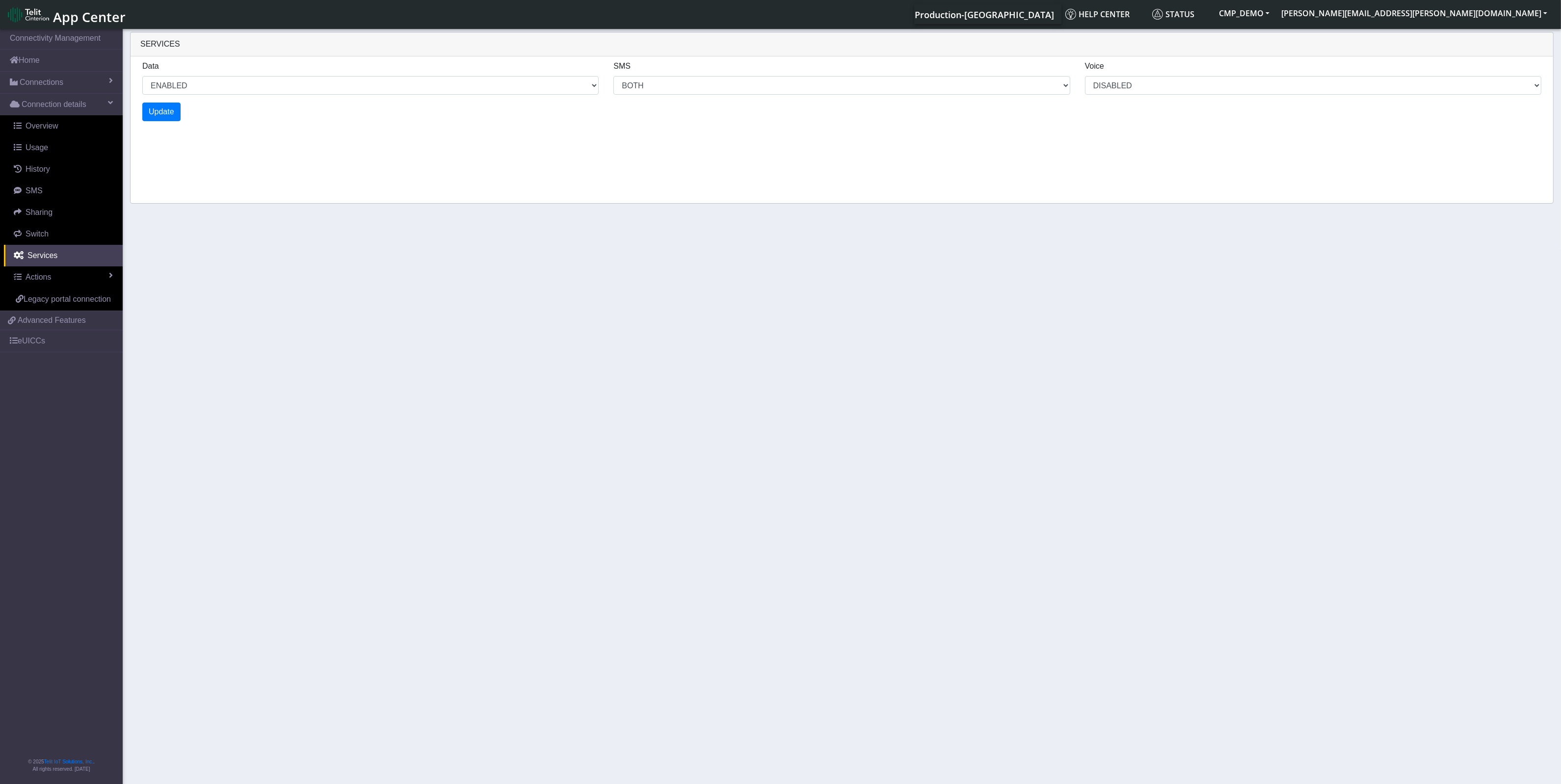
select select "1: 0"
click at [302, 147] on div "Services Data ENABLED DISABLED SMS MO MT BOTH DISABLED Voice DISABLED Update" at bounding box center [842, 117] width 1423 height 172
click at [55, 277] on link "Actions" at bounding box center [63, 277] width 119 height 22
click at [32, 298] on span "Edit" at bounding box center [29, 298] width 14 height 8
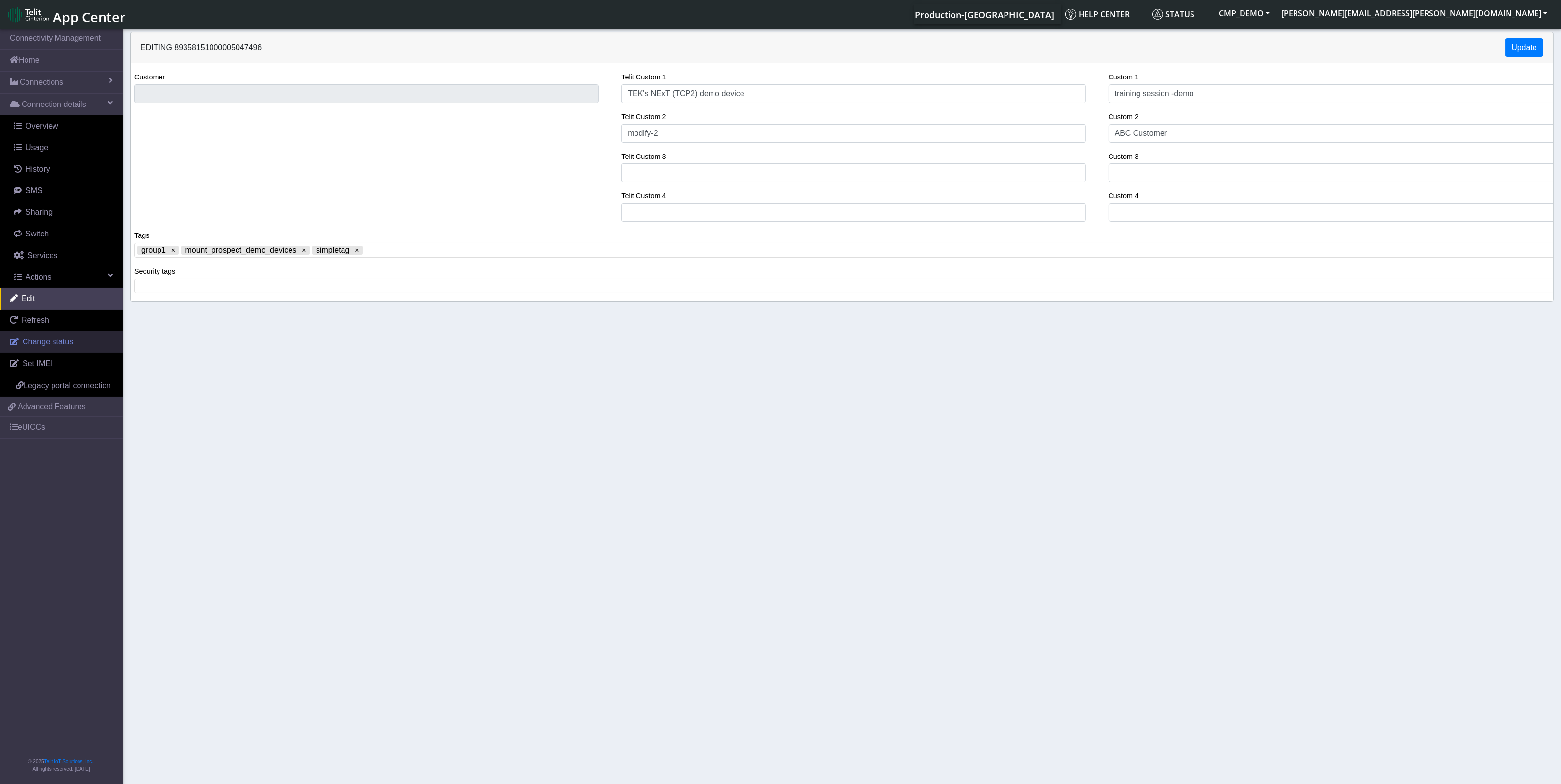
click at [35, 343] on span "Change status" at bounding box center [48, 342] width 51 height 8
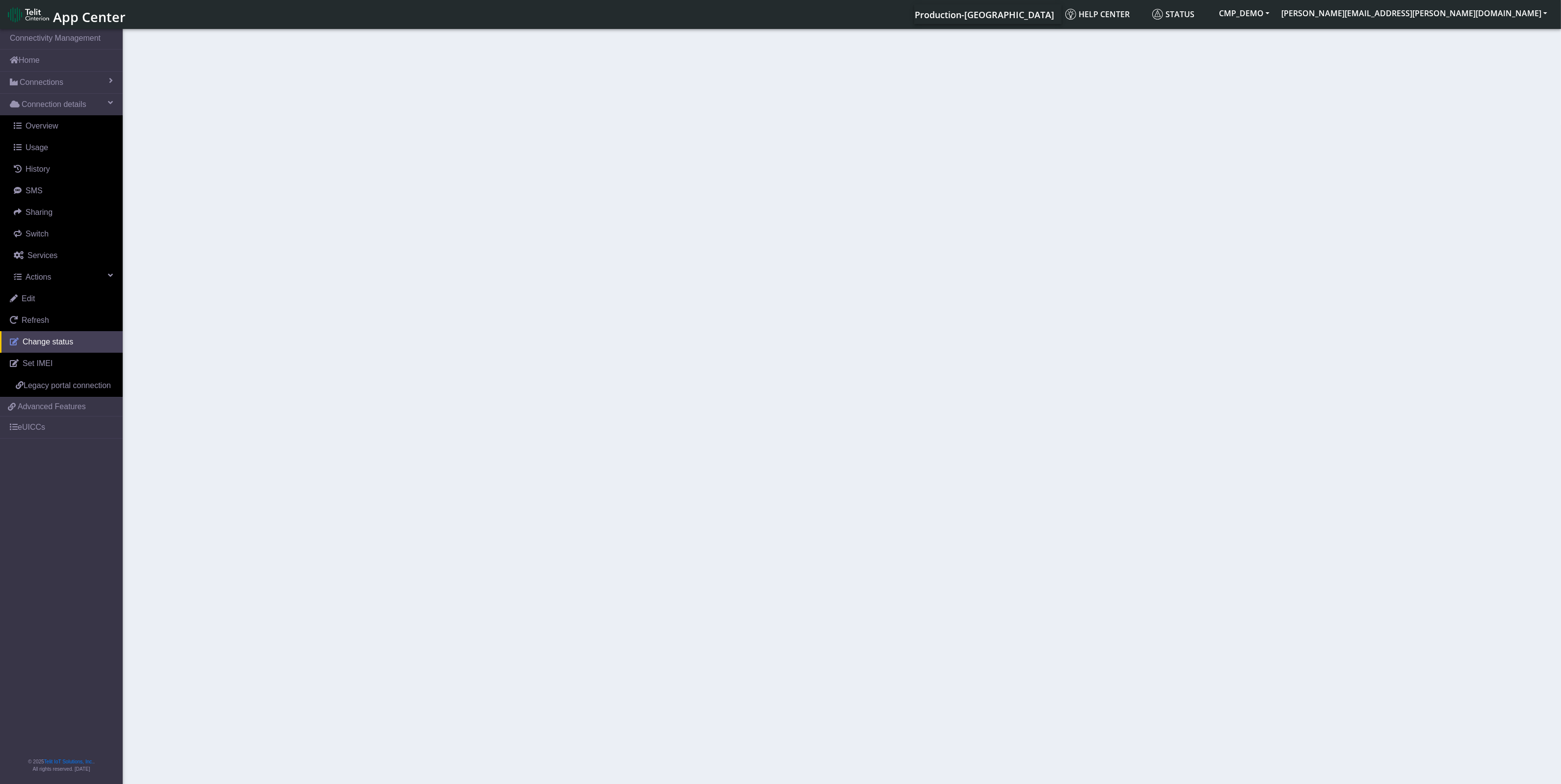
select select "activated"
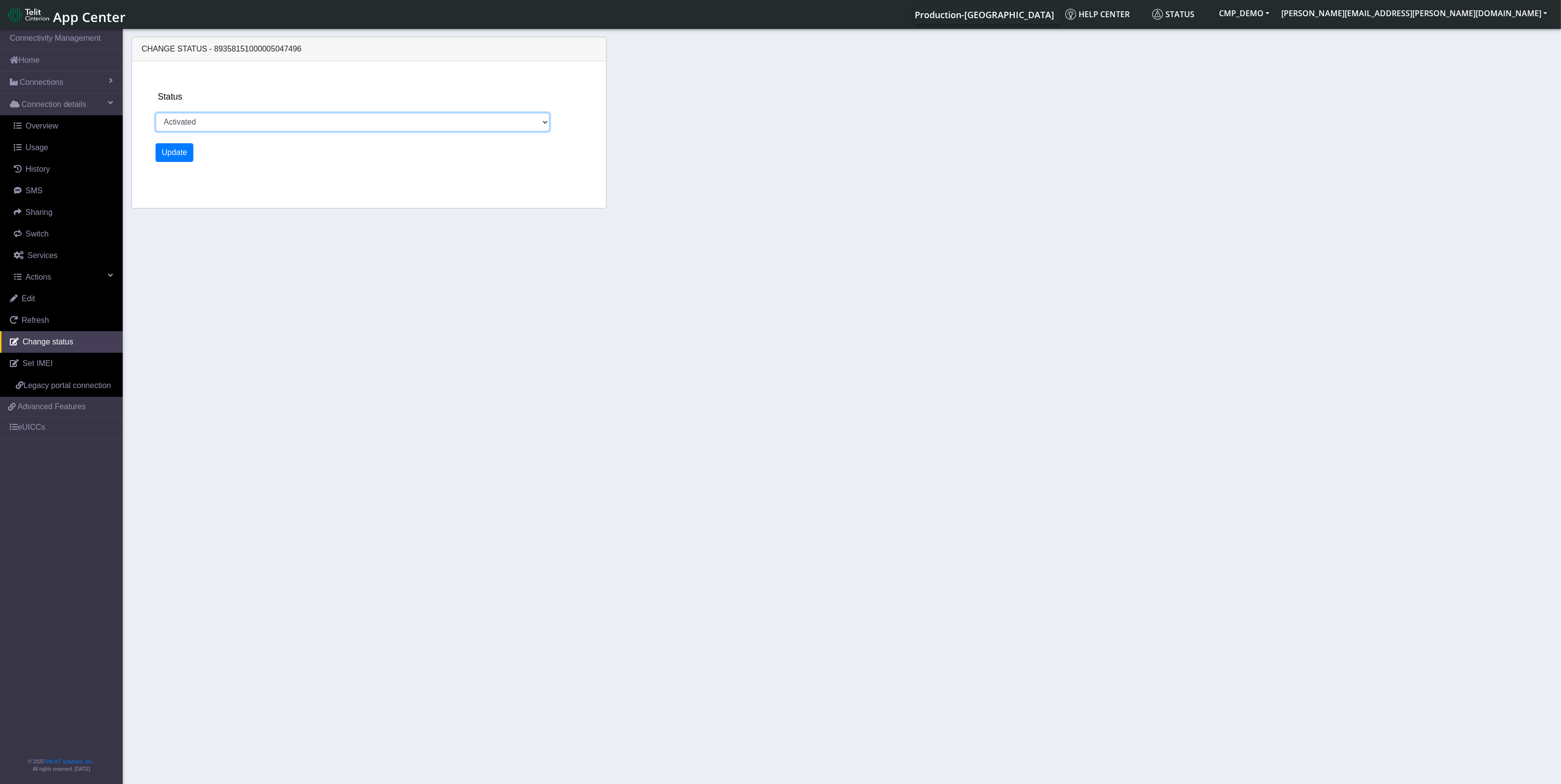
click at [508, 116] on select "Activated Deactivated" at bounding box center [352, 122] width 394 height 19
click at [72, 363] on link "Set IMEI" at bounding box center [61, 364] width 123 height 22
click at [54, 81] on span "Connections" at bounding box center [41, 82] width 44 height 12
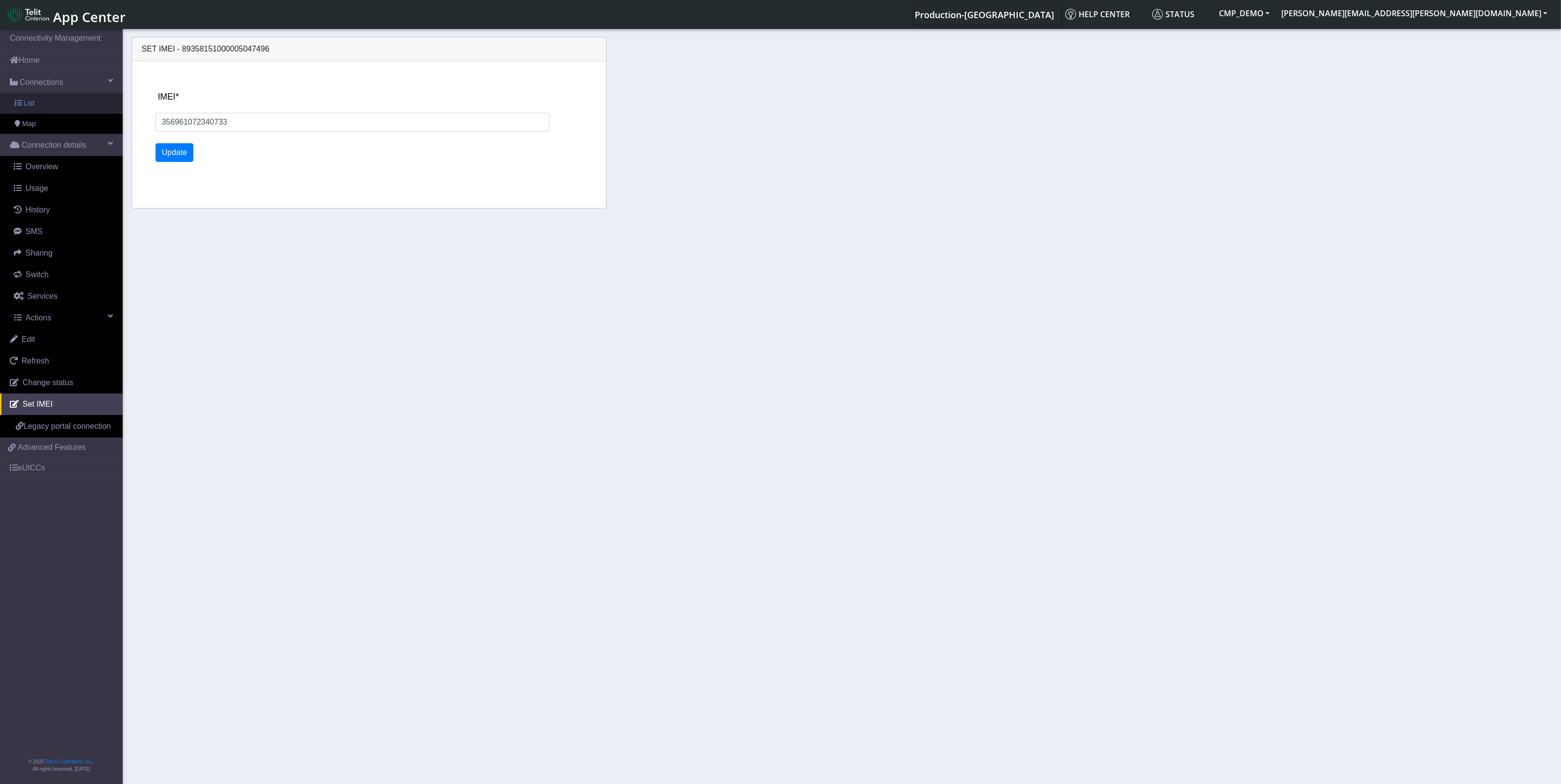
click at [41, 100] on link "List" at bounding box center [61, 103] width 123 height 20
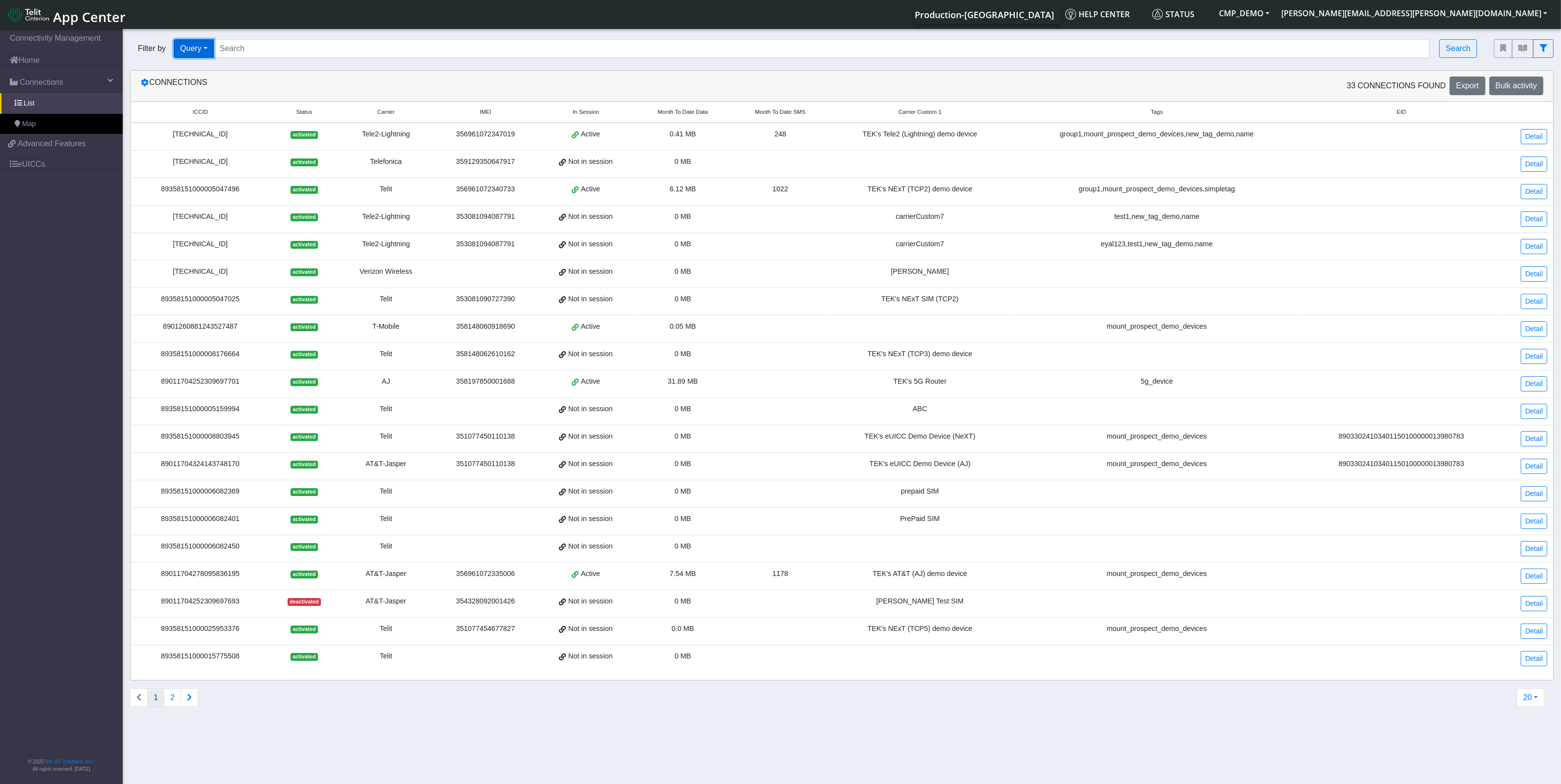
click at [207, 49] on button "Query" at bounding box center [193, 48] width 40 height 19
click at [211, 87] on button "In Session" at bounding box center [213, 87] width 77 height 15
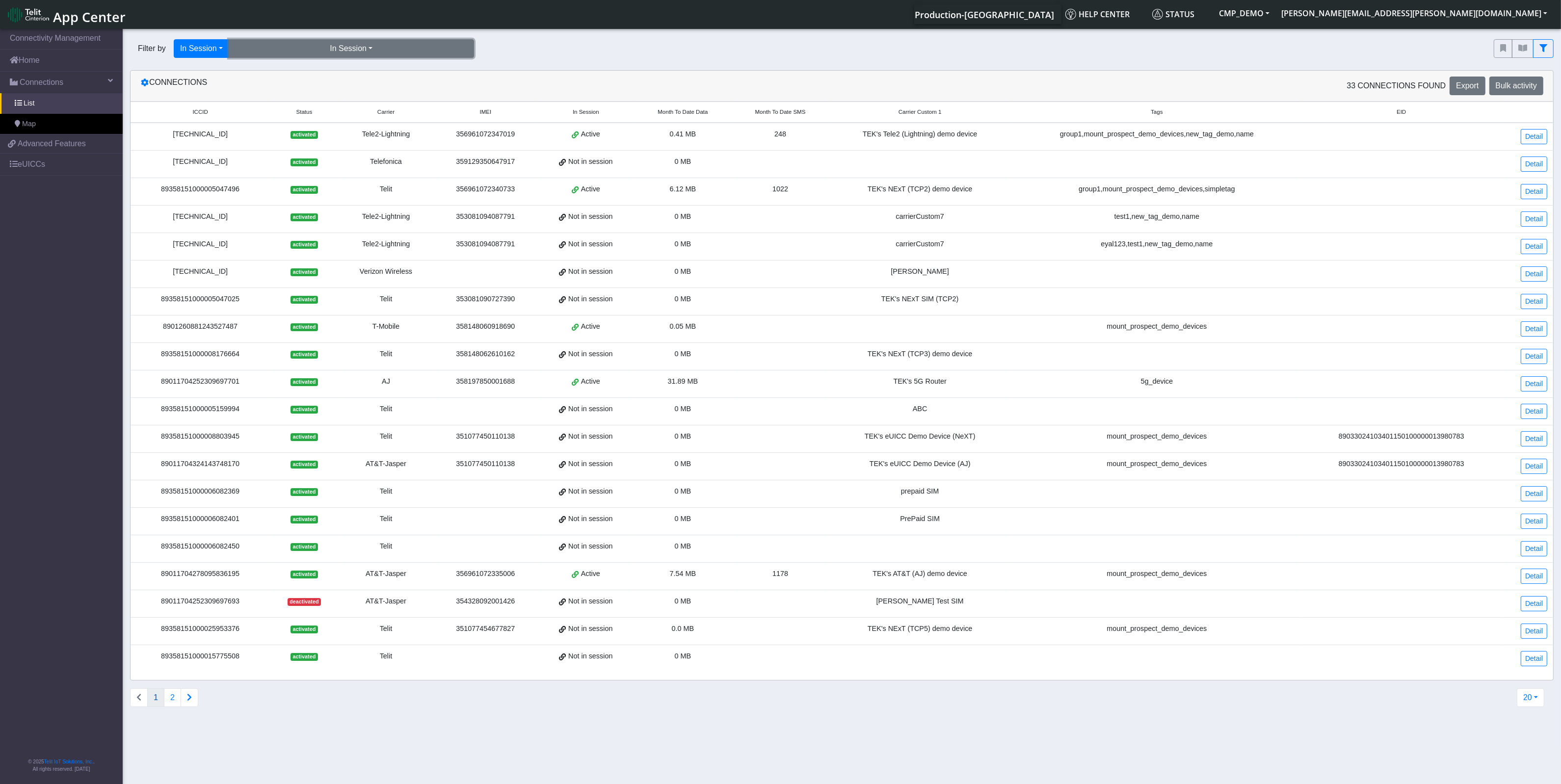
click at [374, 44] on button "In Session" at bounding box center [352, 48] width 246 height 19
click at [263, 69] on button "Yes (9)" at bounding box center [351, 71] width 244 height 15
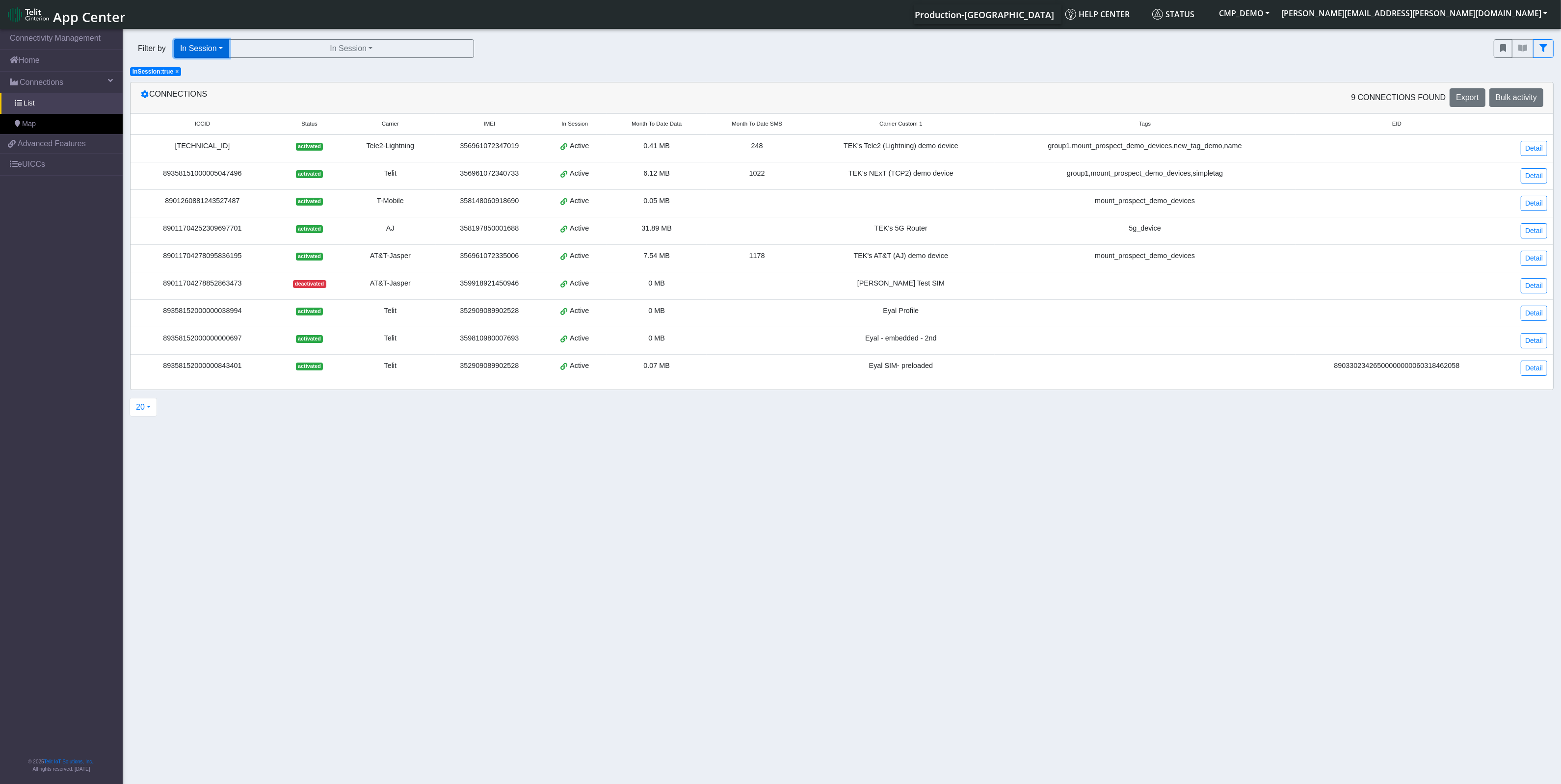
click at [221, 46] on button "In Session" at bounding box center [201, 48] width 55 height 19
click at [204, 120] on button "Tags" at bounding box center [213, 118] width 77 height 15
click at [371, 51] on button "Tags" at bounding box center [331, 48] width 246 height 19
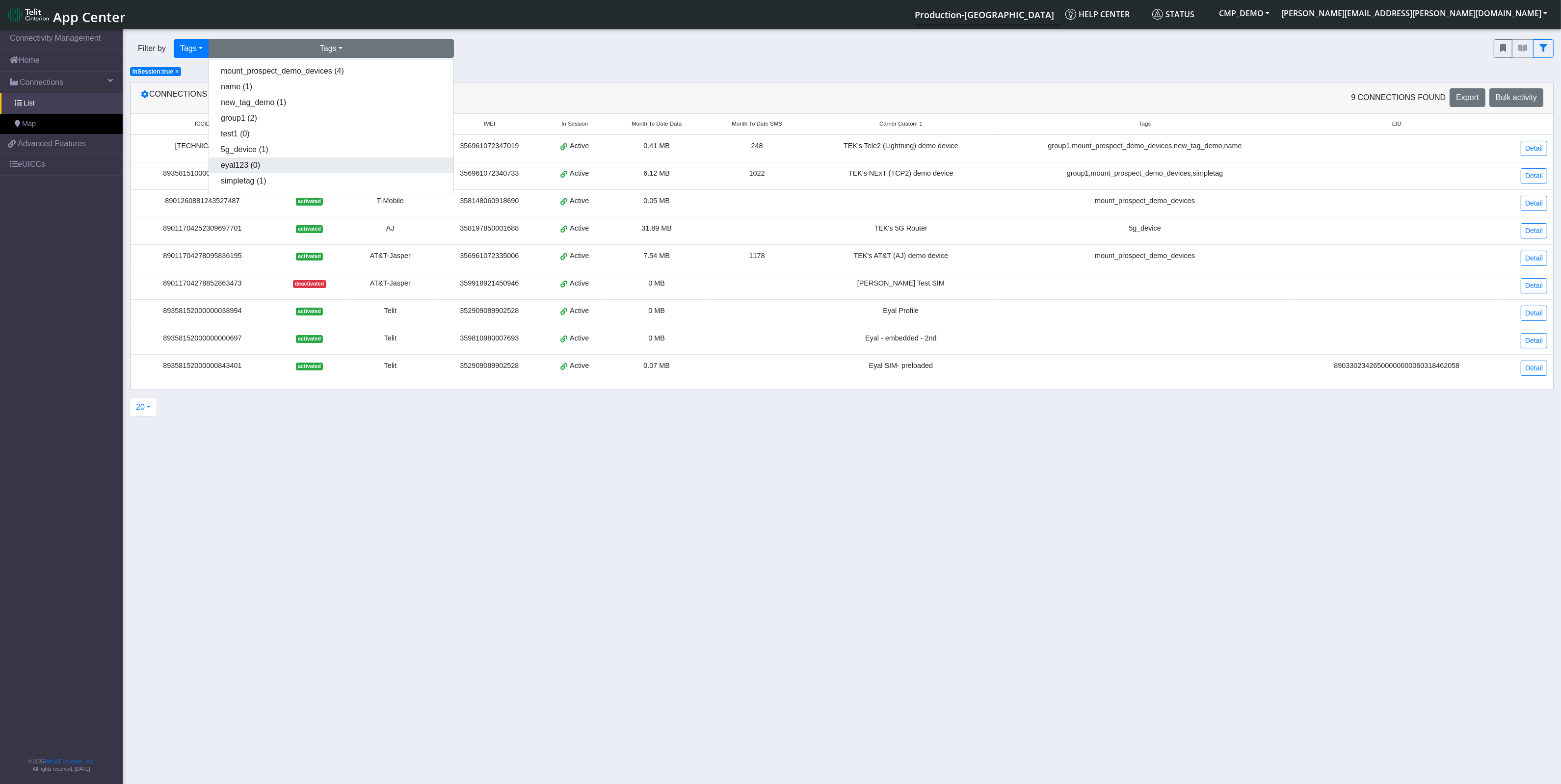
click at [234, 166] on button "eyal123 (0)" at bounding box center [331, 165] width 244 height 15
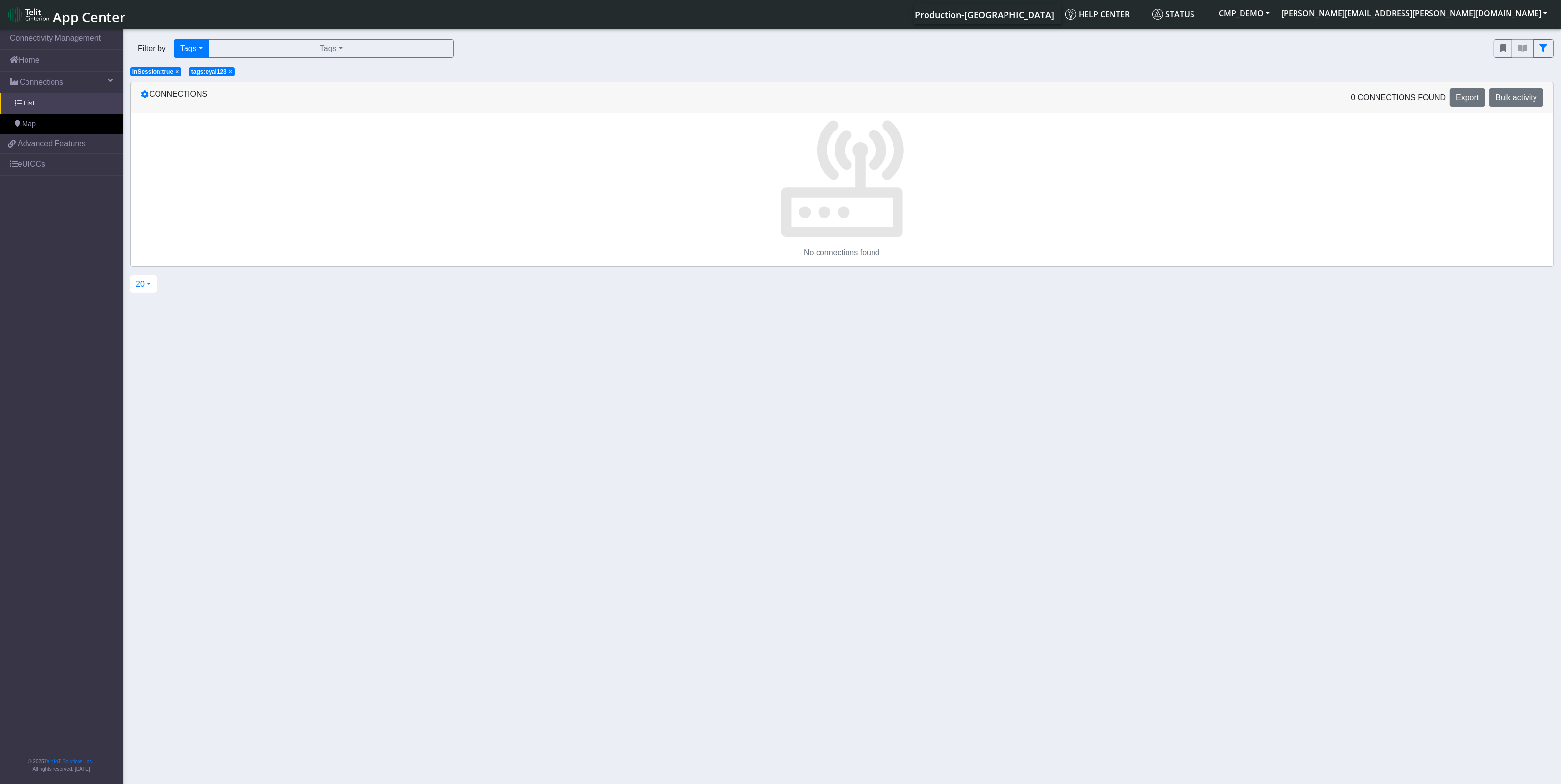
click at [175, 72] on span "×" at bounding box center [177, 72] width 4 height 7
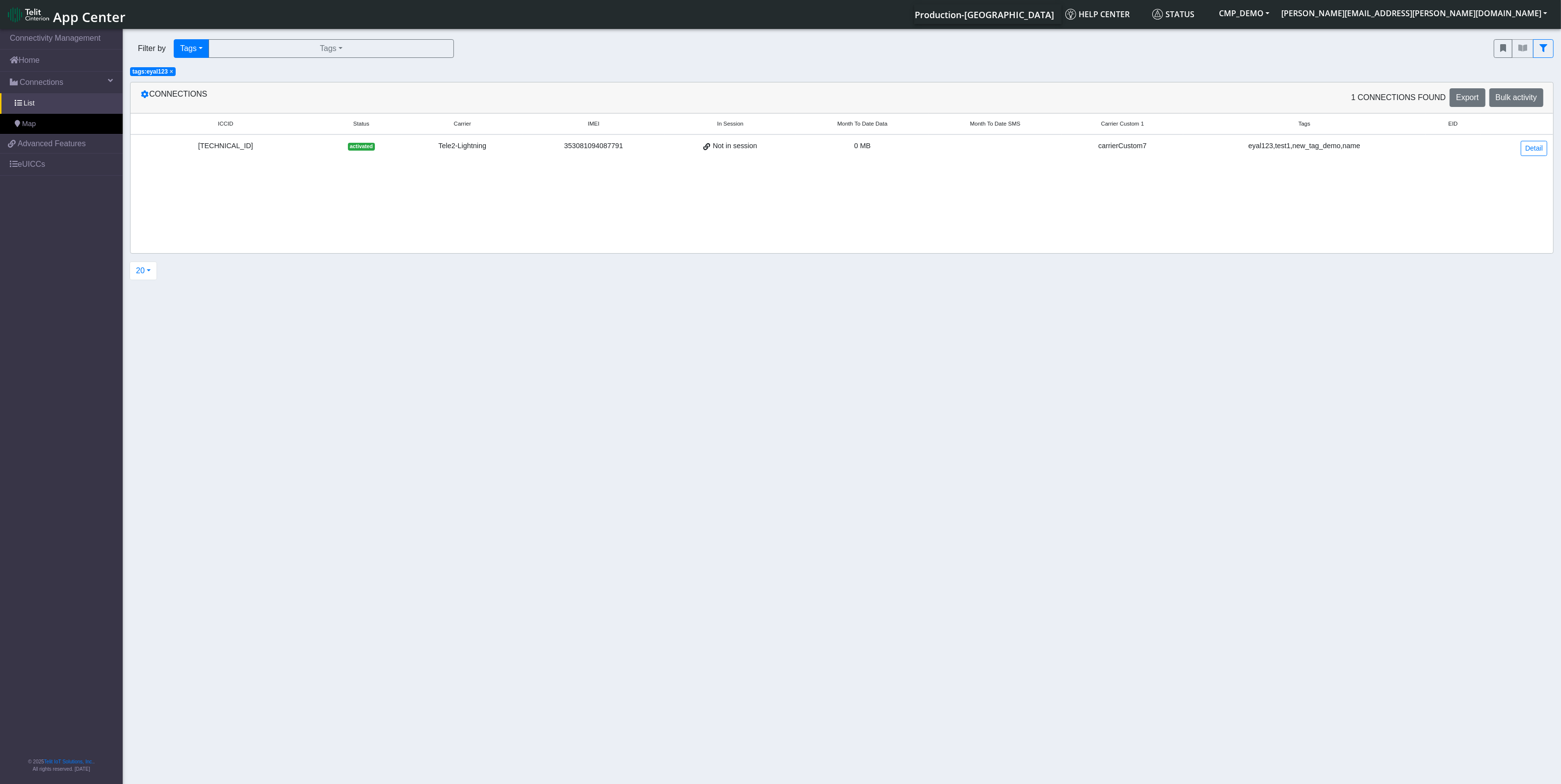
click at [171, 72] on span "×" at bounding box center [171, 72] width 4 height 7
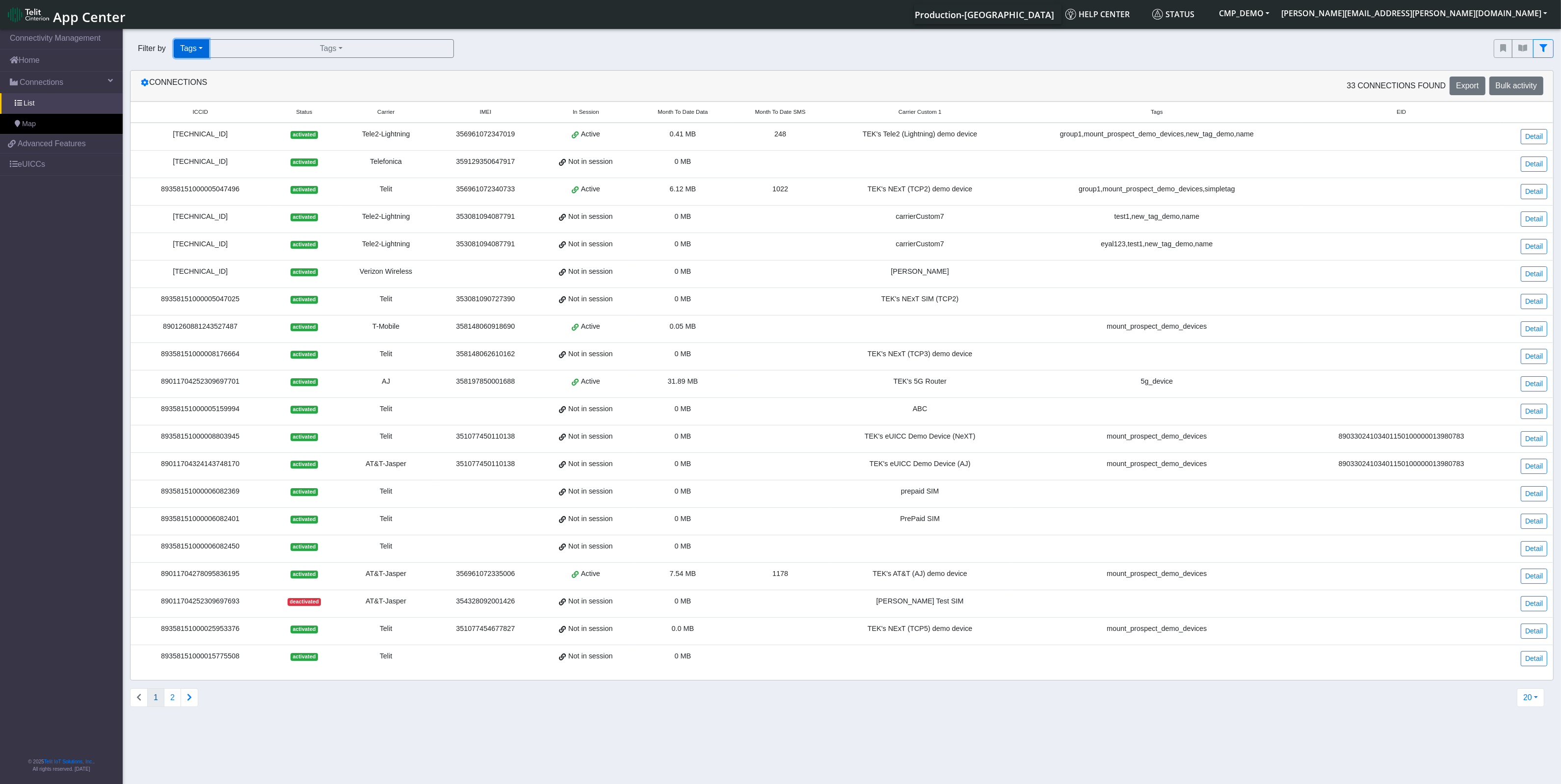
click at [201, 45] on button "Tags" at bounding box center [191, 48] width 35 height 19
click at [521, 48] on div "Filter by Tags Query In Session Not connected Tags Country Operator Tags mount_…" at bounding box center [804, 48] width 1349 height 19
click at [1519, 86] on span "Bulk activity" at bounding box center [1516, 86] width 41 height 8
select select
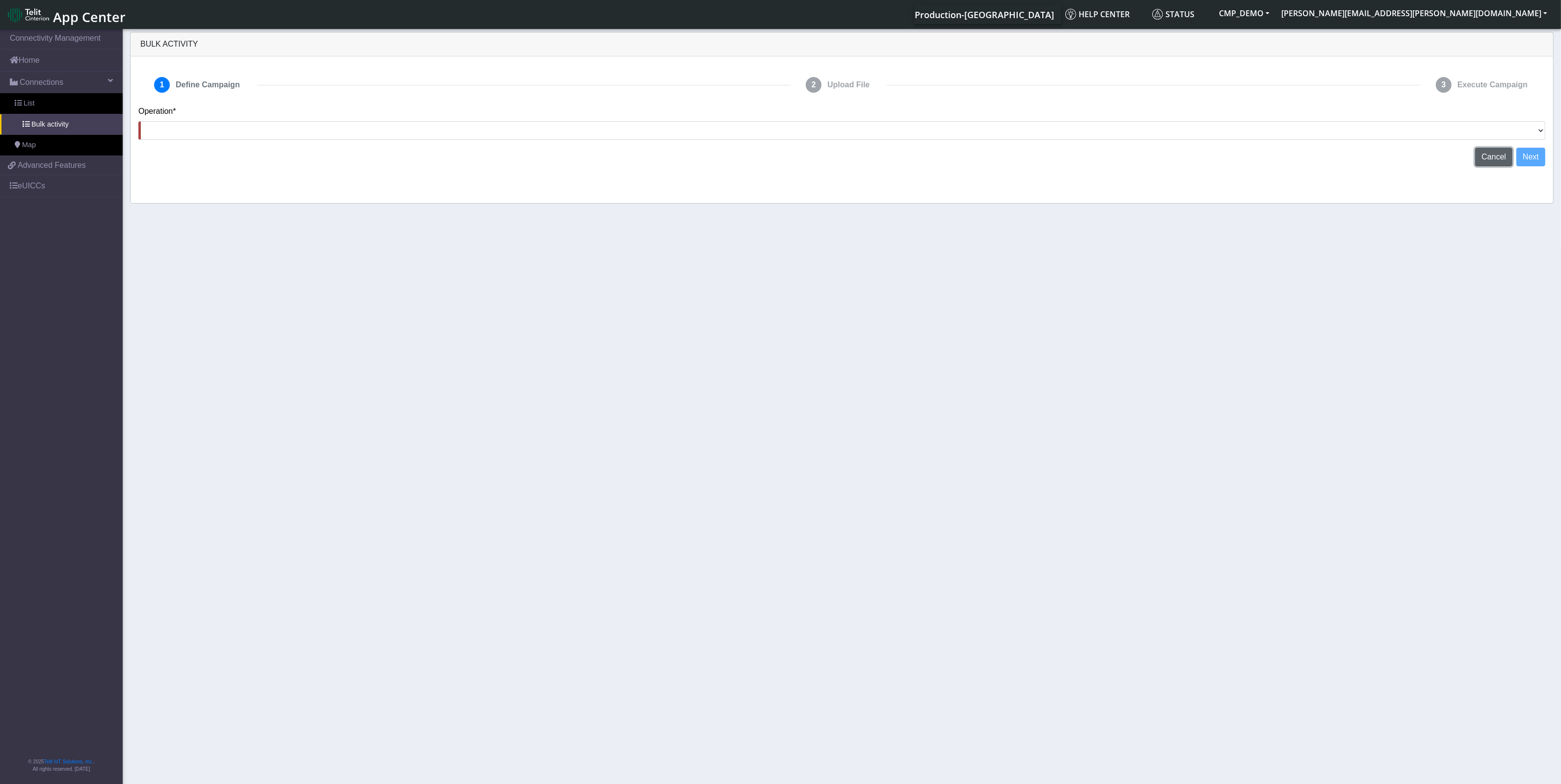
click at [1496, 153] on span "Cancel" at bounding box center [1493, 157] width 25 height 8
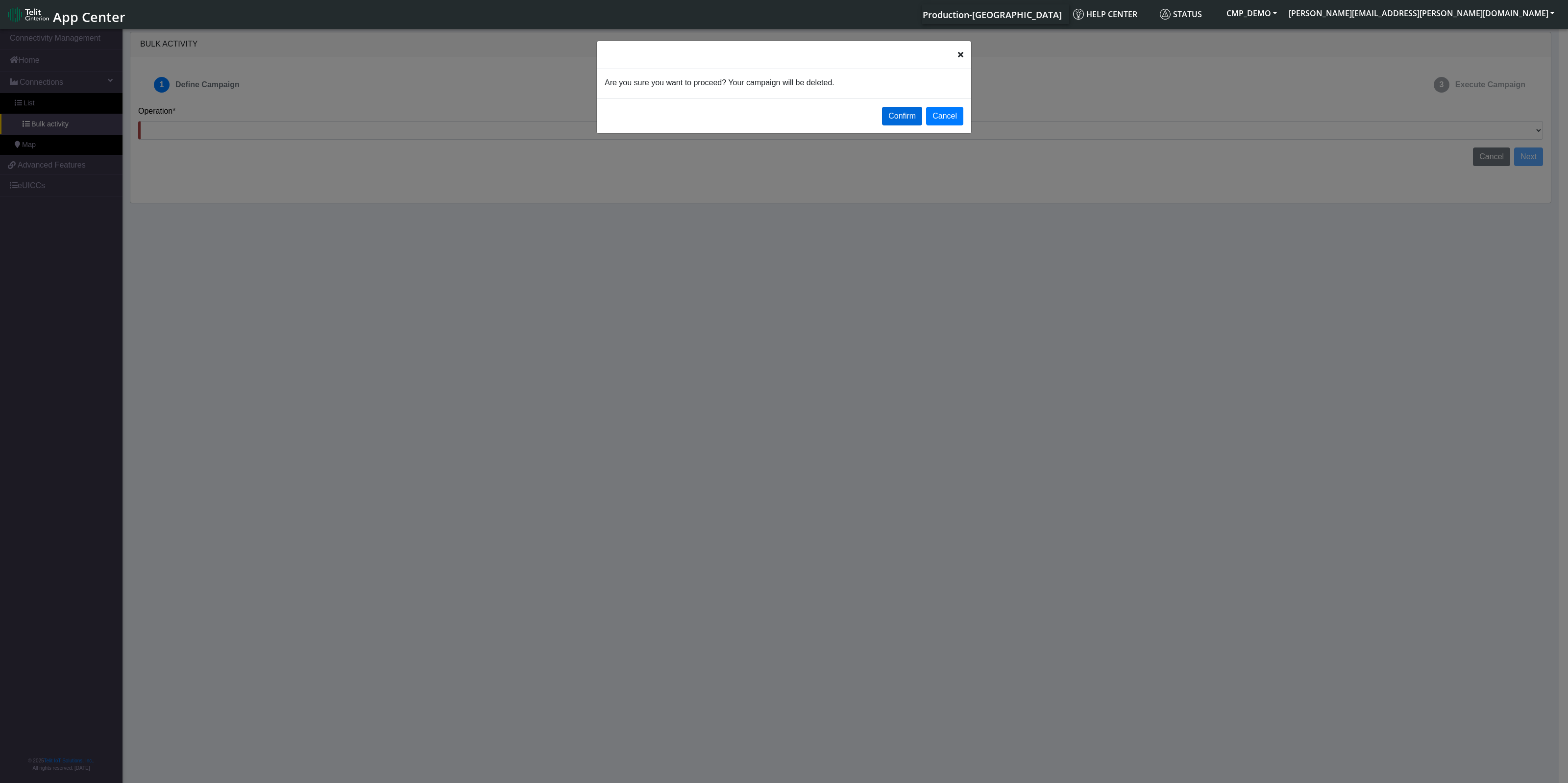
click at [916, 116] on button "Confirm" at bounding box center [901, 116] width 40 height 19
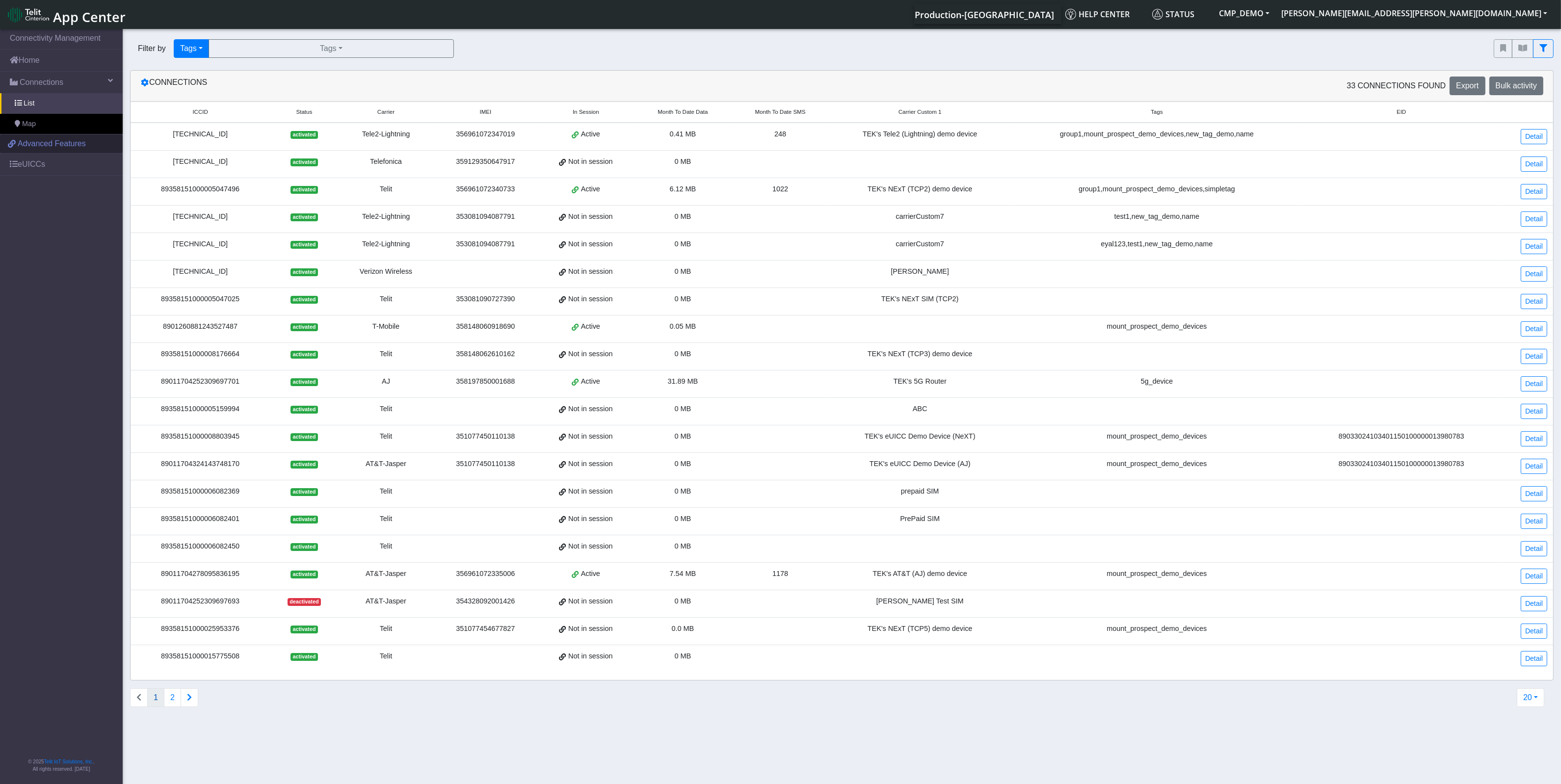
click at [62, 145] on span "Advanced Features" at bounding box center [51, 143] width 68 height 12
